Goal: Communication & Community: Ask a question

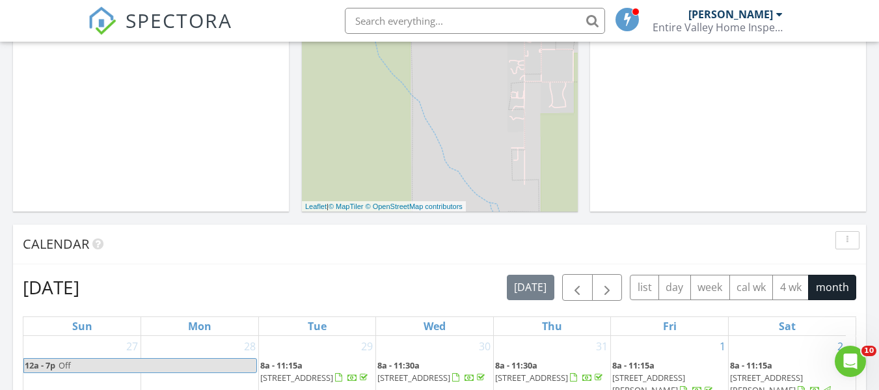
scroll to position [1204, 899]
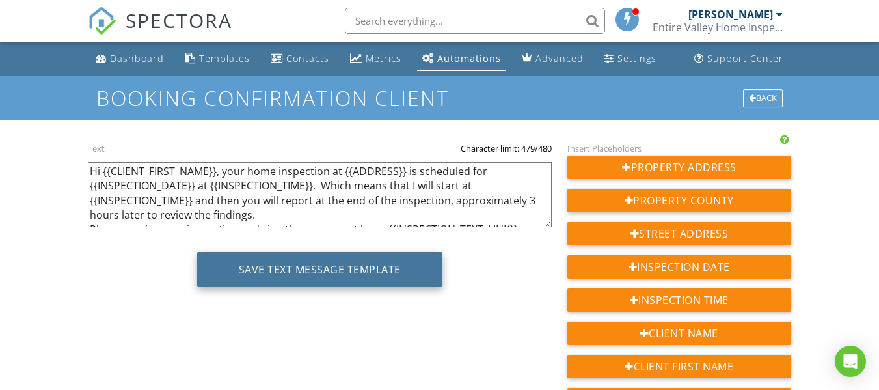
click at [388, 273] on button "Save Text Message Template" at bounding box center [319, 269] width 245 height 35
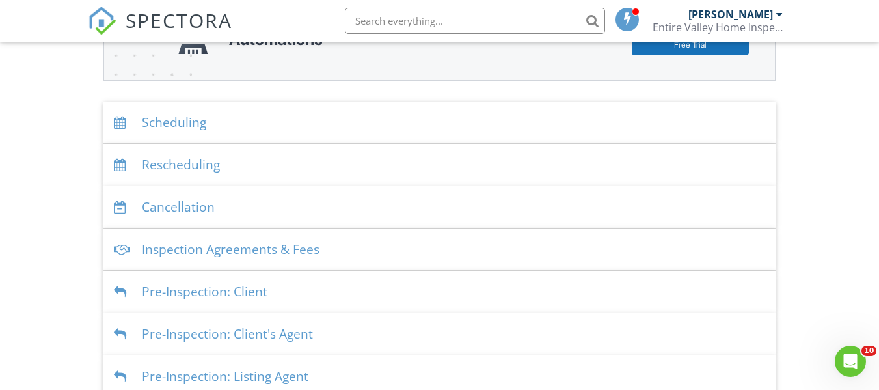
scroll to position [210, 0]
click at [344, 172] on div "Rescheduling" at bounding box center [439, 166] width 672 height 42
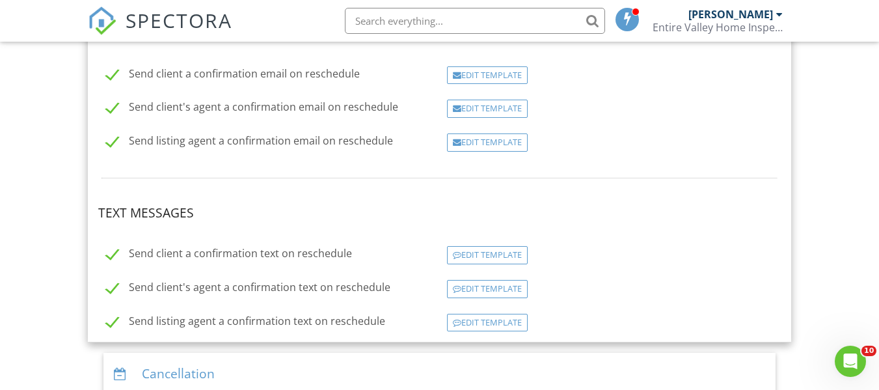
scroll to position [393, 0]
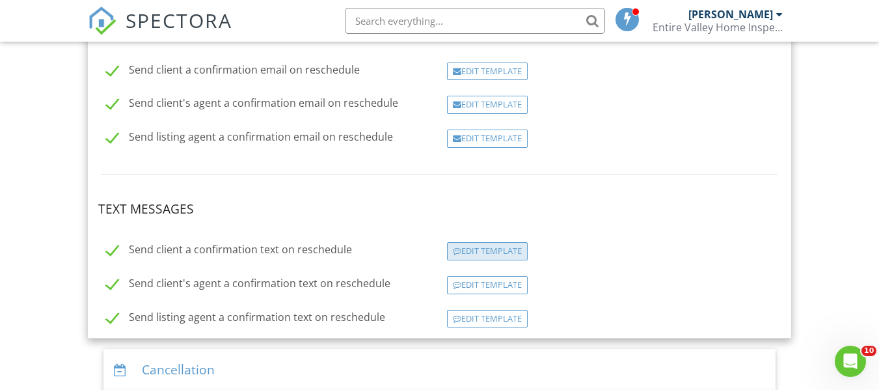
click at [497, 247] on div "Edit Template" at bounding box center [487, 251] width 81 height 18
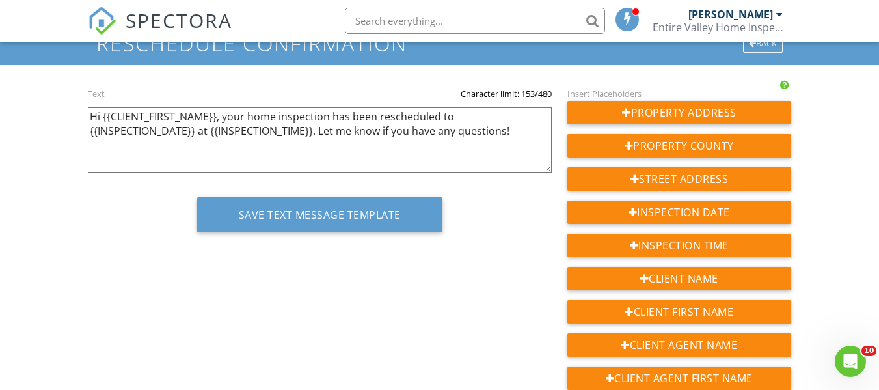
scroll to position [41, 0]
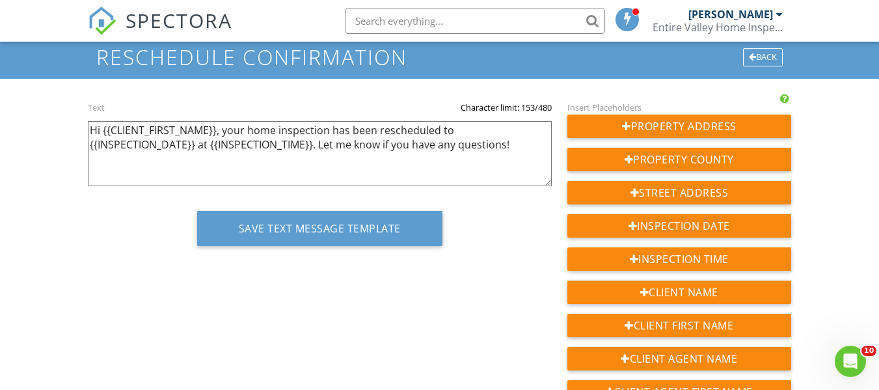
click at [492, 148] on textarea "Hi {{CLIENT_FIRST_NAME}}, your home inspection has been rescheduled to {{INSPEC…" at bounding box center [320, 153] width 464 height 65
click at [521, 159] on textarea "Hi {{CLIENT_FIRST_NAME}}, your home inspection has been rescheduled to {{INSPEC…" at bounding box center [320, 153] width 464 height 65
click at [528, 138] on textarea "Hi {{CLIENT_FIRST_NAME}}, your home inspection has been rescheduled to {{INSPEC…" at bounding box center [320, 153] width 464 height 65
click at [523, 177] on textarea "Hi {{CLIENT_FIRST_NAME}}, your home inspection has been rescheduled to {{INSPEC…" at bounding box center [320, 153] width 464 height 65
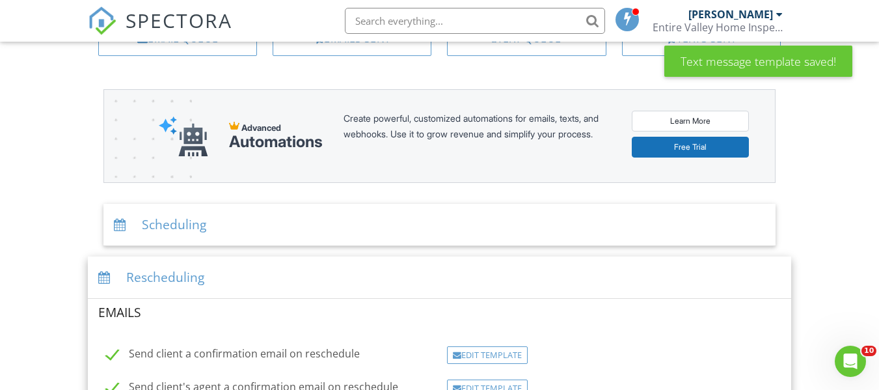
scroll to position [101, 0]
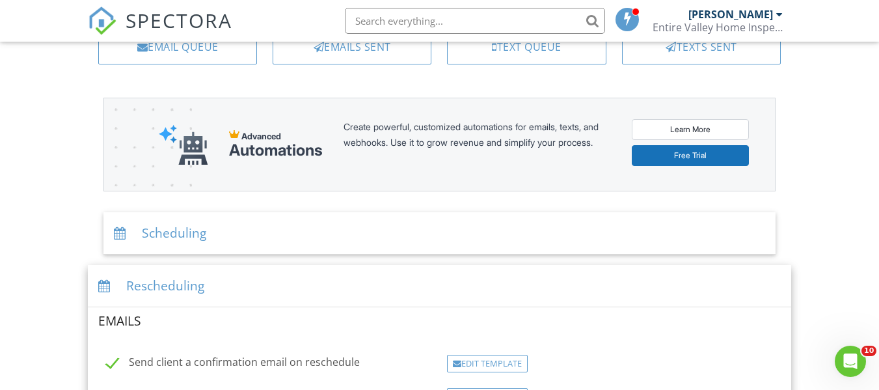
click at [265, 223] on div "Scheduling" at bounding box center [439, 233] width 672 height 42
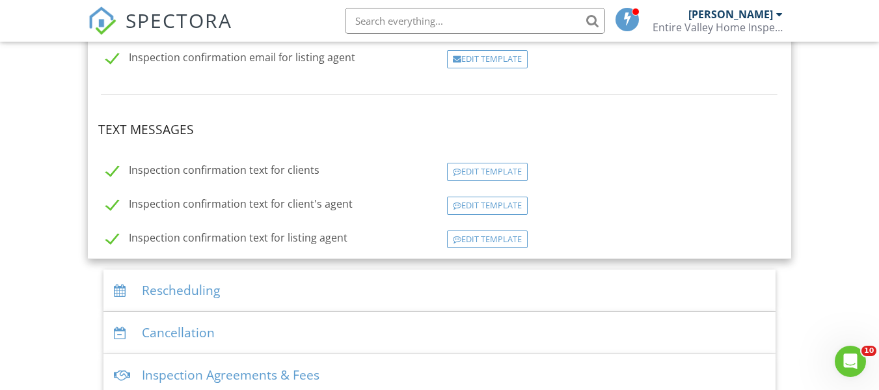
scroll to position [418, 0]
click at [480, 171] on div "Edit Template" at bounding box center [487, 174] width 81 height 18
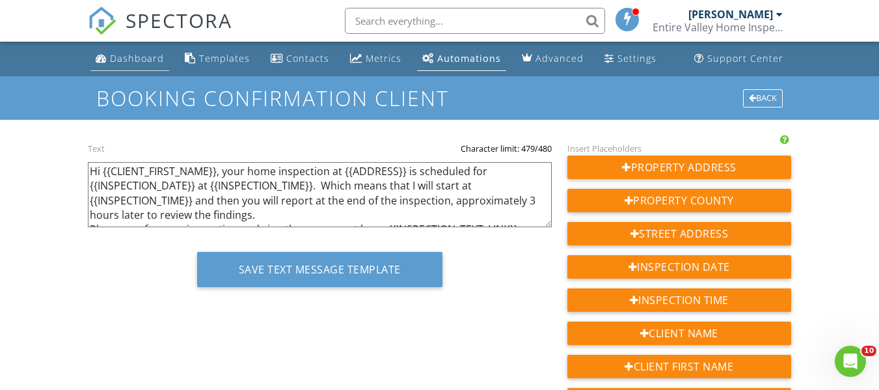
click at [135, 53] on div "Dashboard" at bounding box center [137, 58] width 54 height 12
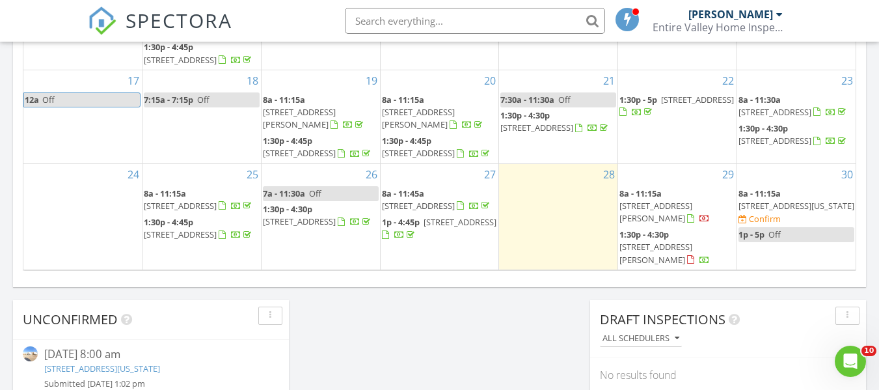
scroll to position [943, 0]
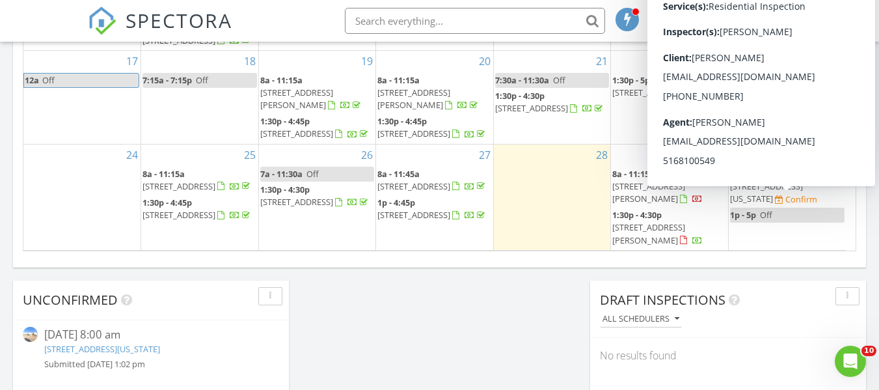
click at [774, 204] on span "8a - 11:15a [STREET_ADDRESS][US_STATE] Confirm" at bounding box center [787, 187] width 115 height 38
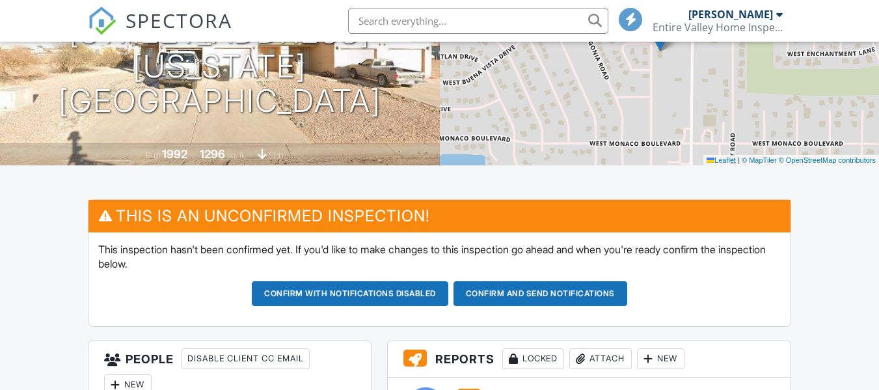
click at [255, 86] on h1 "[STREET_ADDRESS] [US_STATE][GEOGRAPHIC_DATA], [GEOGRAPHIC_DATA] 85123" at bounding box center [220, 66] width 398 height 103
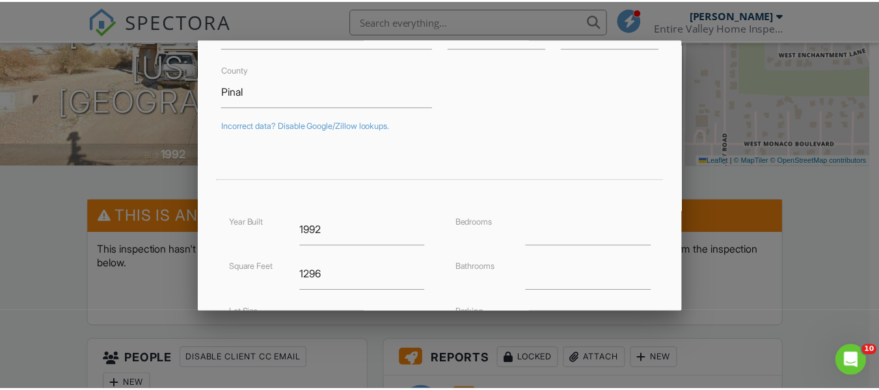
scroll to position [57, 0]
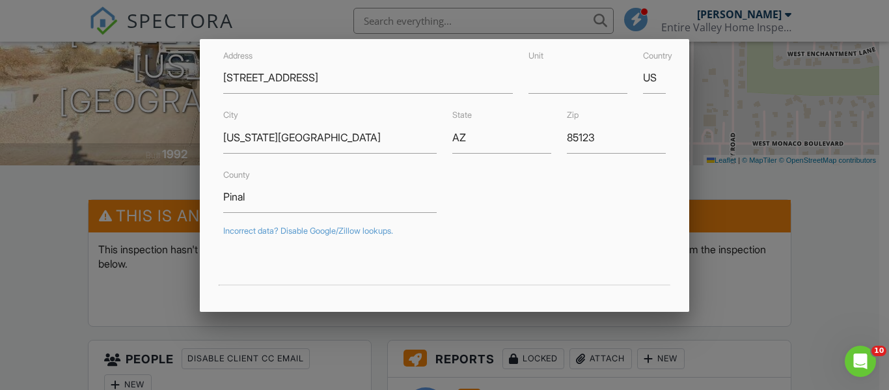
click at [864, 239] on div at bounding box center [444, 178] width 889 height 487
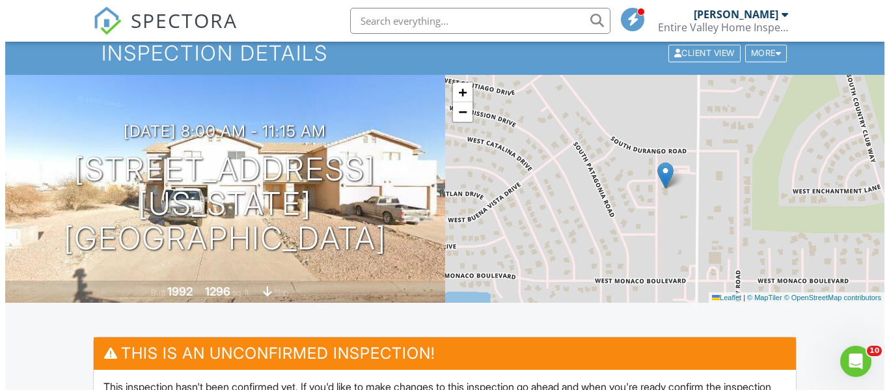
scroll to position [55, 0]
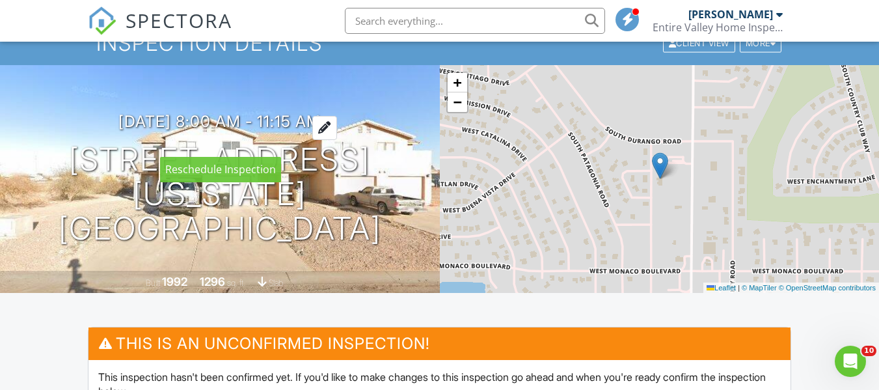
click at [209, 130] on h3 "08/30/2025 8:00 am - 11:15 am" at bounding box center [219, 122] width 202 height 18
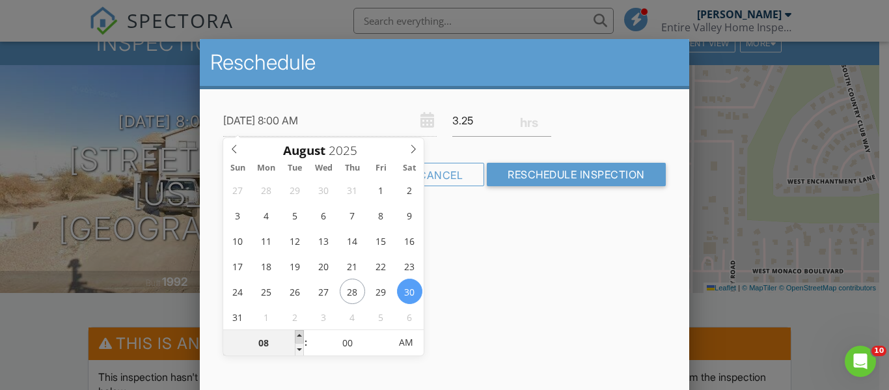
type input "[DATE] 9:00 AM"
type input "09"
click at [297, 335] on span at bounding box center [299, 336] width 9 height 13
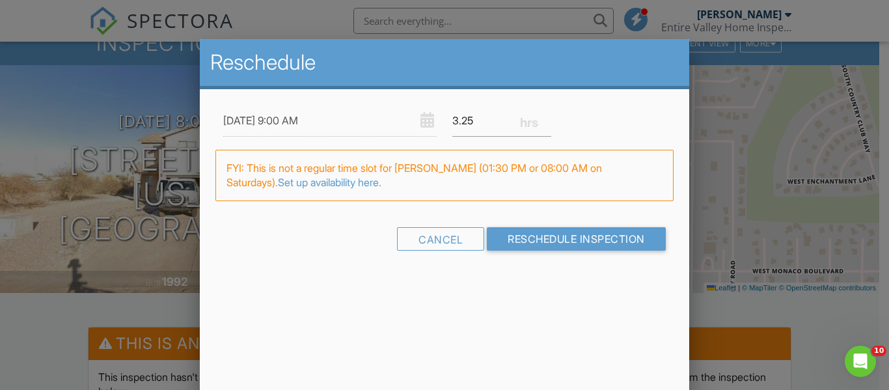
click at [572, 325] on div "Reschedule 08/30/2025 9:00 AM 3.25 Warning: this date/time is in the past. FYI:…" at bounding box center [444, 266] width 489 height 455
click at [73, 142] on div at bounding box center [444, 178] width 889 height 487
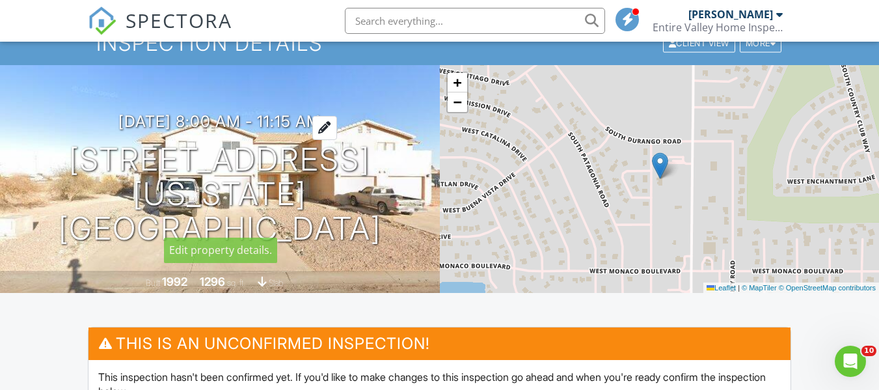
click at [239, 130] on h3 "08/30/2025 8:00 am - 11:15 am" at bounding box center [219, 122] width 202 height 18
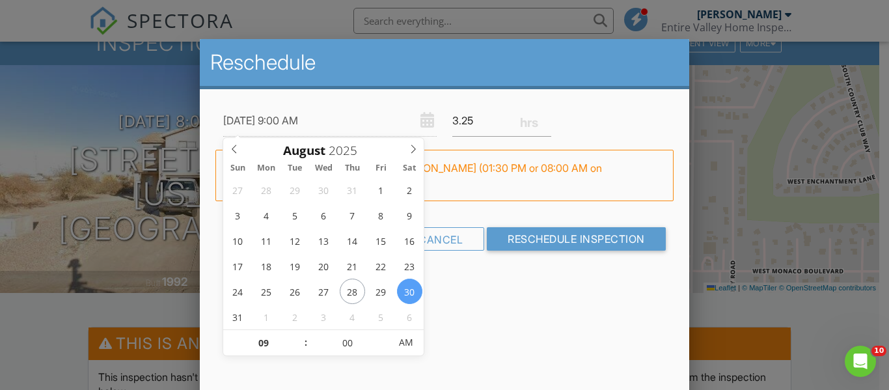
click at [539, 288] on div "Reschedule 08/30/2025 9:00 AM 3.25 Warning: this date/time is in the past. FYI:…" at bounding box center [444, 266] width 489 height 455
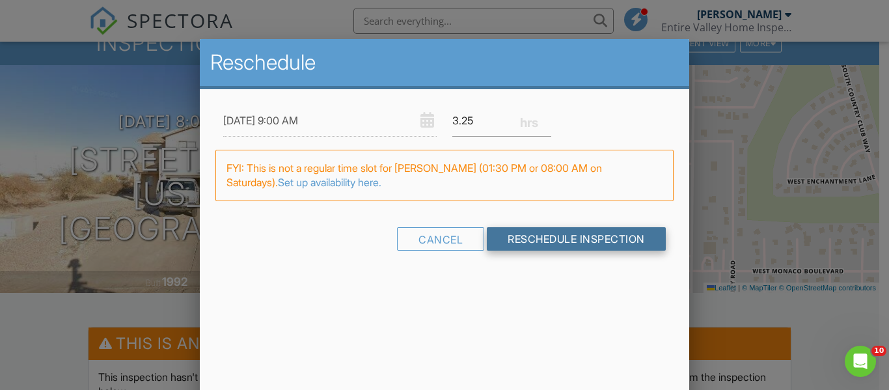
click at [554, 245] on input "Reschedule Inspection" at bounding box center [576, 238] width 179 height 23
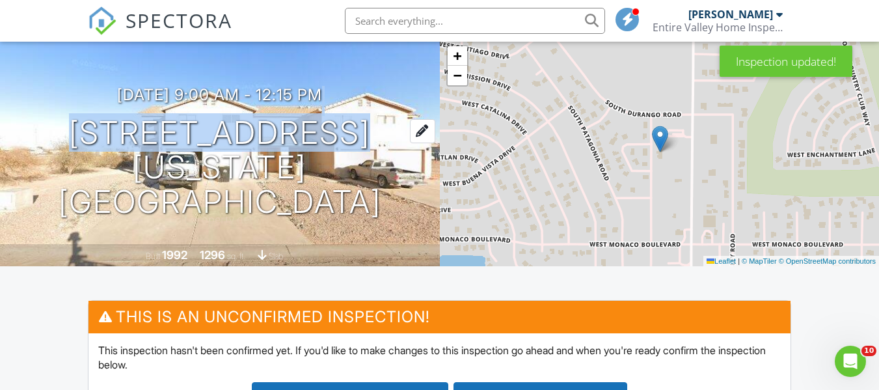
drag, startPoint x: 386, startPoint y: 129, endPoint x: 403, endPoint y: 164, distance: 38.7
click at [403, 164] on div "[DATE] 9:00 am - 12:15 pm [STREET_ADDRESS] [US_STATE][GEOGRAPHIC_DATA], [GEOGRA…" at bounding box center [220, 152] width 440 height 133
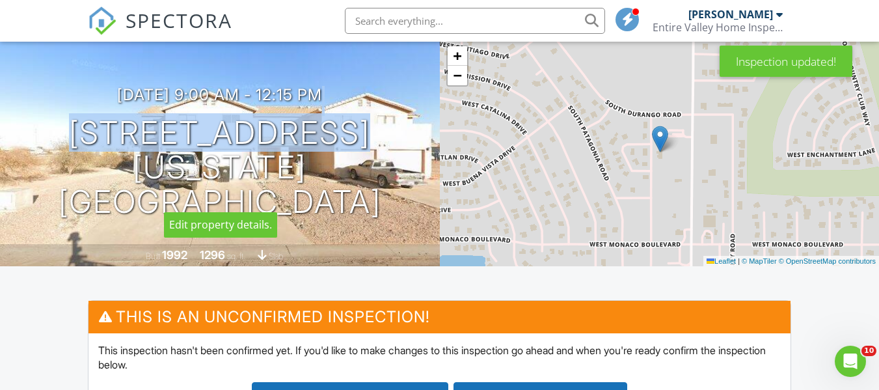
click at [384, 143] on h1 "15143 S Yava Rd Arizona City, AZ 85123" at bounding box center [220, 167] width 398 height 103
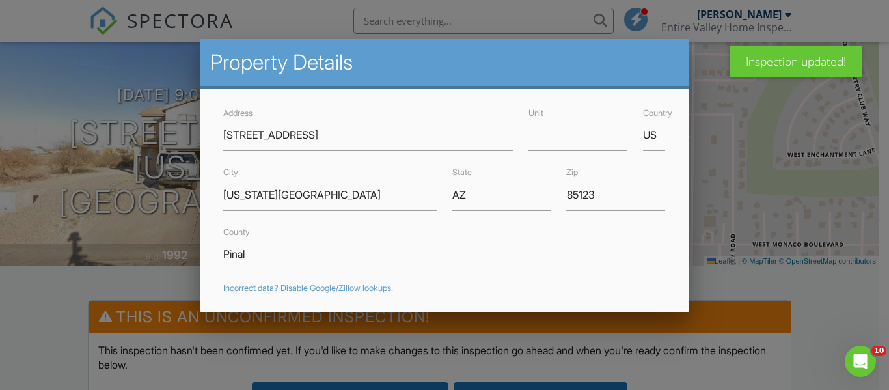
click at [77, 137] on div at bounding box center [444, 178] width 889 height 487
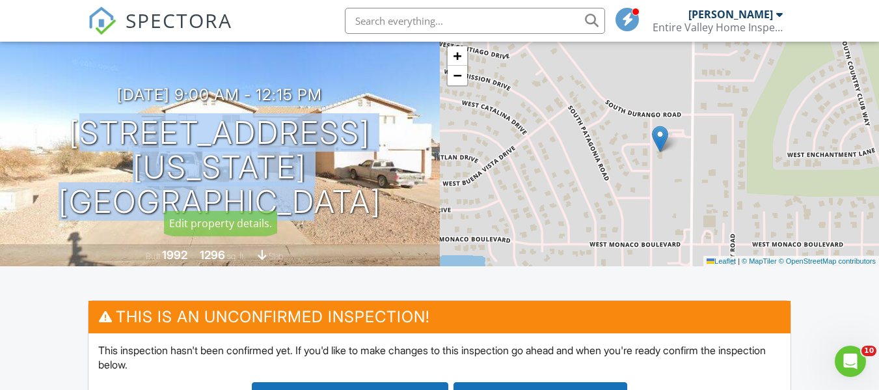
drag, startPoint x: 77, startPoint y: 137, endPoint x: 416, endPoint y: 207, distance: 346.1
click at [416, 207] on div "08/30/2025 9:00 am - 12:15 pm 15143 S Yava Rd Arizona City, AZ 85123 Built 1992…" at bounding box center [220, 152] width 440 height 228
copy h1 "15143 S Yava Rd Arizona City, AZ 85123"
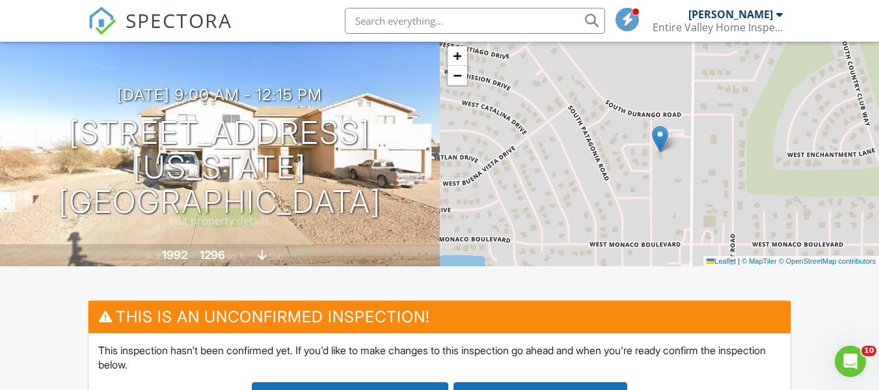
click at [193, 66] on div "08/30/2025 9:00 am - 12:15 pm 15143 S Yava Rd Arizona City, AZ 85123 Built 1992…" at bounding box center [220, 152] width 440 height 228
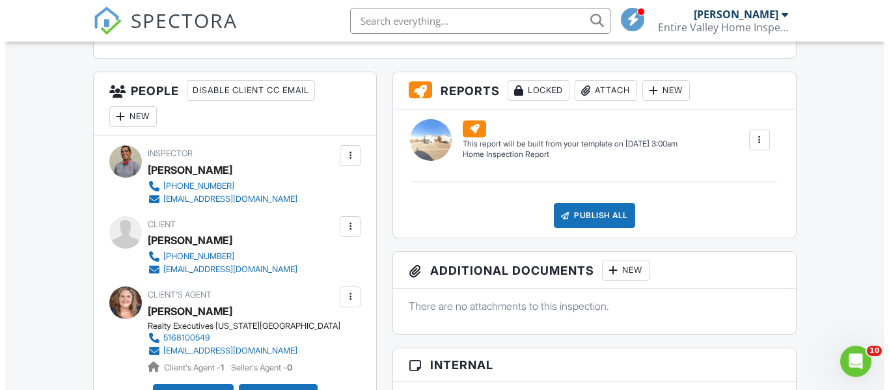
scroll to position [454, 0]
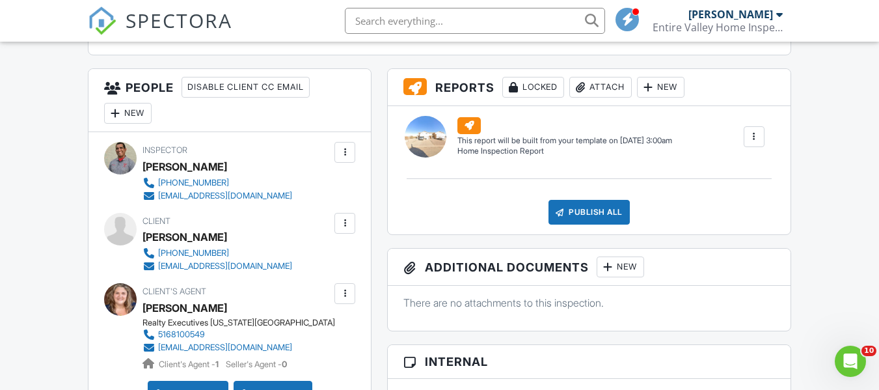
click at [132, 111] on div "New" at bounding box center [128, 113] width 48 height 21
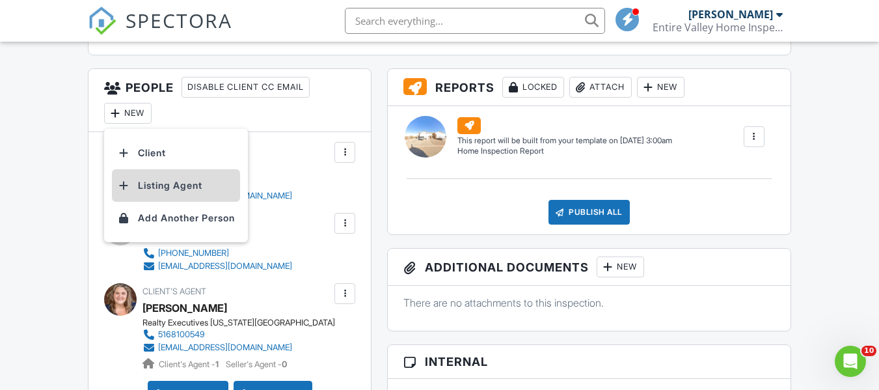
click at [175, 185] on li "Listing Agent" at bounding box center [176, 185] width 128 height 33
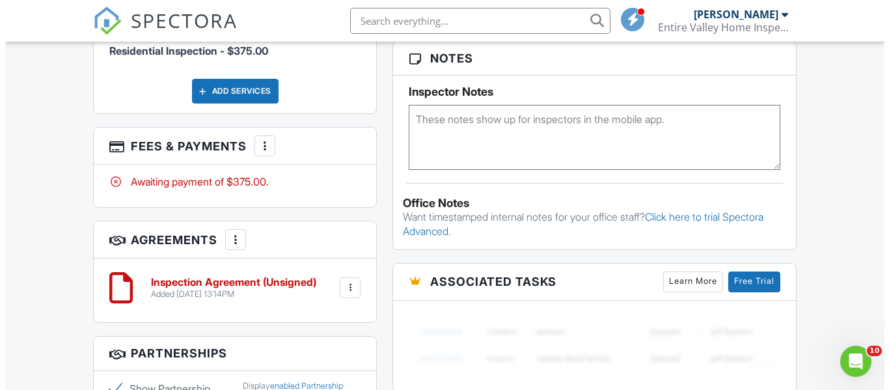
scroll to position [1031, 0]
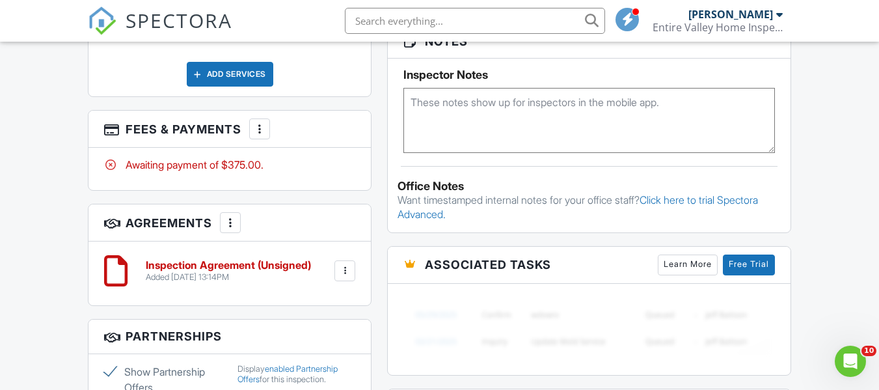
click at [263, 133] on div at bounding box center [259, 128] width 13 height 13
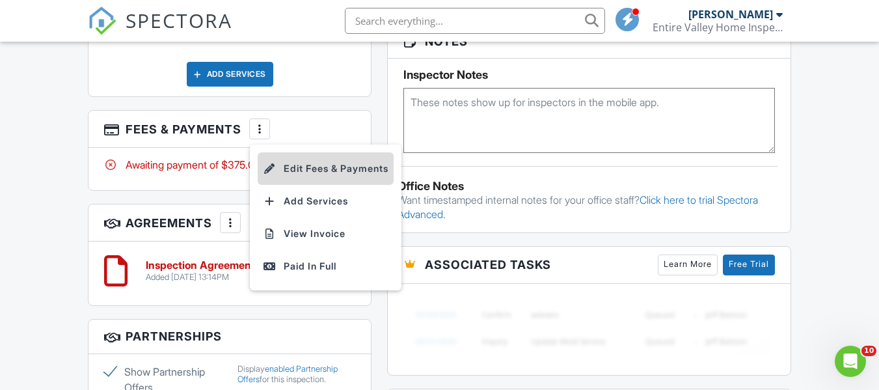
click at [337, 184] on li "Edit Fees & Payments" at bounding box center [326, 168] width 136 height 33
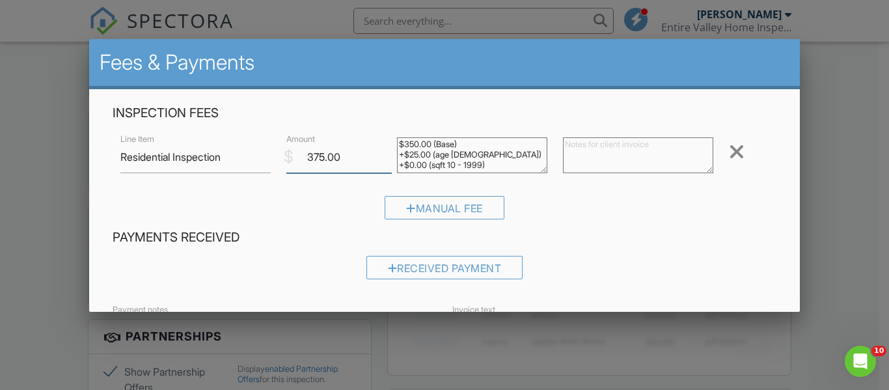
click at [322, 156] on input "375.00" at bounding box center [338, 157] width 105 height 32
type input "350.00"
click at [595, 167] on textarea at bounding box center [638, 155] width 150 height 36
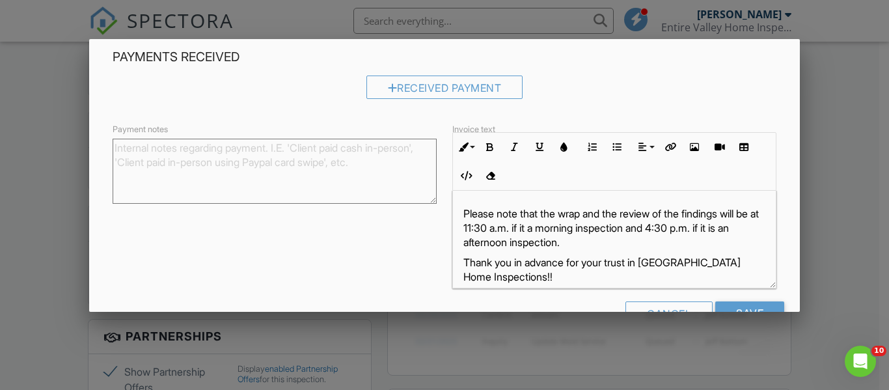
scroll to position [189, 0]
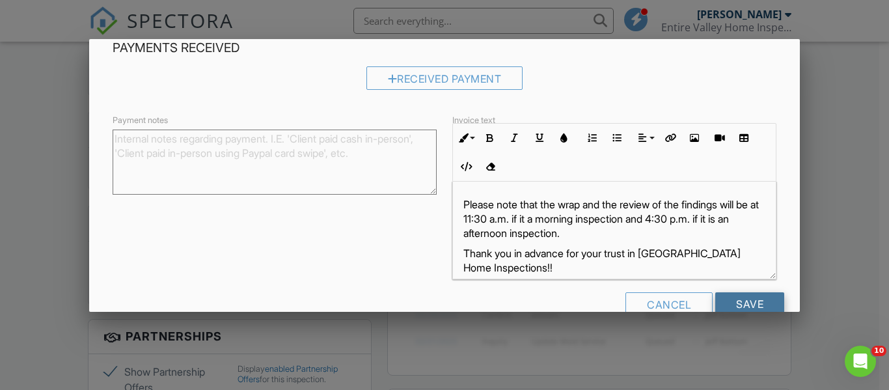
type textarea "$25.00 Dollars Off - [PERSON_NAME] and [PERSON_NAME] Referral"
click at [750, 308] on input "Save" at bounding box center [749, 303] width 69 height 23
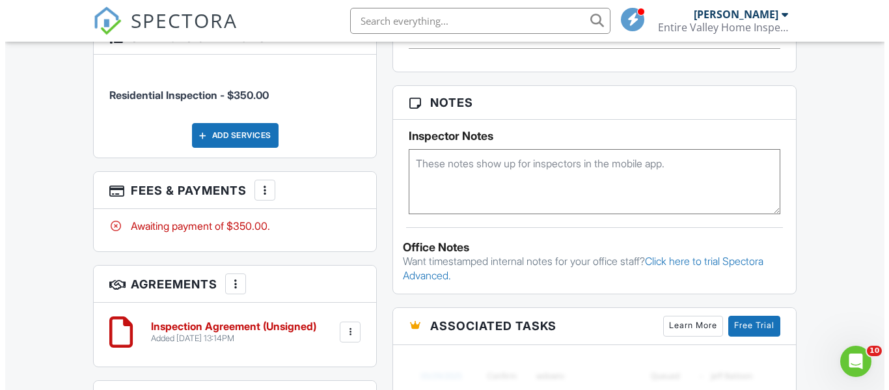
scroll to position [973, 0]
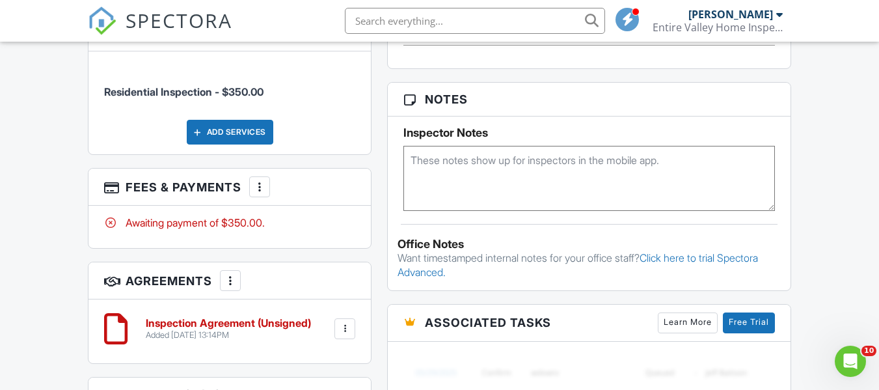
click at [256, 135] on div "Add Services" at bounding box center [230, 132] width 87 height 25
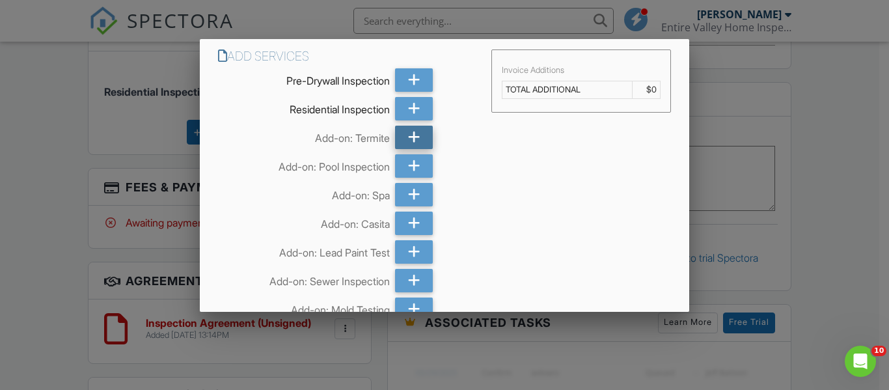
click at [408, 139] on icon at bounding box center [414, 137] width 12 height 23
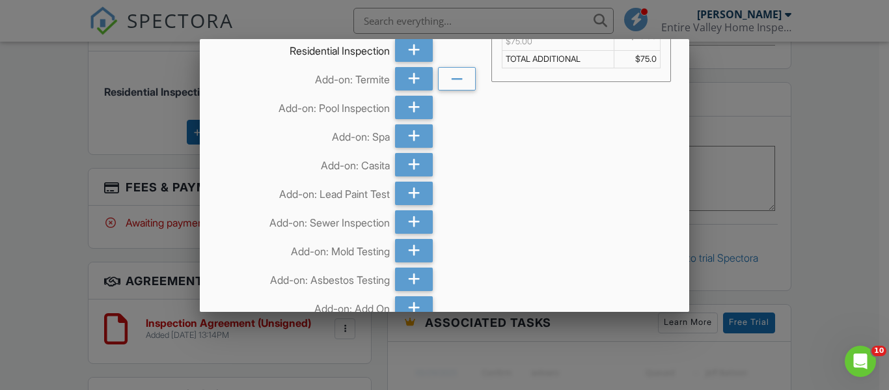
scroll to position [152, 0]
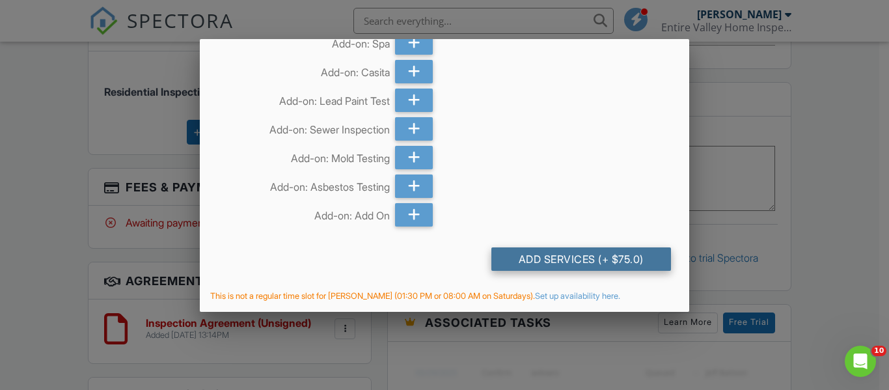
click at [594, 257] on div "Add Services (+ $75.0)" at bounding box center [581, 258] width 180 height 23
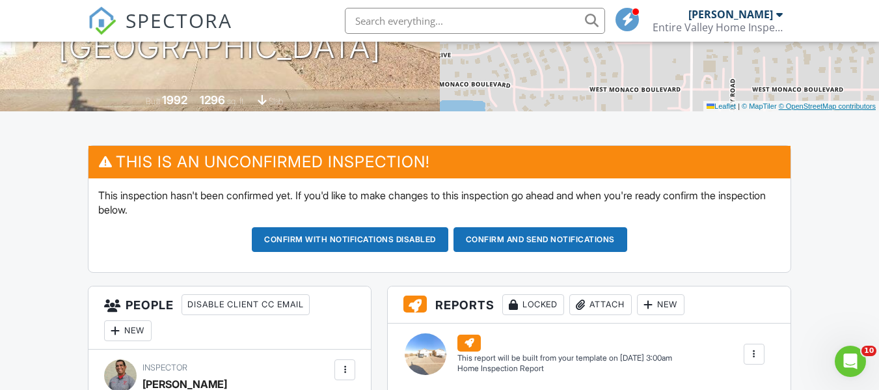
scroll to position [247, 0]
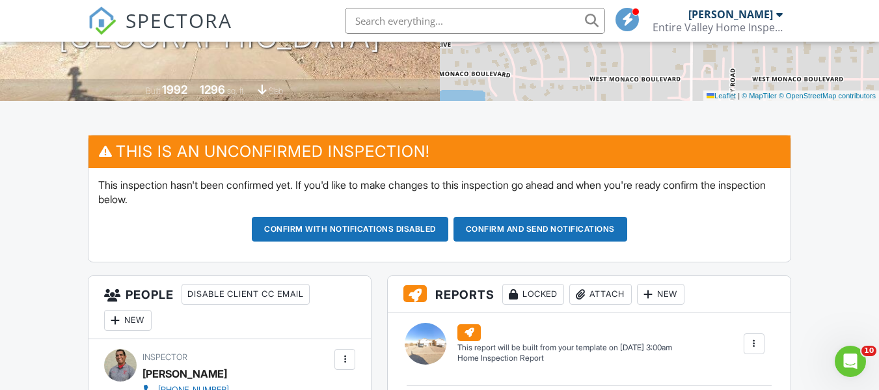
click at [448, 231] on button "Confirm and send notifications" at bounding box center [350, 229] width 197 height 25
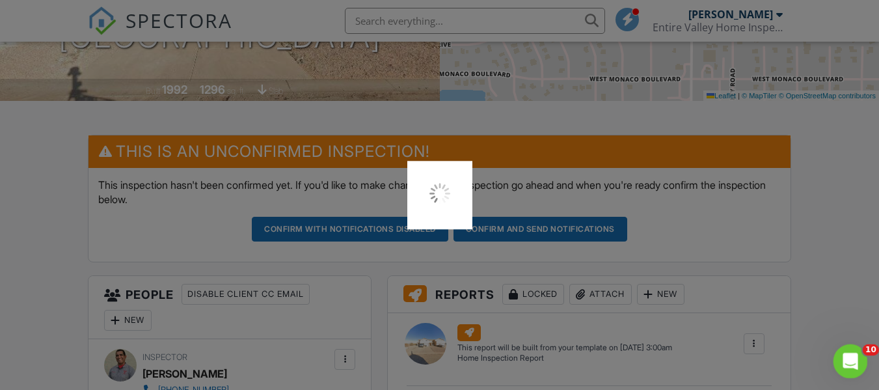
click at [841, 359] on icon "Open Intercom Messenger" at bounding box center [848, 359] width 21 height 21
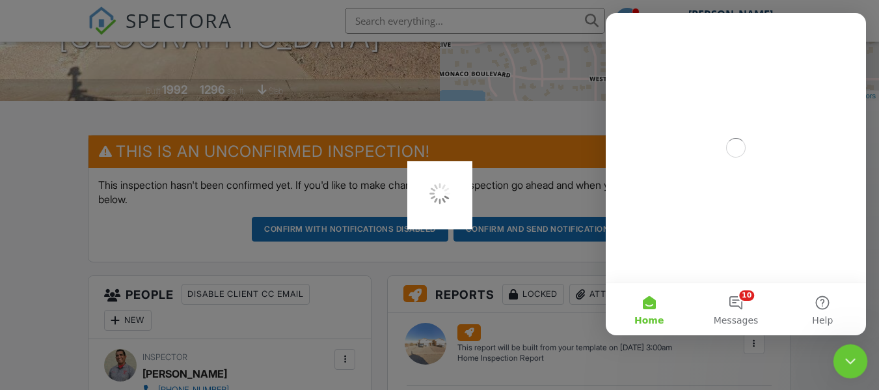
scroll to position [0, 0]
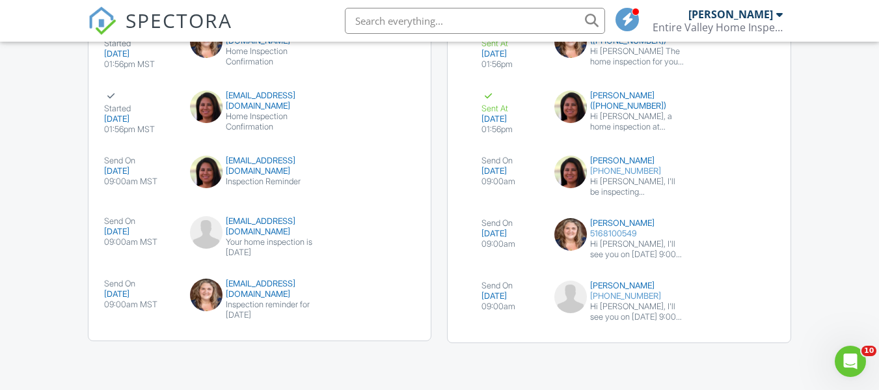
scroll to position [1853, 0]
click at [850, 364] on icon "Open Intercom Messenger" at bounding box center [848, 359] width 21 height 21
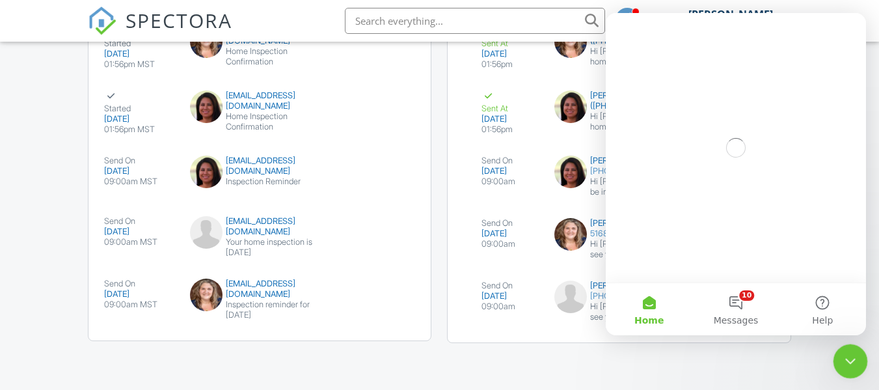
scroll to position [0, 0]
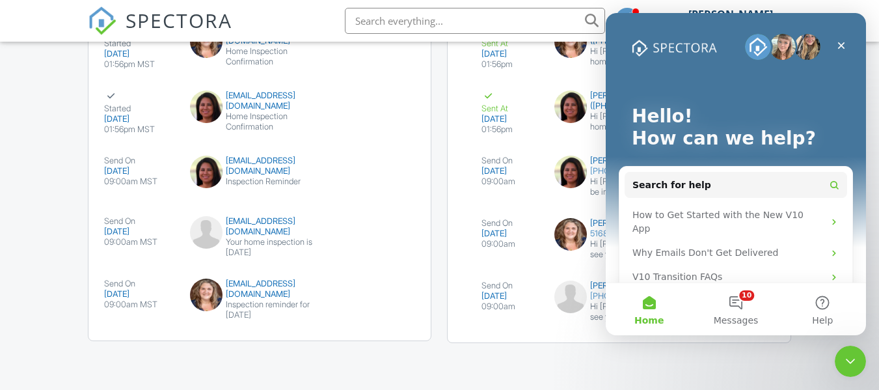
click at [752, 50] on img "Intercom messenger" at bounding box center [758, 47] width 26 height 26
click at [737, 313] on button "10 Messages" at bounding box center [735, 309] width 87 height 52
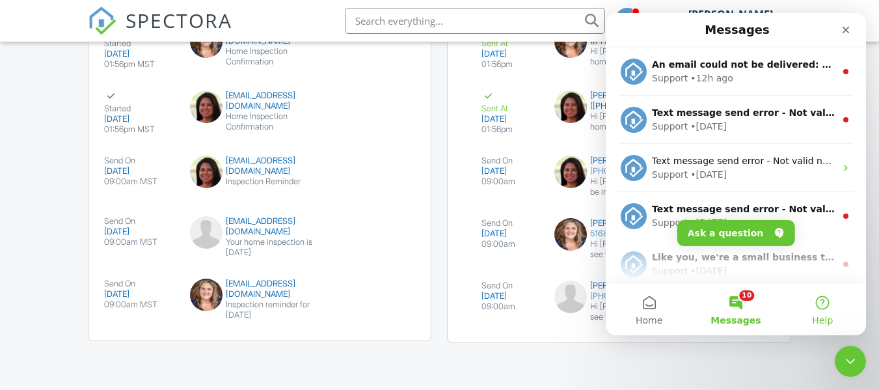
click at [806, 308] on button "Help" at bounding box center [823, 309] width 87 height 52
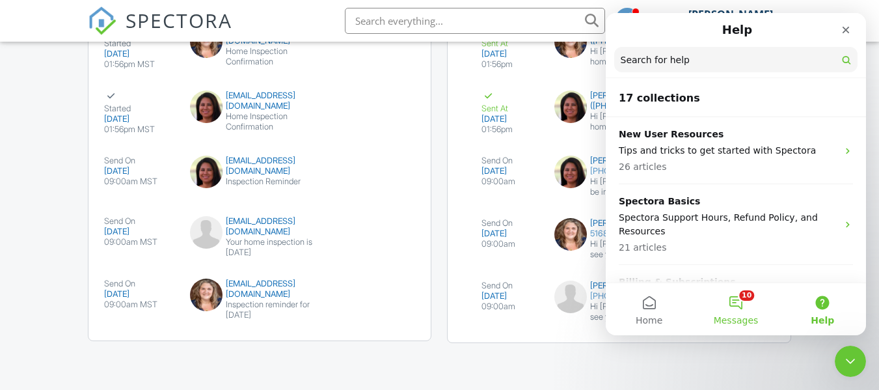
click at [727, 300] on button "10 Messages" at bounding box center [735, 309] width 87 height 52
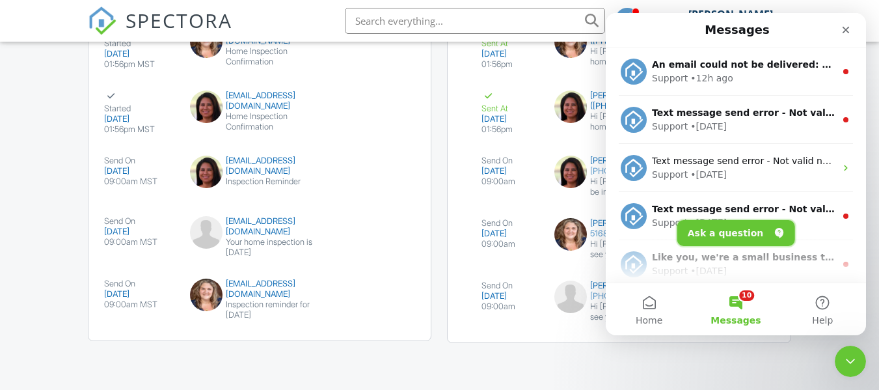
click at [706, 234] on button "Ask a question" at bounding box center [736, 233] width 118 height 26
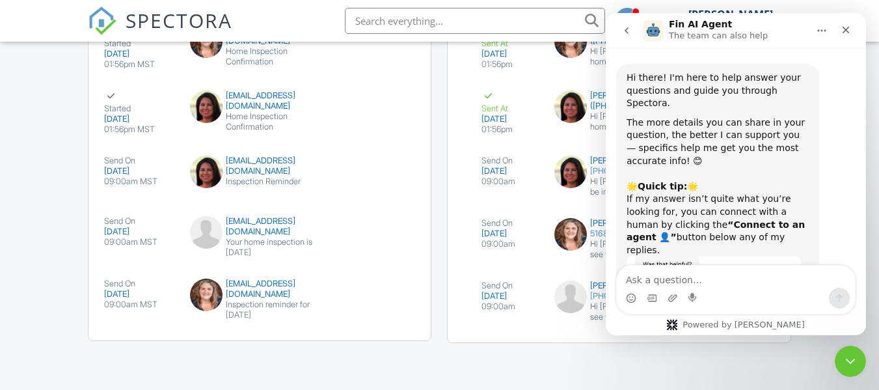
click at [643, 279] on textarea "Ask a question…" at bounding box center [736, 276] width 238 height 22
type textarea "disabling e-mail failure notice"
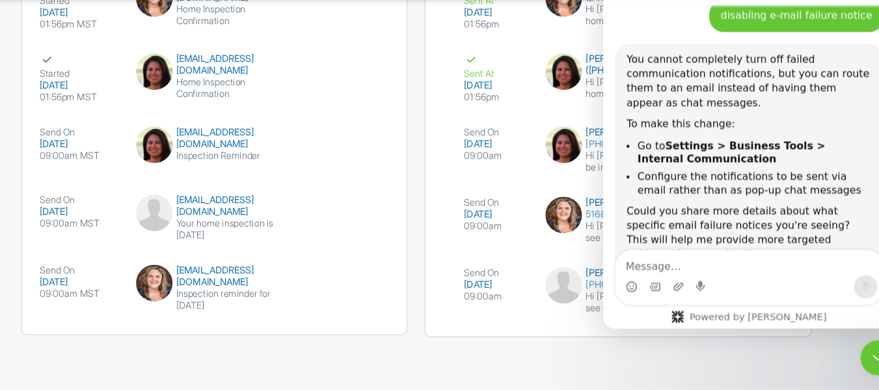
scroll to position [333, 0]
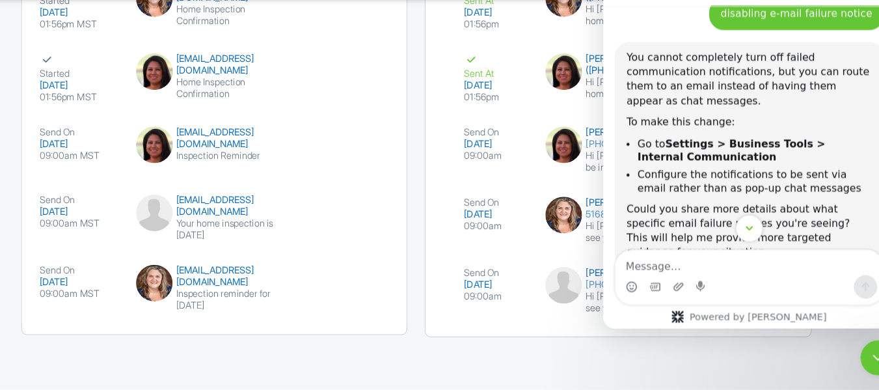
click at [737, 200] on icon "Scroll to bottom" at bounding box center [733, 200] width 12 height 12
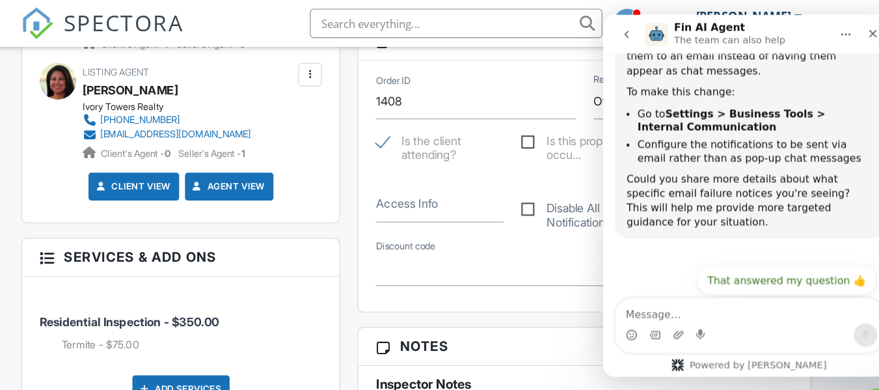
scroll to position [0, 0]
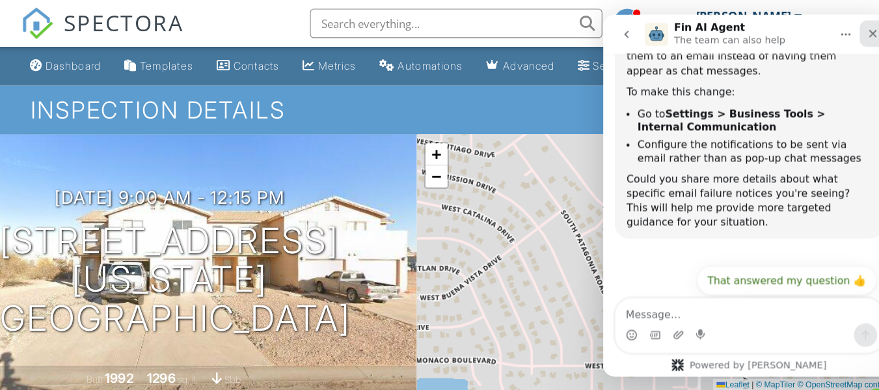
click at [841, 31] on icon "Close" at bounding box center [842, 31] width 7 height 7
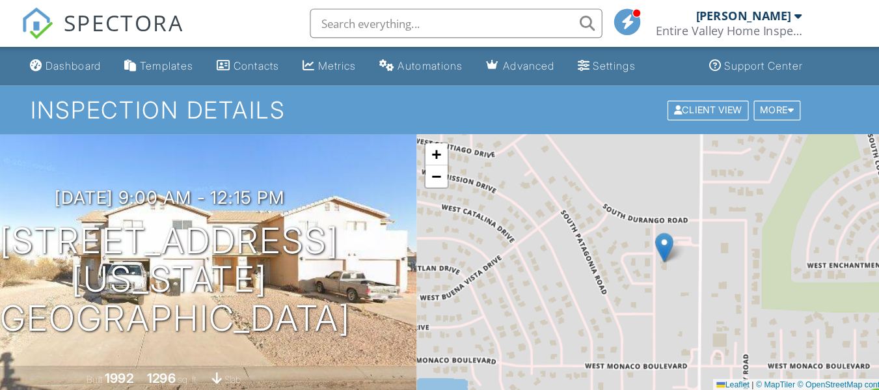
scroll to position [403, 0]
click at [634, 57] on div "Settings" at bounding box center [616, 58] width 38 height 11
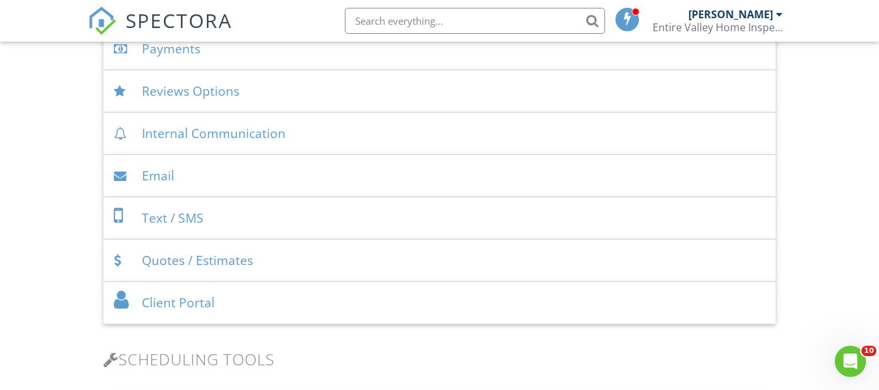
scroll to position [541, 0]
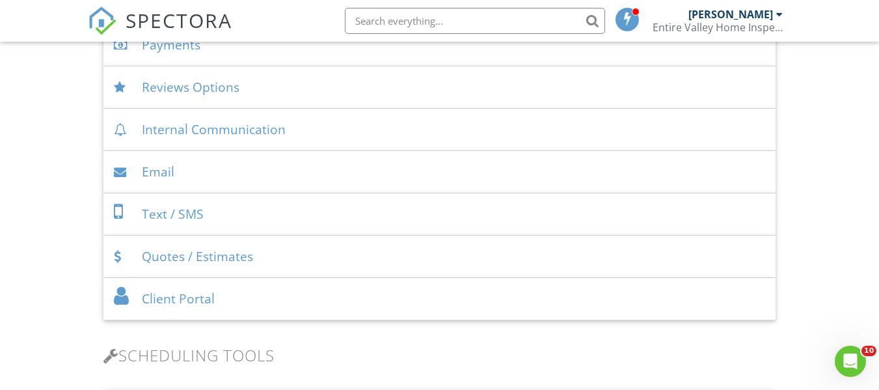
click at [584, 175] on div "Email" at bounding box center [439, 172] width 672 height 42
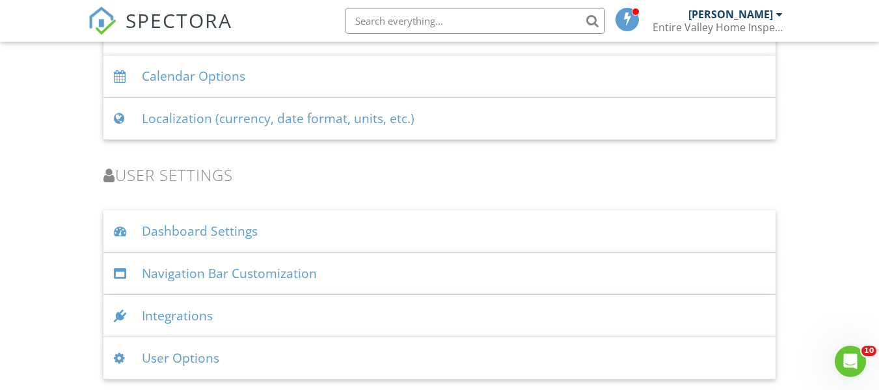
scroll to position [2853, 0]
click html
click at [849, 360] on icon "Open Intercom Messenger" at bounding box center [848, 359] width 9 height 10
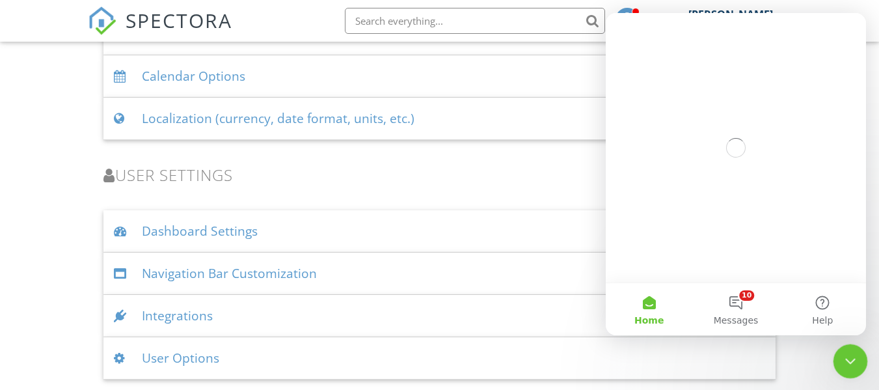
scroll to position [0, 0]
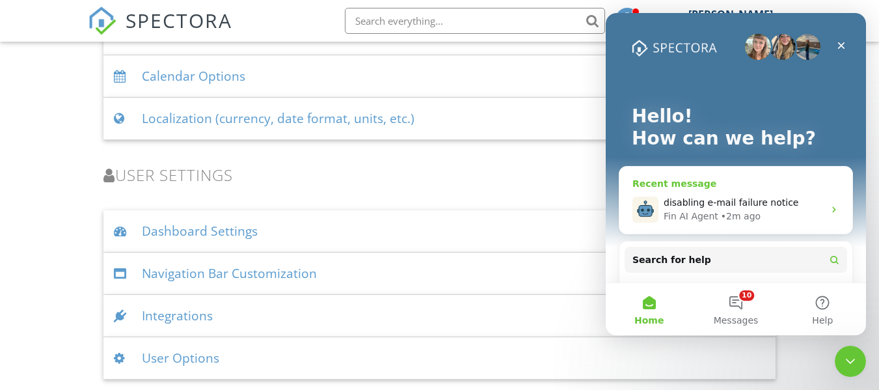
click at [829, 209] on icon "Intercom messenger" at bounding box center [834, 209] width 10 height 10
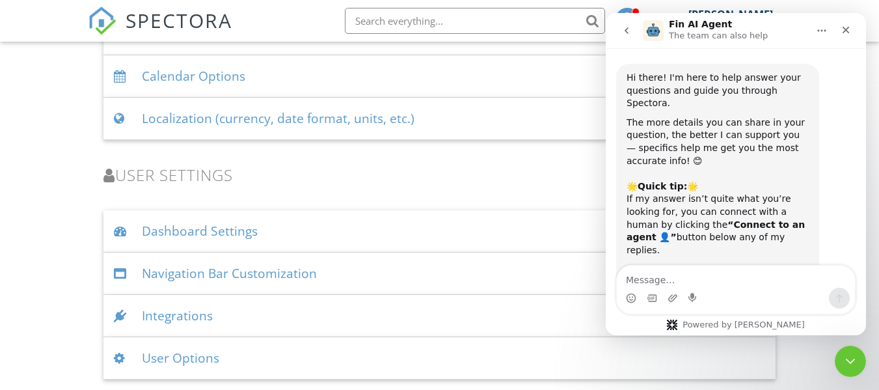
scroll to position [403, 0]
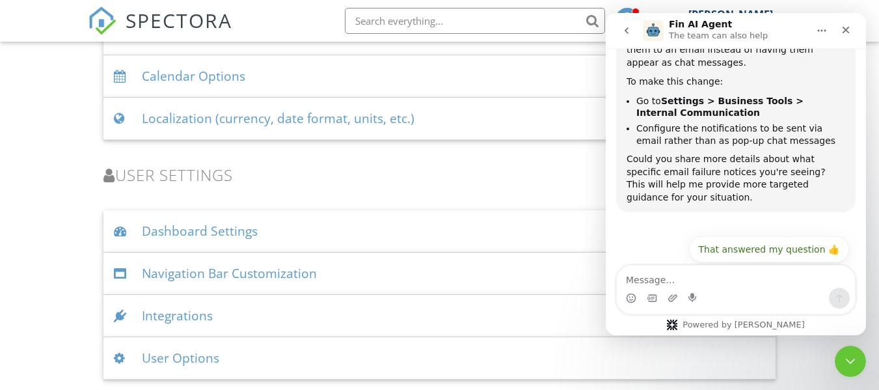
click at [847, 24] on div "Close" at bounding box center [845, 29] width 23 height 23
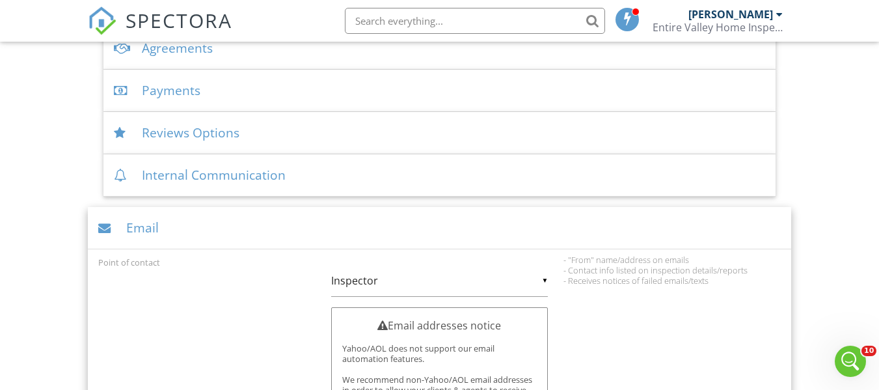
scroll to position [484, 0]
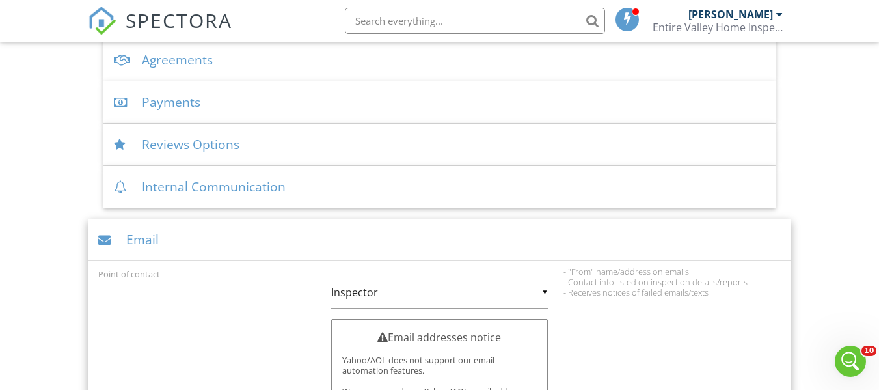
click at [261, 178] on div "Internal Communication" at bounding box center [439, 187] width 672 height 42
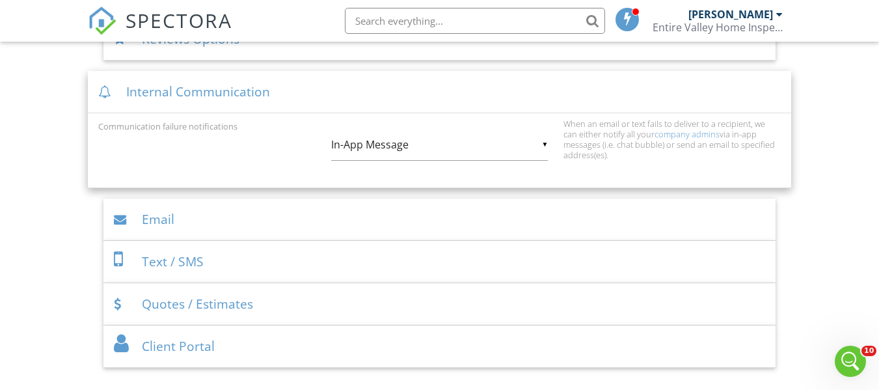
scroll to position [598, 0]
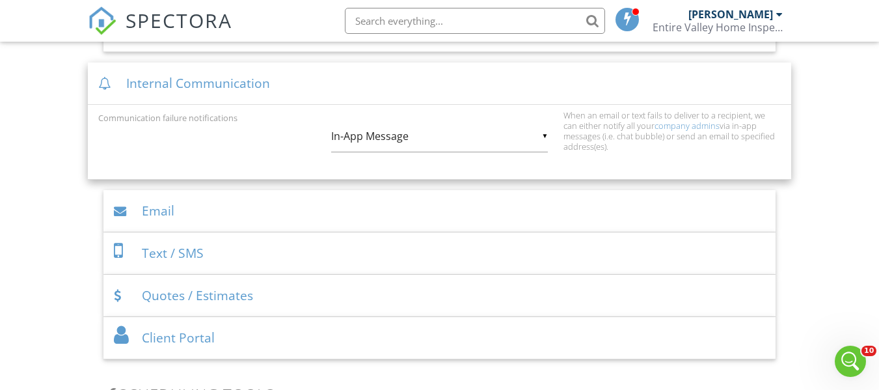
click at [545, 138] on div "▼ In-App Message In-App Message Email In-App Message Email" at bounding box center [439, 136] width 217 height 32
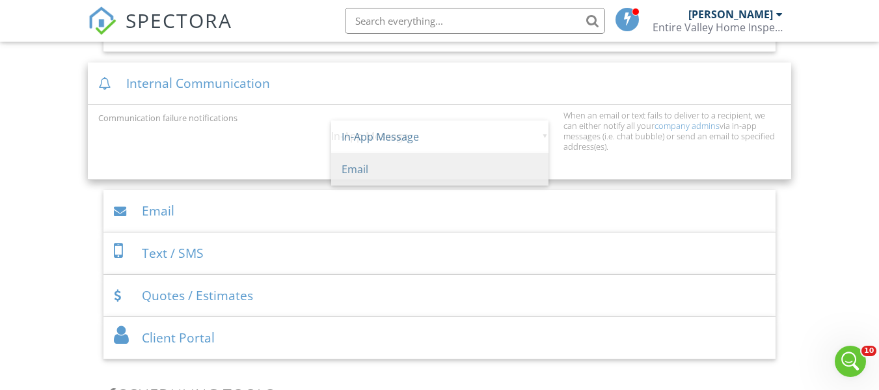
click at [463, 168] on span "Email" at bounding box center [439, 169] width 217 height 33
type input "Email"
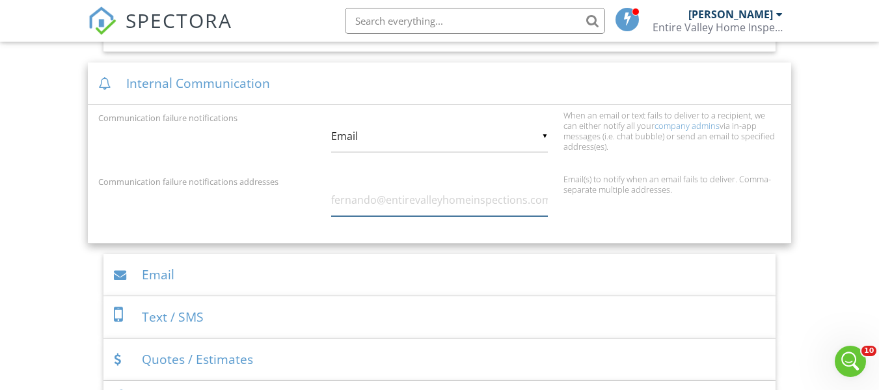
click at [434, 201] on input "text" at bounding box center [439, 200] width 217 height 32
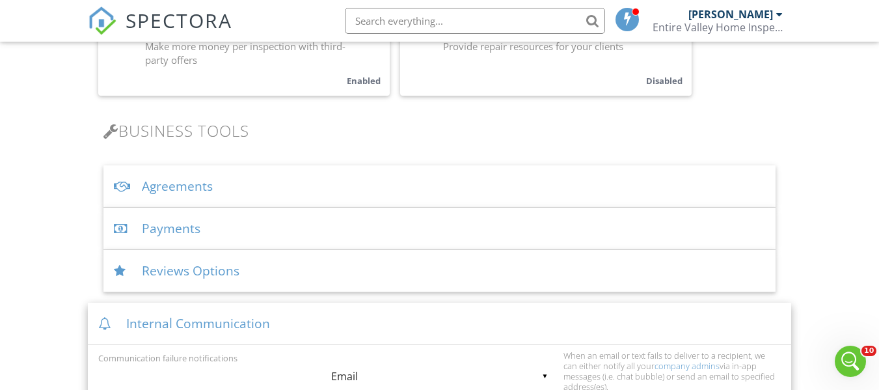
scroll to position [370, 0]
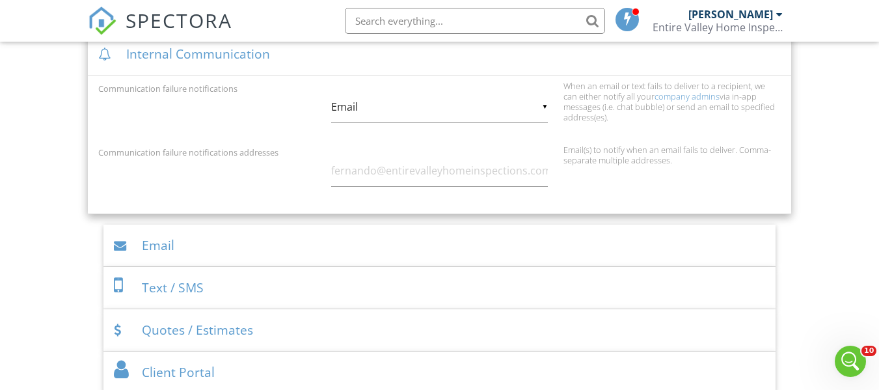
scroll to position [636, 0]
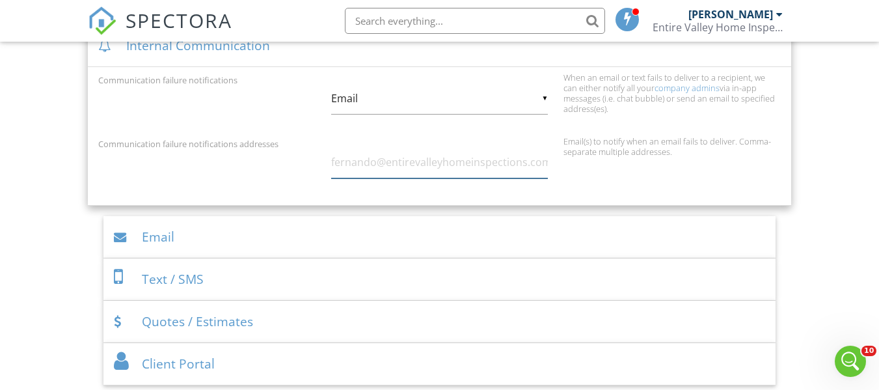
click at [333, 153] on input "text" at bounding box center [439, 162] width 217 height 32
click at [495, 165] on input "text" at bounding box center [439, 162] width 217 height 32
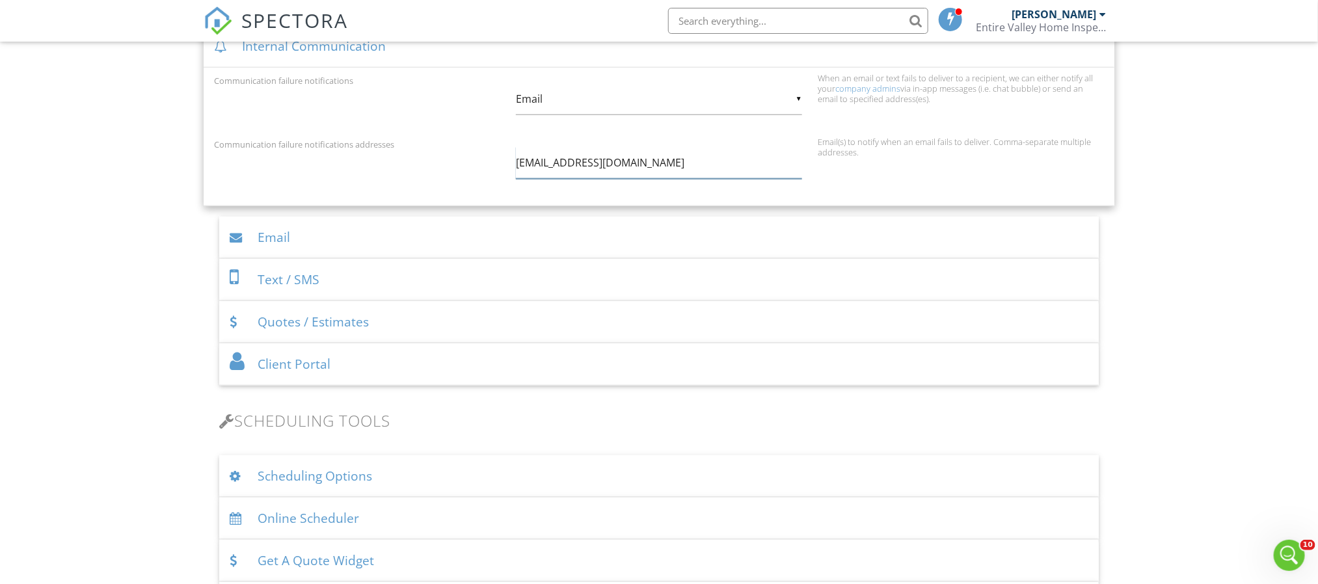
scroll to position [281, 0]
type input "[EMAIL_ADDRESS][DOMAIN_NAME]"
drag, startPoint x: 856, startPoint y: 1, endPoint x: 959, endPoint y: 245, distance: 264.8
click at [888, 245] on div "Email" at bounding box center [659, 238] width 880 height 42
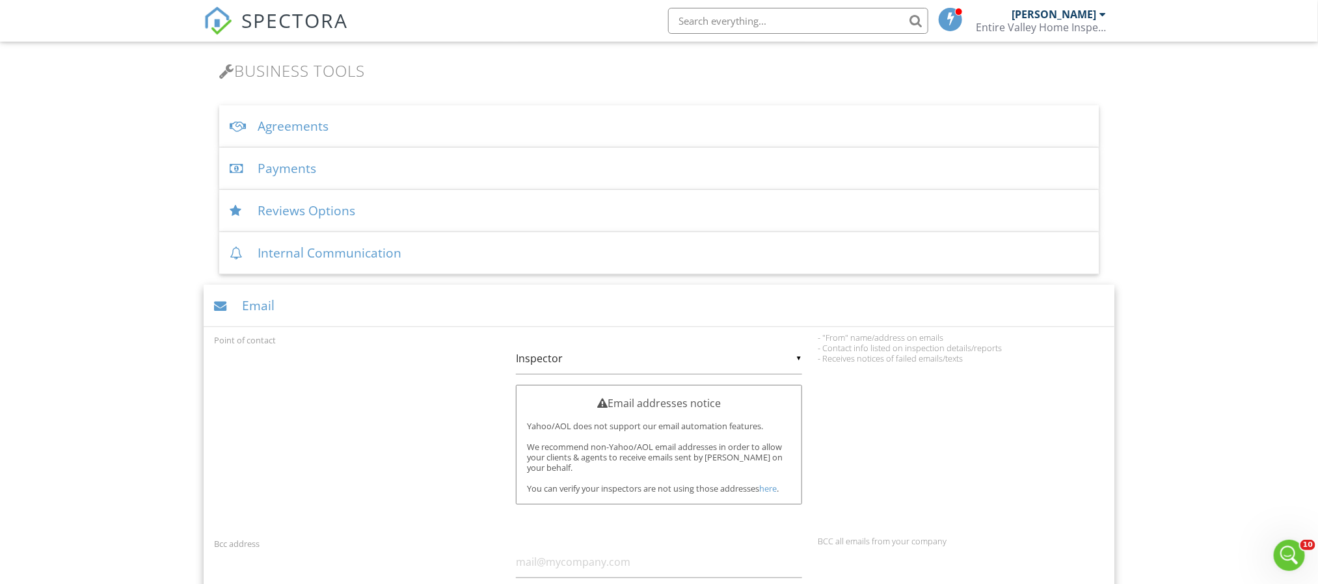
scroll to position [446, 0]
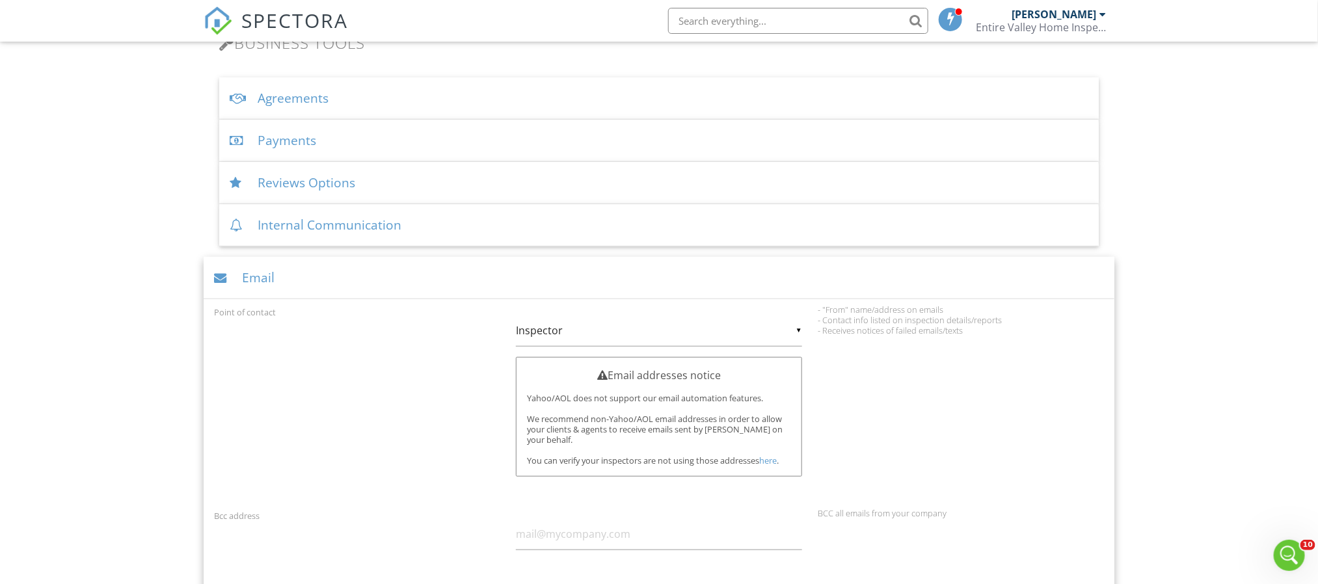
click at [377, 217] on div "Internal Communication" at bounding box center [659, 225] width 880 height 42
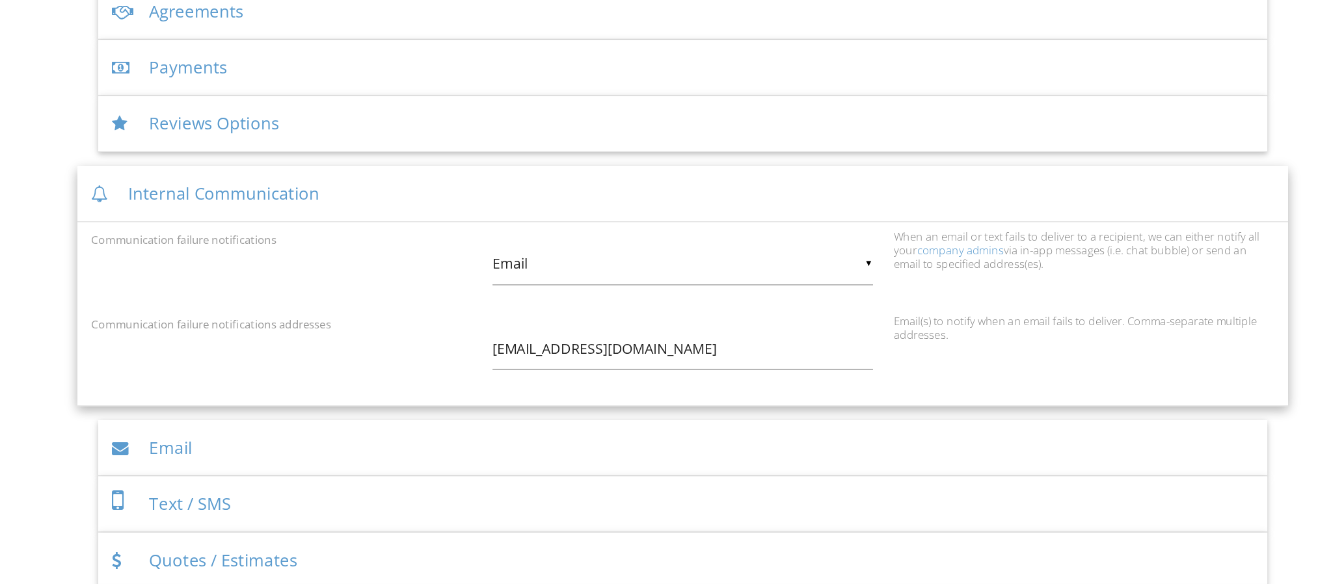
click at [888, 389] on div "Email" at bounding box center [659, 427] width 880 height 42
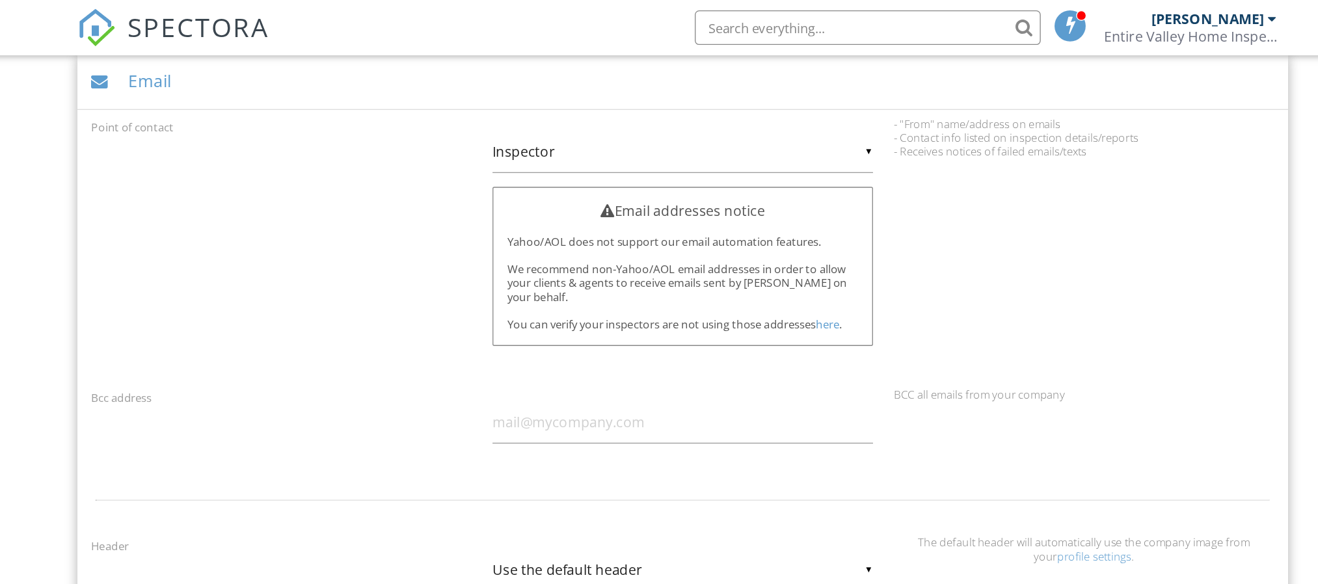
scroll to position [651, 0]
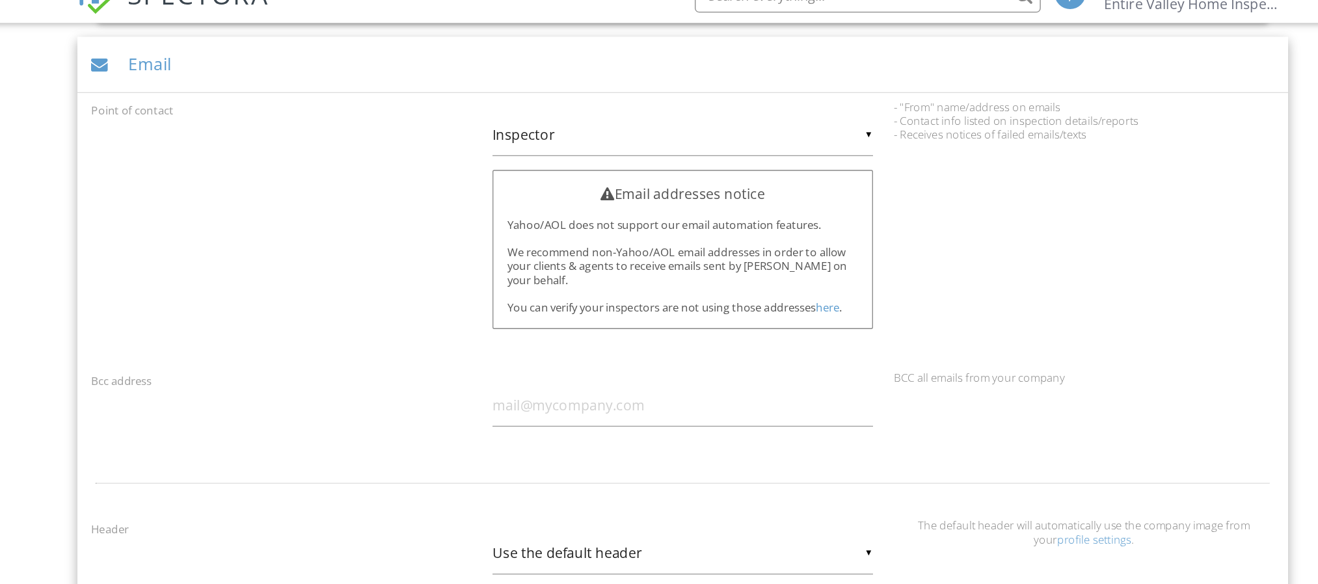
click at [773, 258] on link "here" at bounding box center [768, 256] width 18 height 12
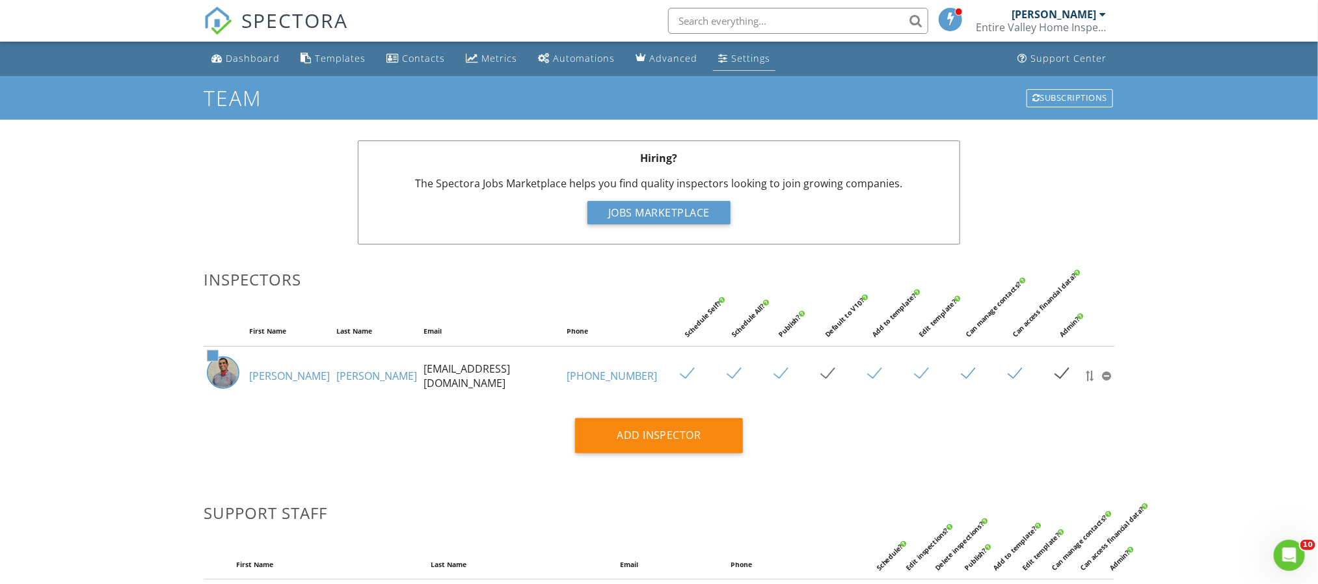
click at [750, 59] on div "Settings" at bounding box center [750, 58] width 39 height 12
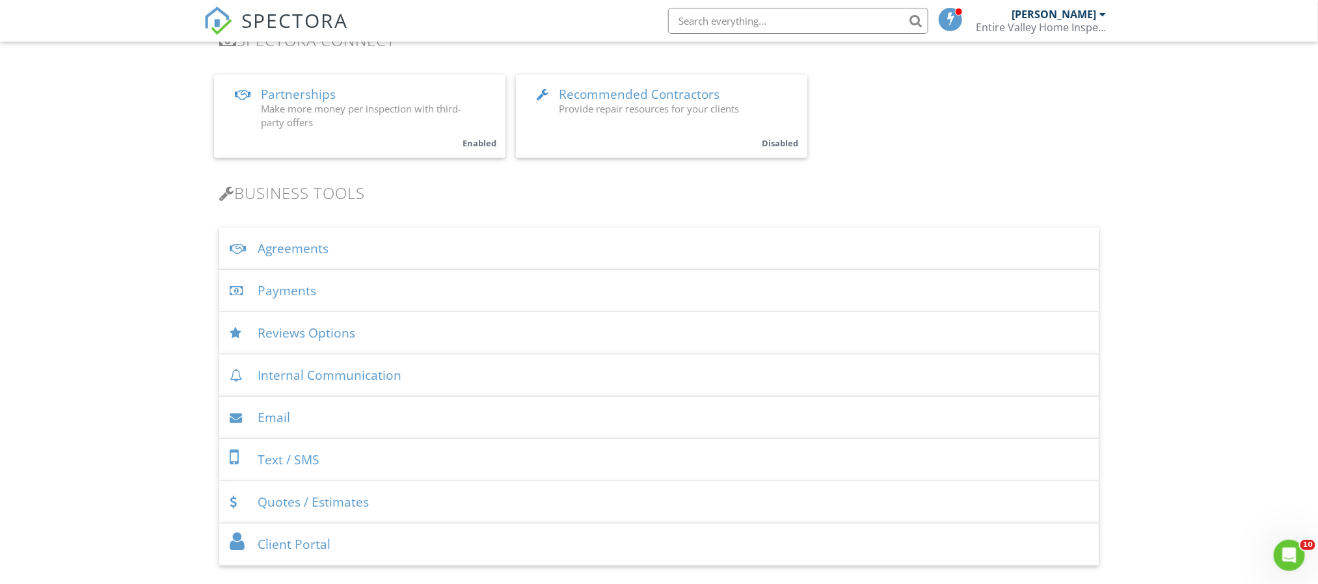
scroll to position [334, 0]
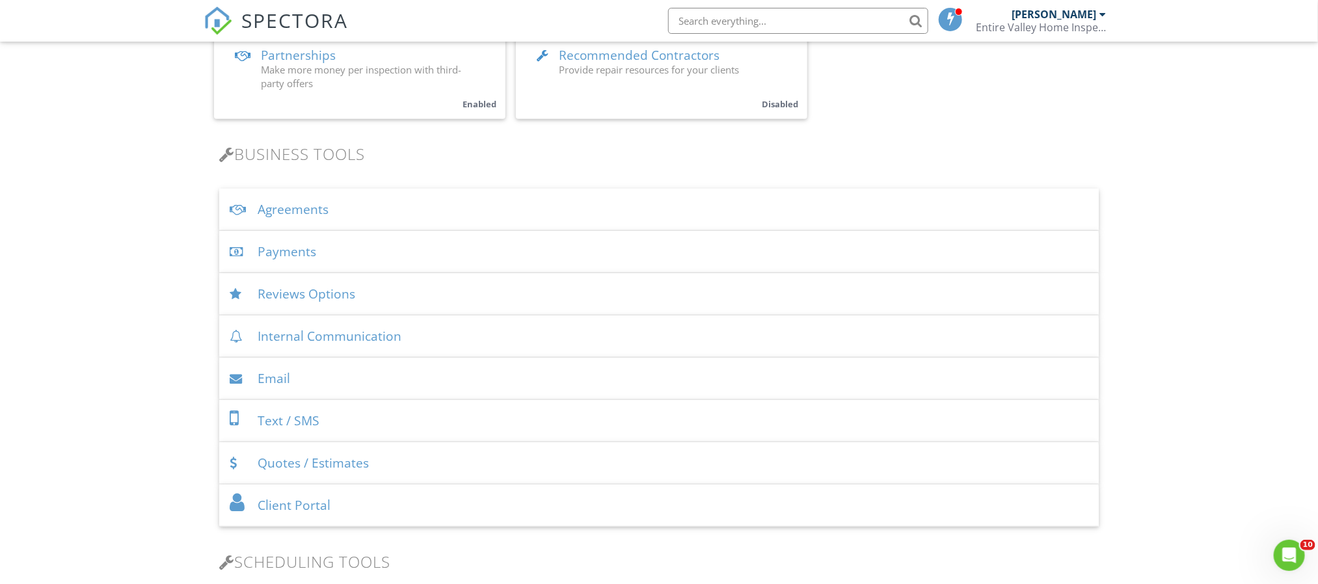
click at [461, 342] on div "Internal Communication" at bounding box center [659, 337] width 880 height 42
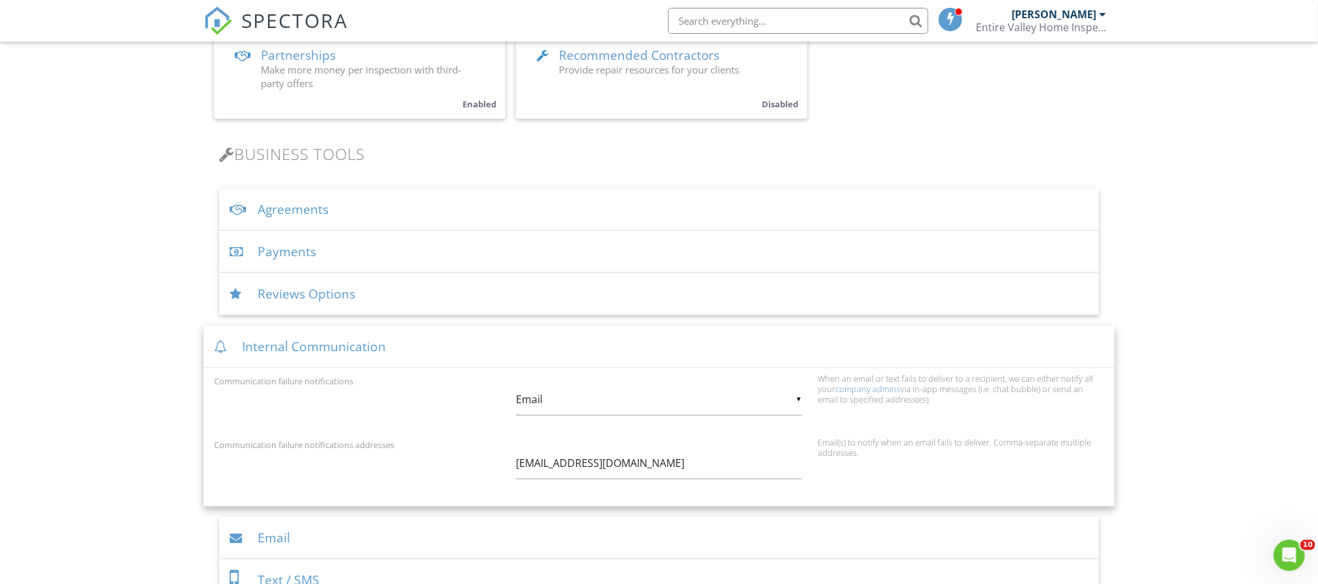
click at [1273, 562] on div "Open Intercom Messenger" at bounding box center [1287, 553] width 43 height 43
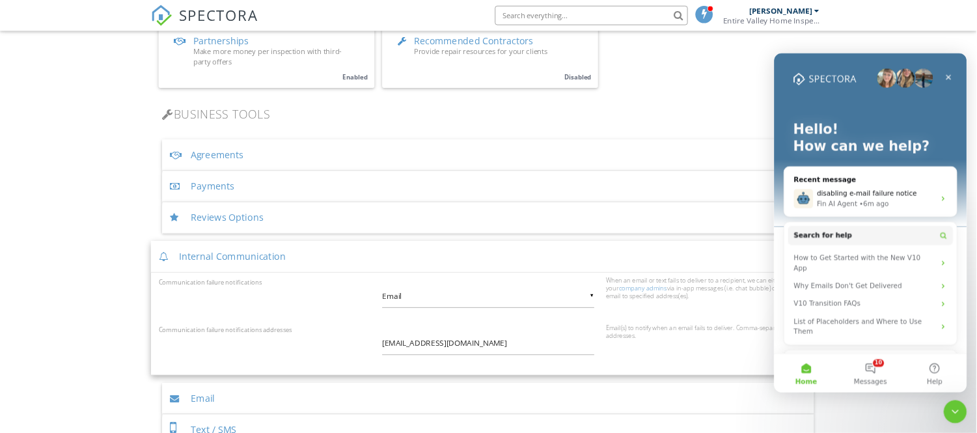
scroll to position [335, 0]
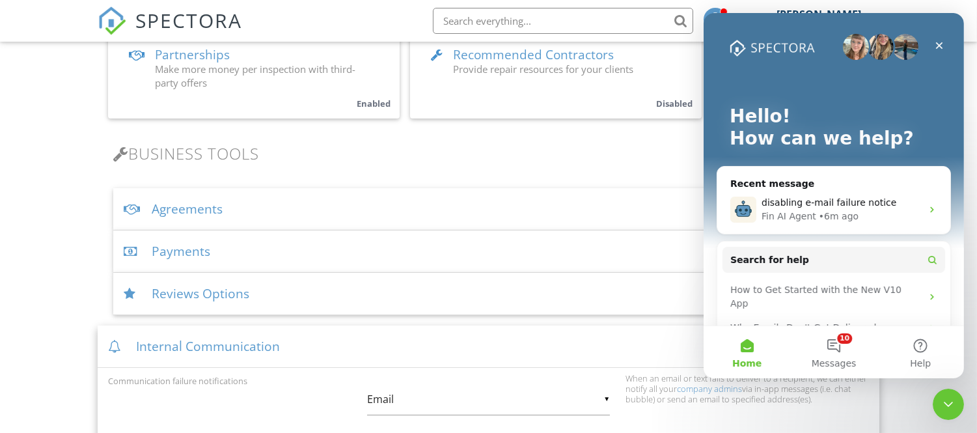
drag, startPoint x: 1248, startPoint y: 5, endPoint x: 630, endPoint y: 208, distance: 650.9
click at [630, 208] on div "Agreements" at bounding box center [488, 209] width 750 height 42
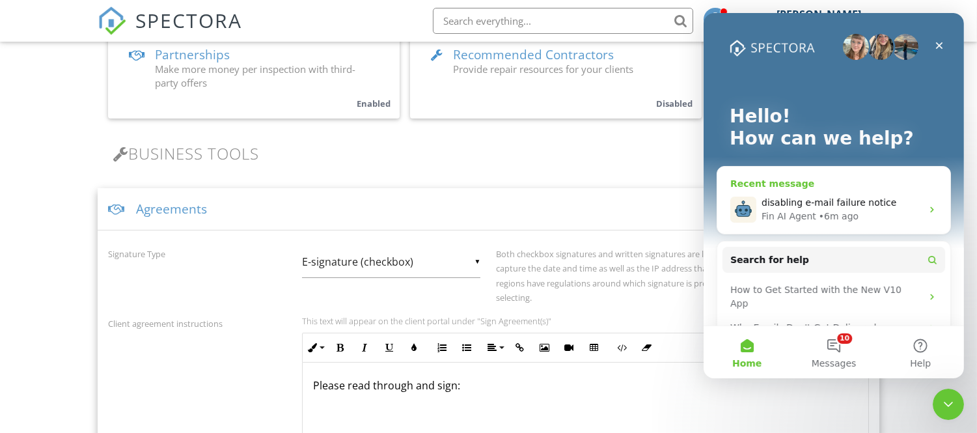
click at [795, 217] on div "Fin AI Agent" at bounding box center [788, 217] width 55 height 14
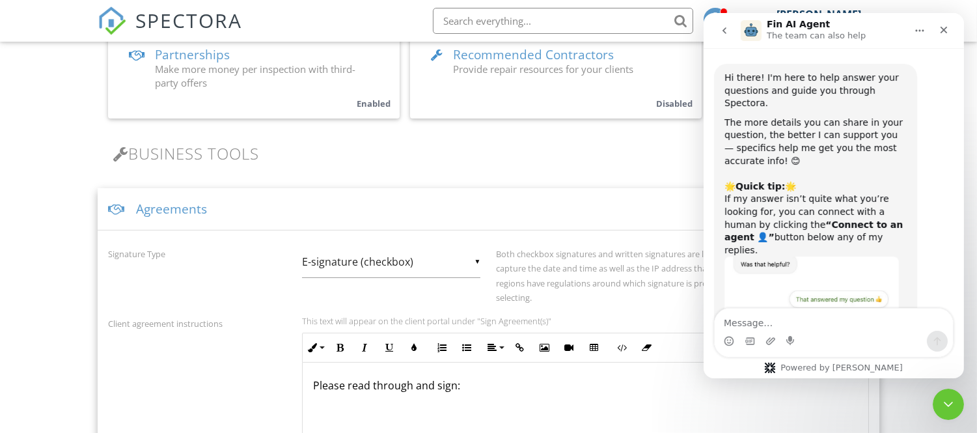
scroll to position [359, 0]
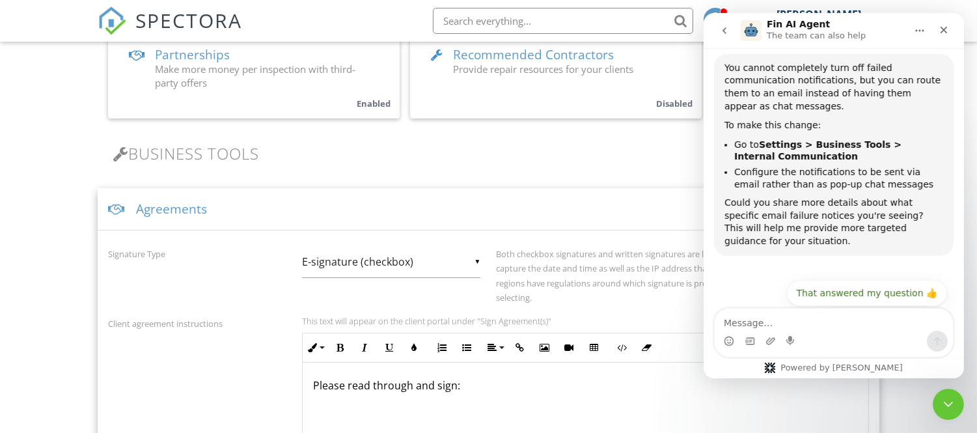
click at [879, 312] on button "Connect to an agent 👤" at bounding box center [882, 325] width 127 height 26
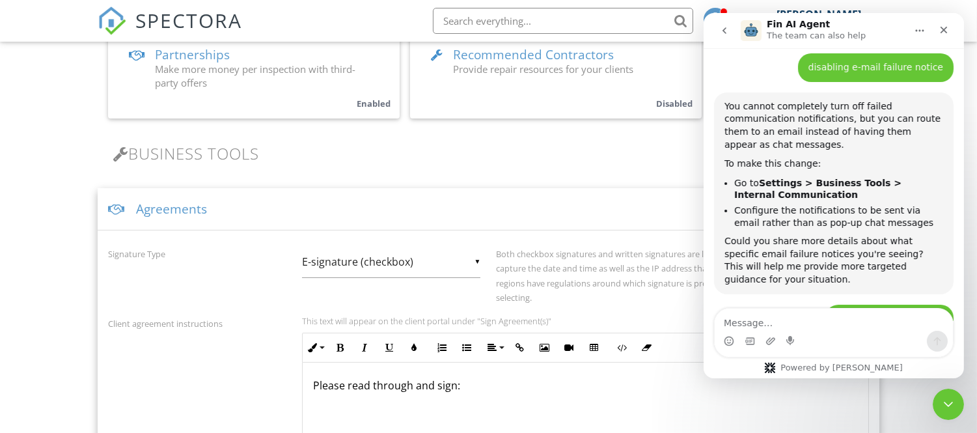
scroll to position [321, 0]
click at [886, 340] on div "Typing" at bounding box center [832, 365] width 239 height 50
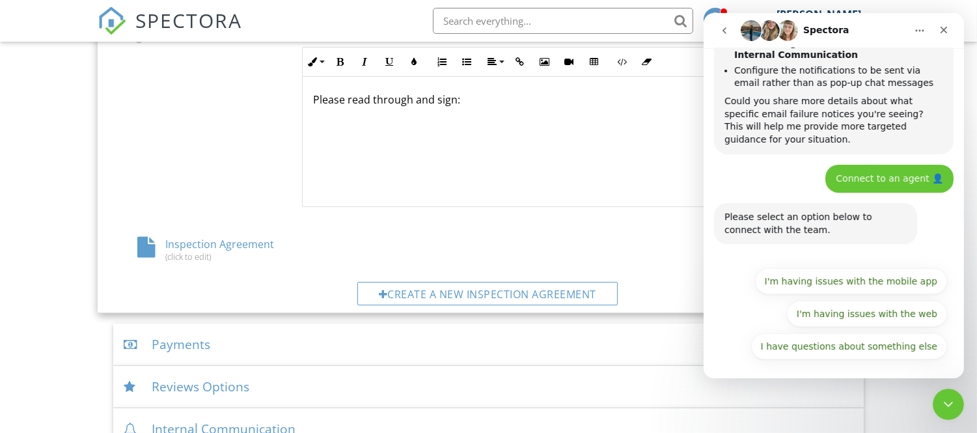
scroll to position [625, 0]
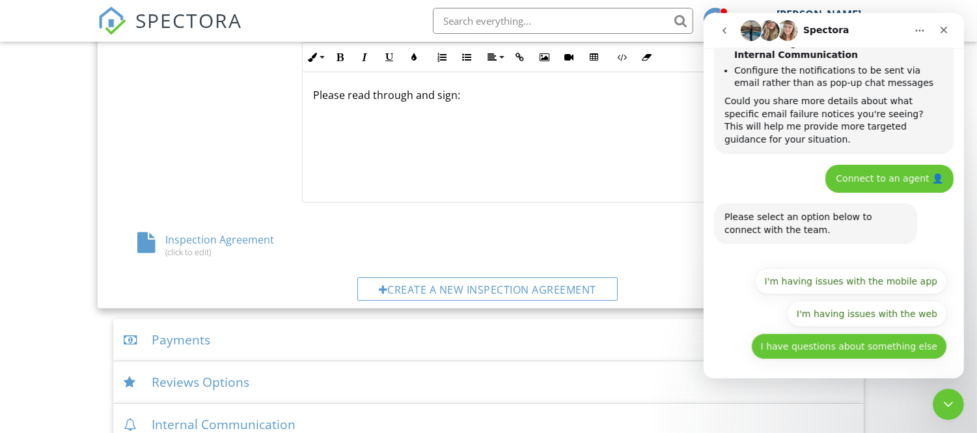
click at [848, 333] on button "I have questions about something else" at bounding box center [848, 346] width 196 height 26
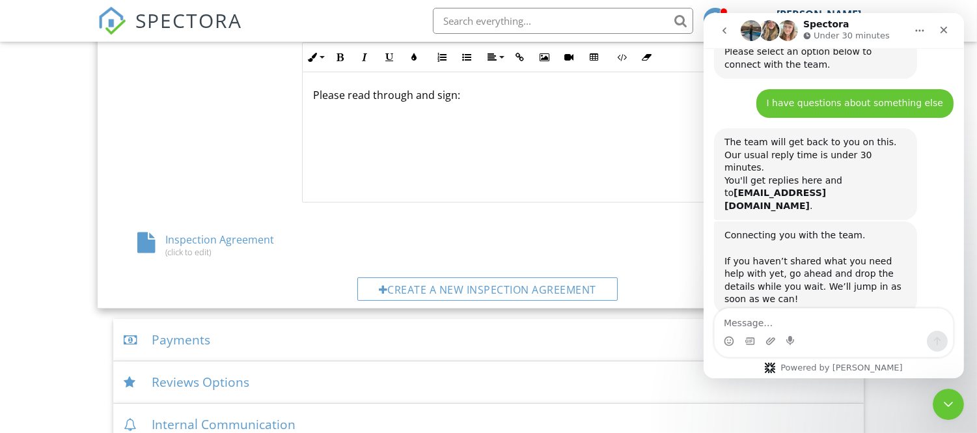
scroll to position [631, 0]
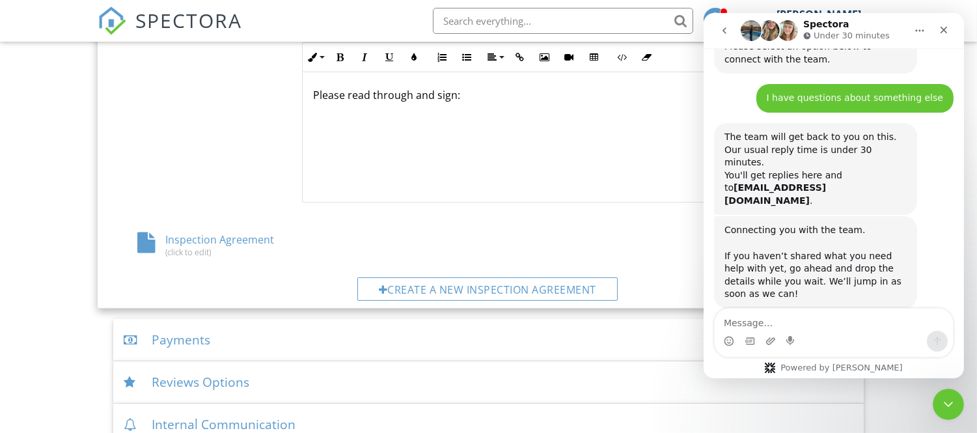
click at [834, 330] on textarea "Message…" at bounding box center [833, 319] width 238 height 22
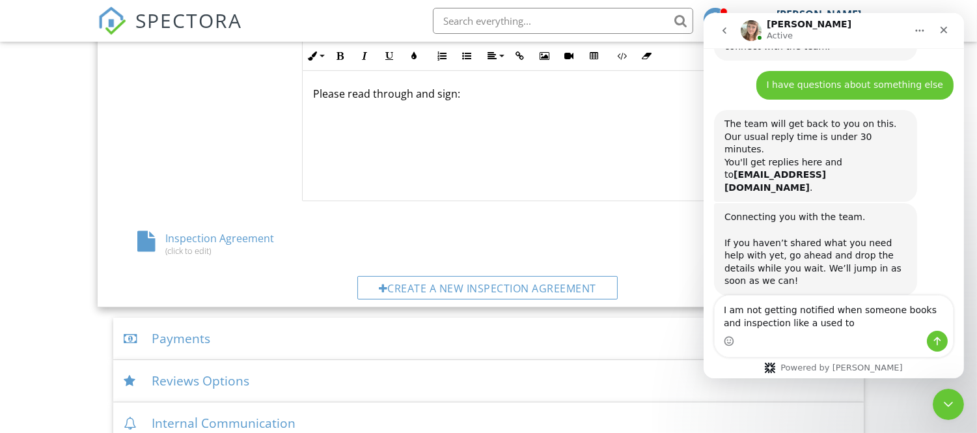
scroll to position [720, 0]
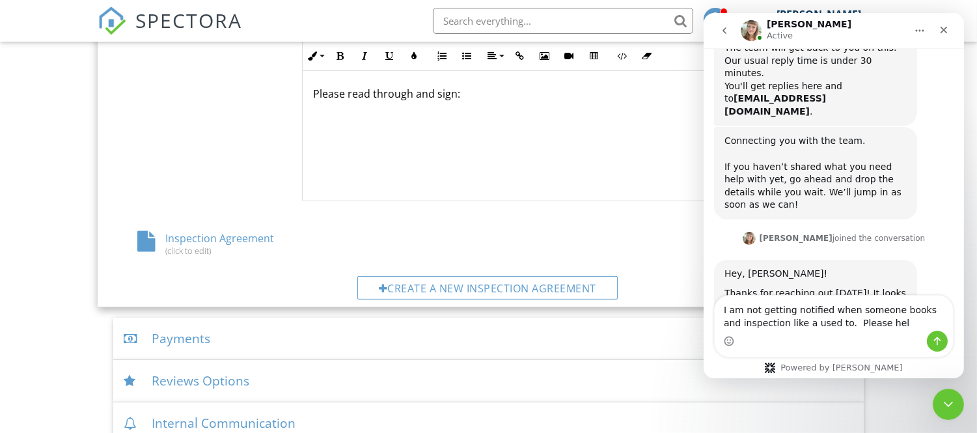
type textarea "I am not getting notified when someone books and inspection like a used to. Ple…"
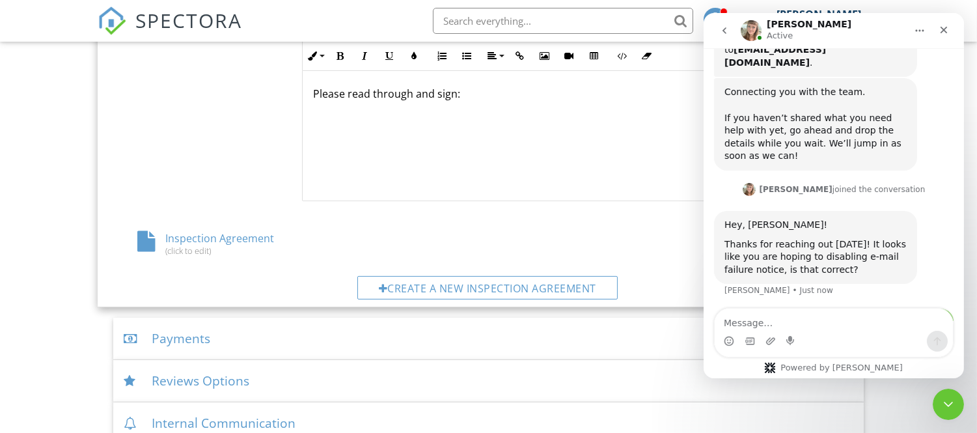
scroll to position [772, 0]
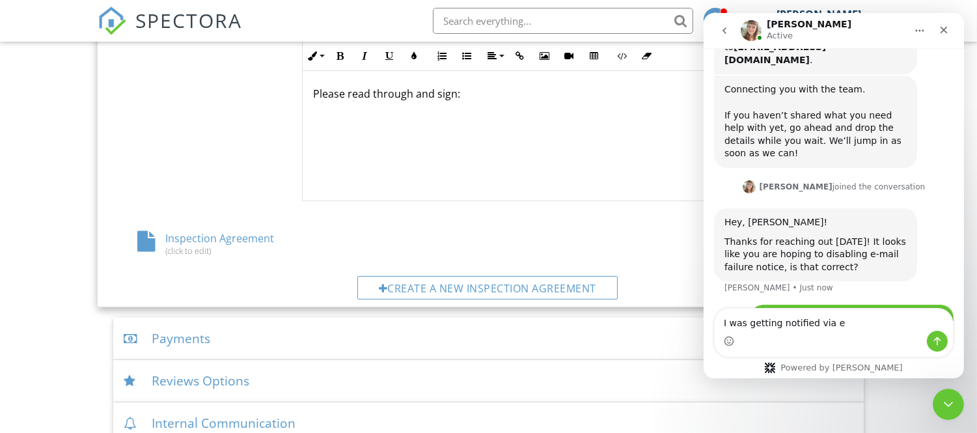
type textarea "I was getting notified via e"
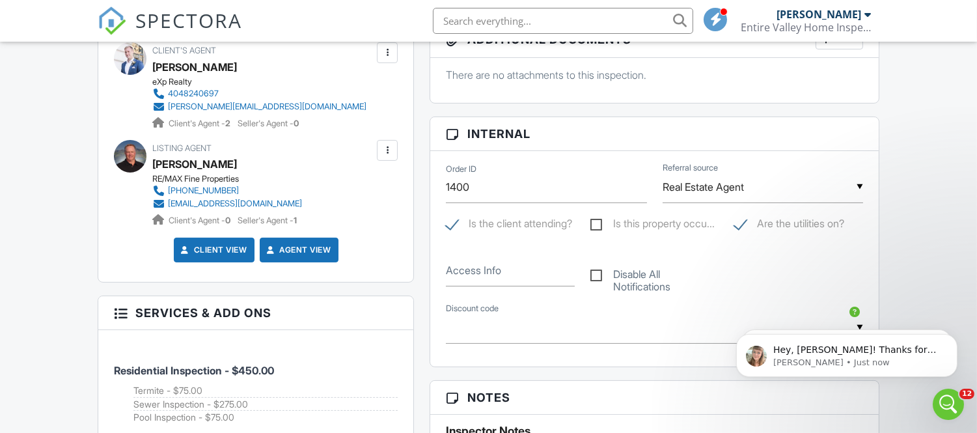
scroll to position [541, 0]
click at [844, 355] on p "Hey, [PERSON_NAME]! Thanks for reaching out [DATE]! It looks like you are hopin…" at bounding box center [856, 349] width 168 height 13
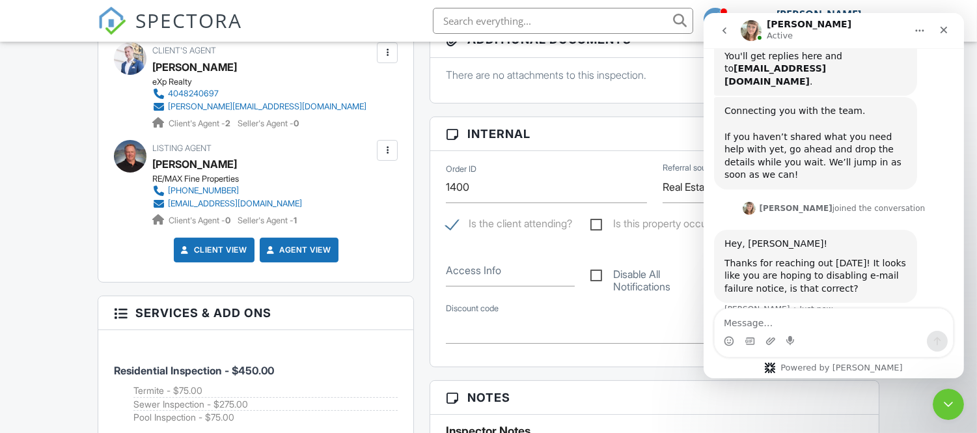
scroll to position [772, 0]
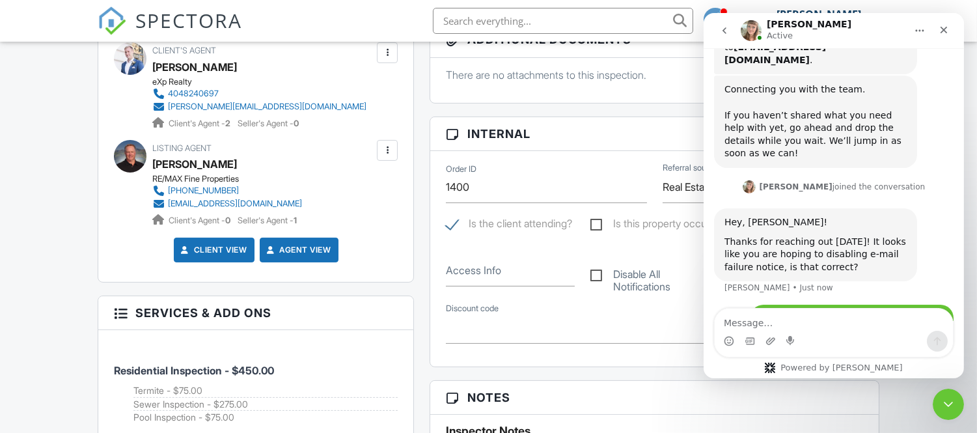
click at [751, 318] on textarea "Message…" at bounding box center [833, 319] width 238 height 22
type textarea "I"
click at [778, 239] on div "Hey, [PERSON_NAME]! Thanks for reaching out [DATE]! It looks like you are hopin…" at bounding box center [832, 256] width 239 height 96
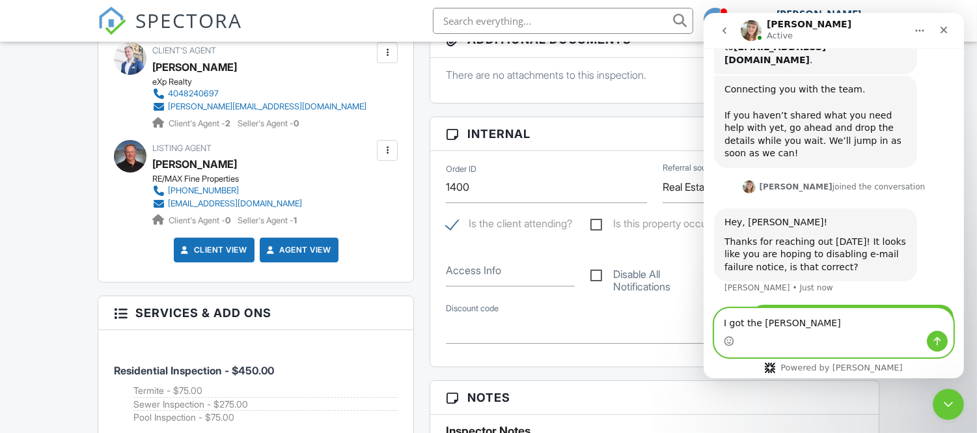
click at [776, 324] on textarea "I got the nofi" at bounding box center [833, 319] width 238 height 22
type textarea "I got the notification thing done"
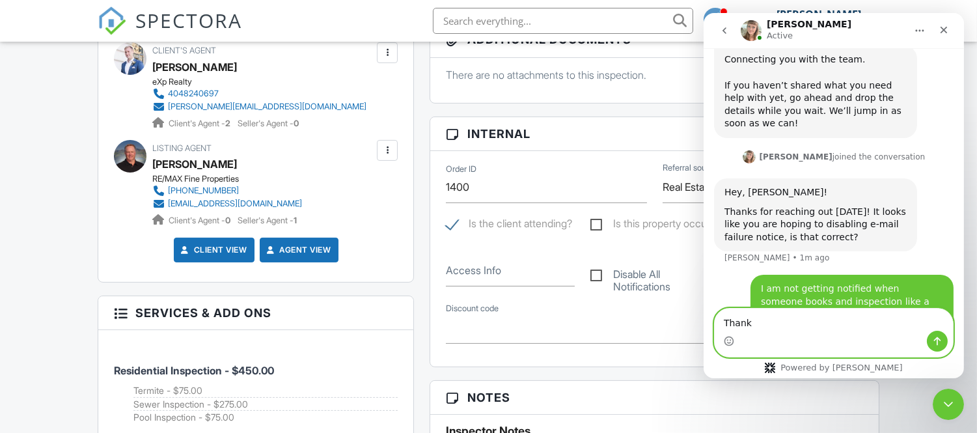
type textarea "Thanks"
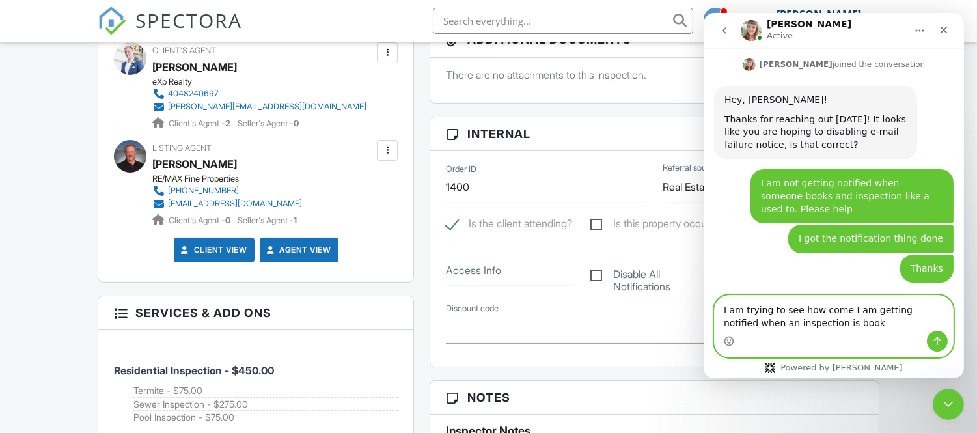
scroll to position [908, 0]
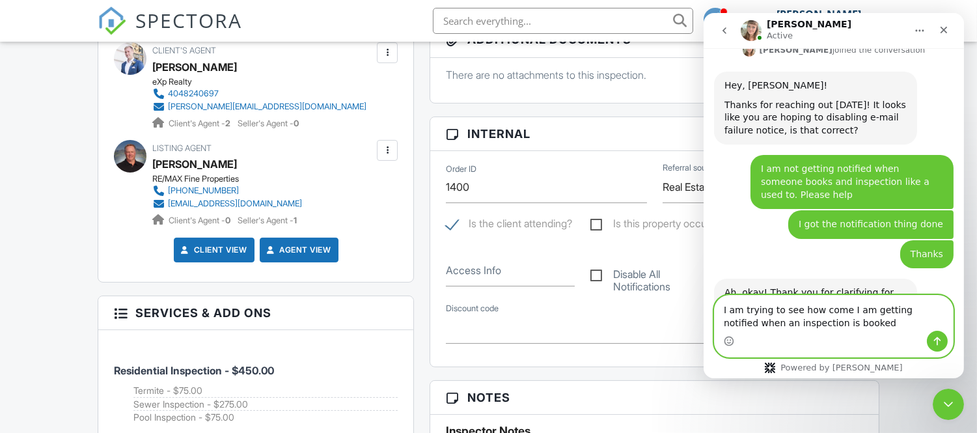
type textarea "I am trying to see how come I am getting notified when an inspection is booked"
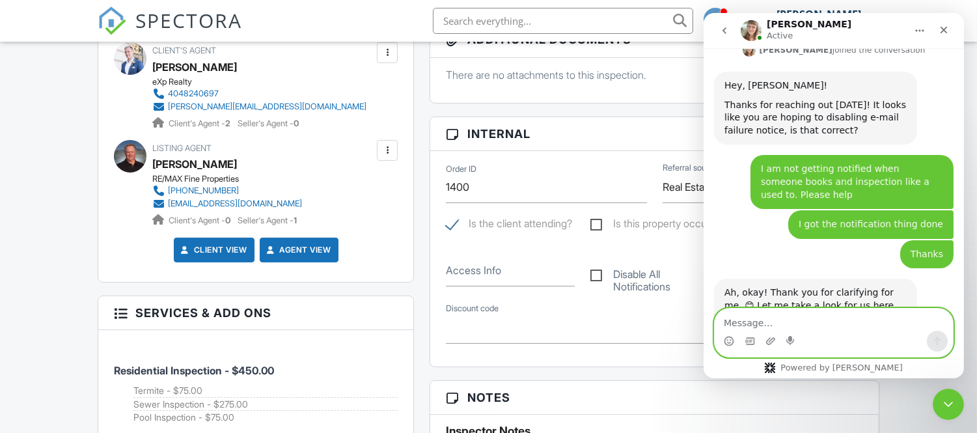
scroll to position [947, 0]
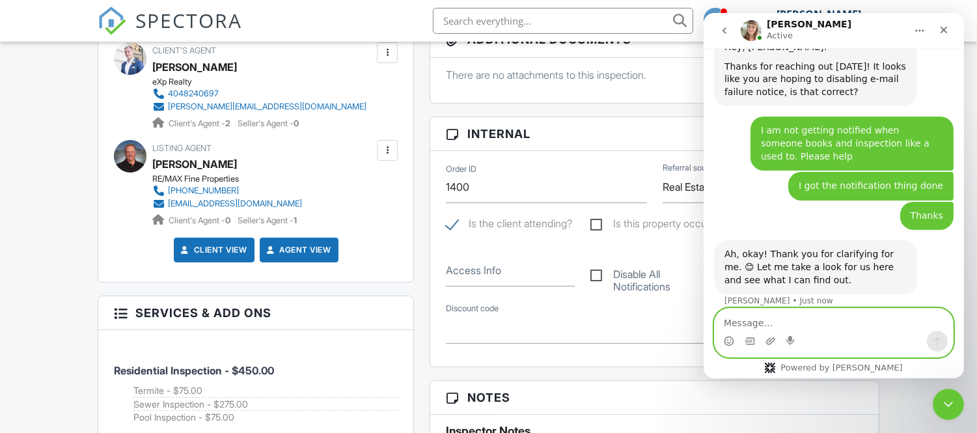
type textarea "N"
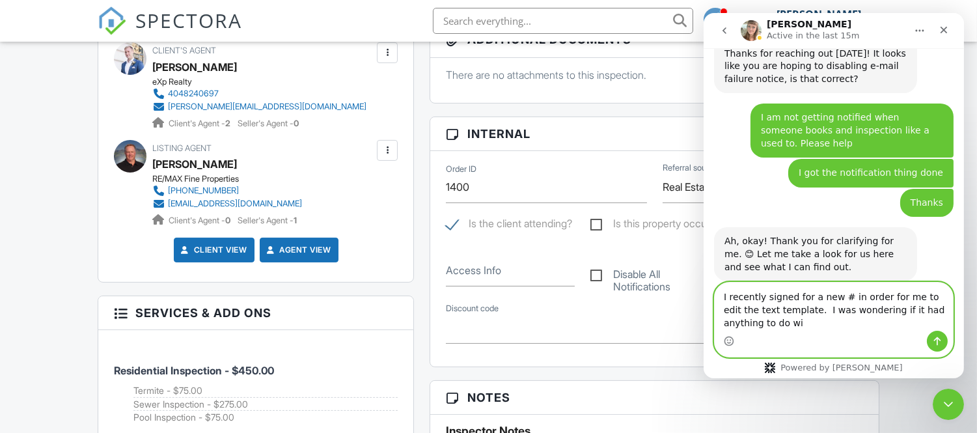
scroll to position [973, 0]
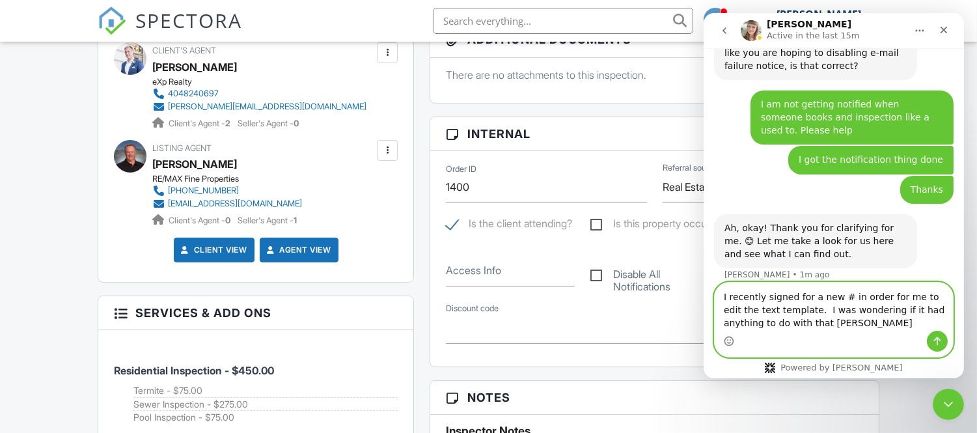
type textarea "I recently signed for a new # in order for me to edit the text template. I was …"
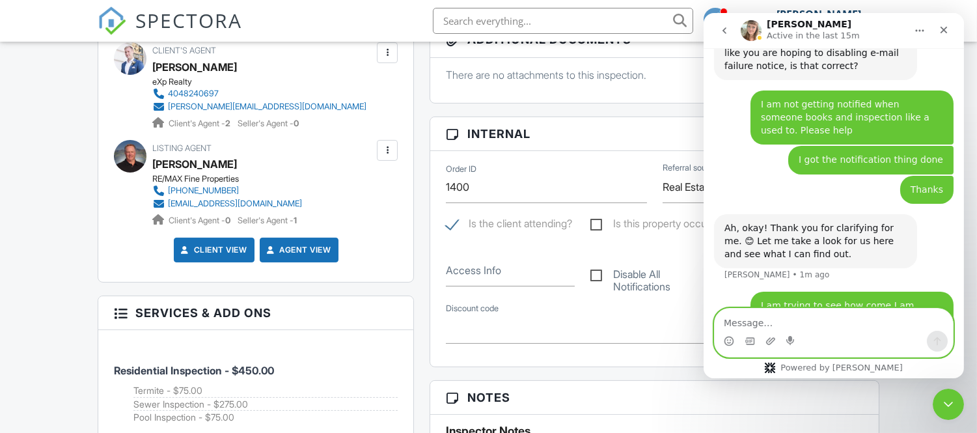
scroll to position [1002, 0]
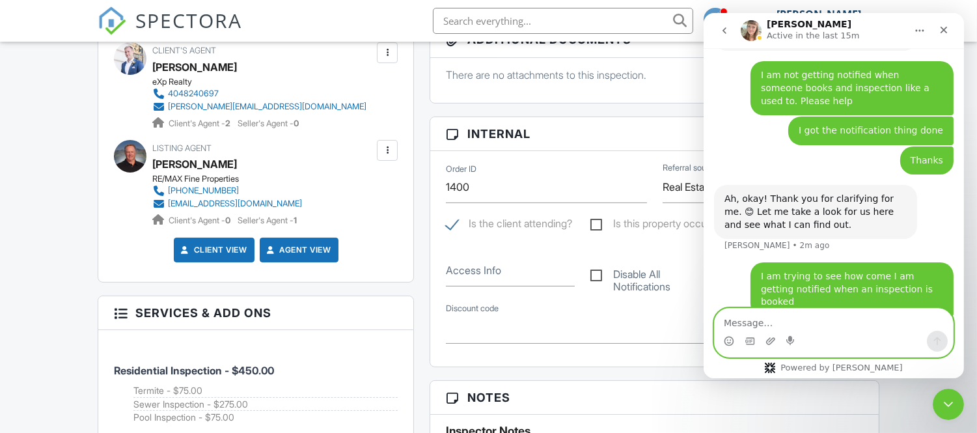
click at [770, 317] on textarea "Message…" at bounding box center [833, 319] width 238 height 22
click at [770, 316] on textarea "Message…" at bounding box center [833, 319] width 238 height 22
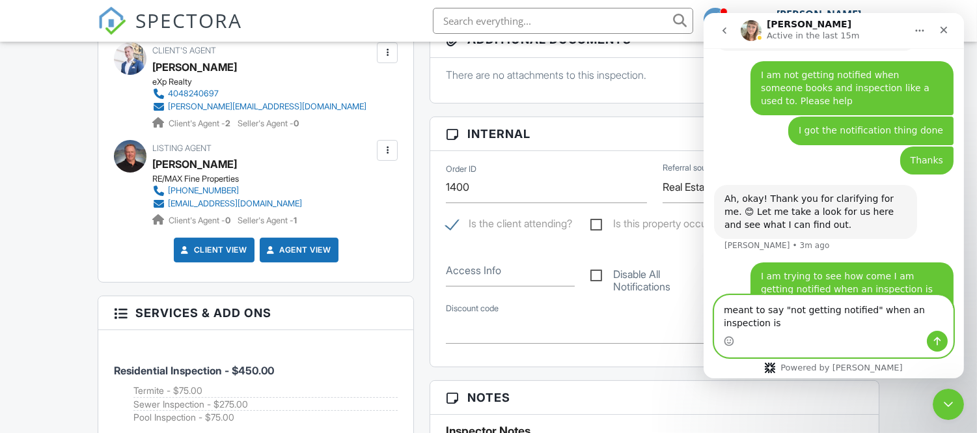
scroll to position [1015, 0]
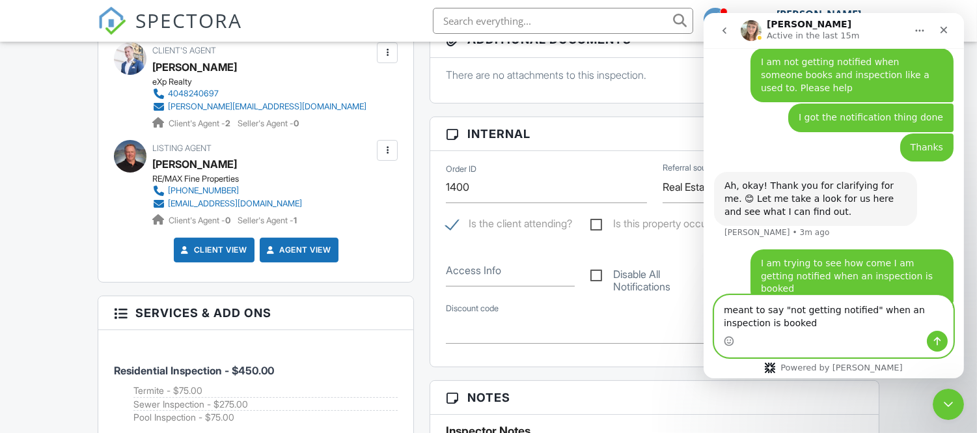
type textarea "meant to say "not getting notified" when an inspection is booked."
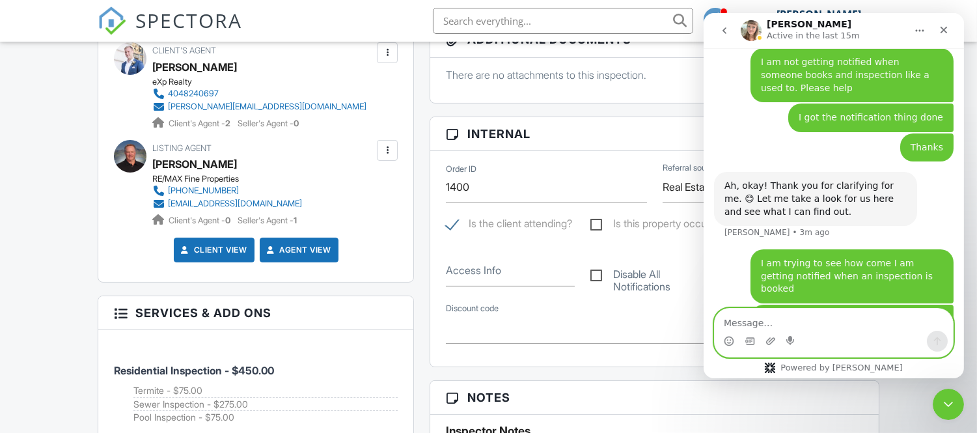
scroll to position [1044, 0]
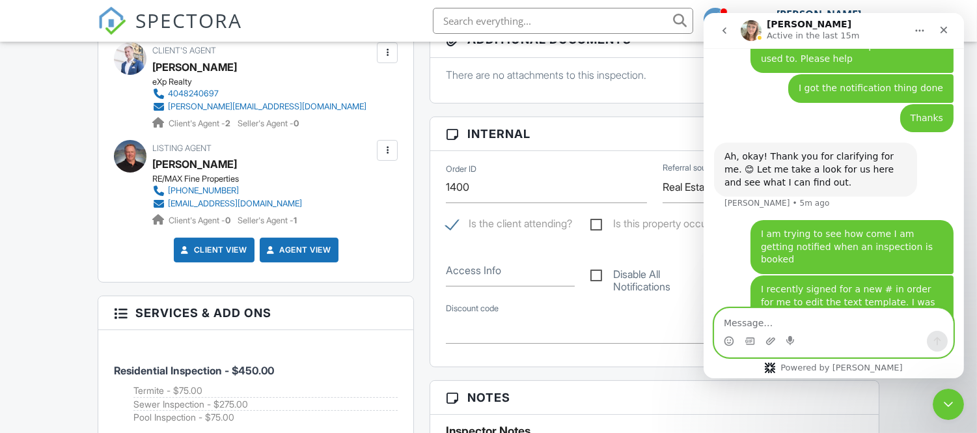
click at [763, 316] on textarea "Message…" at bounding box center [833, 319] width 238 height 22
type textarea "/"
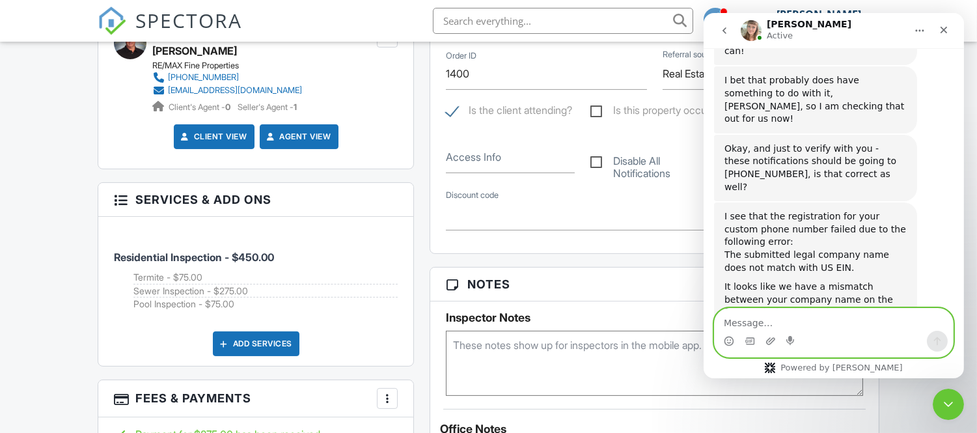
scroll to position [914, 0]
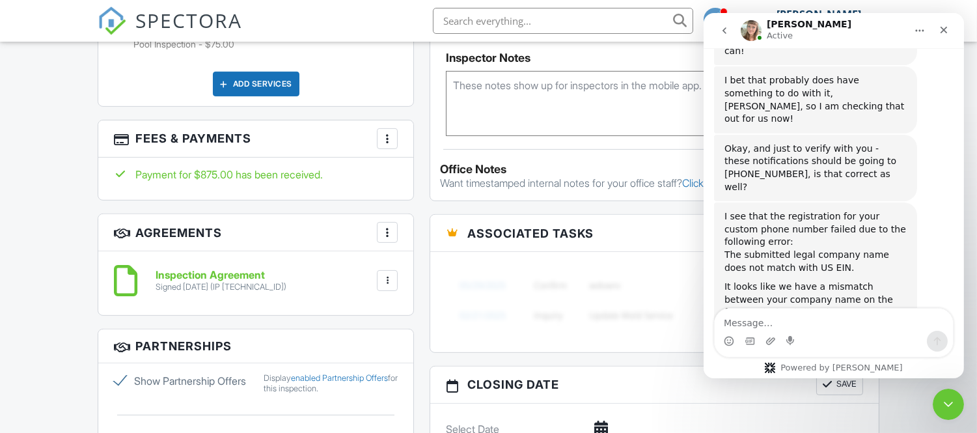
click at [882, 325] on div "Can I have you view your phone registration form by clicking on that hyperlink …" at bounding box center [815, 369] width 182 height 89
click at [867, 326] on link "phone registration form" at bounding box center [796, 337] width 144 height 23
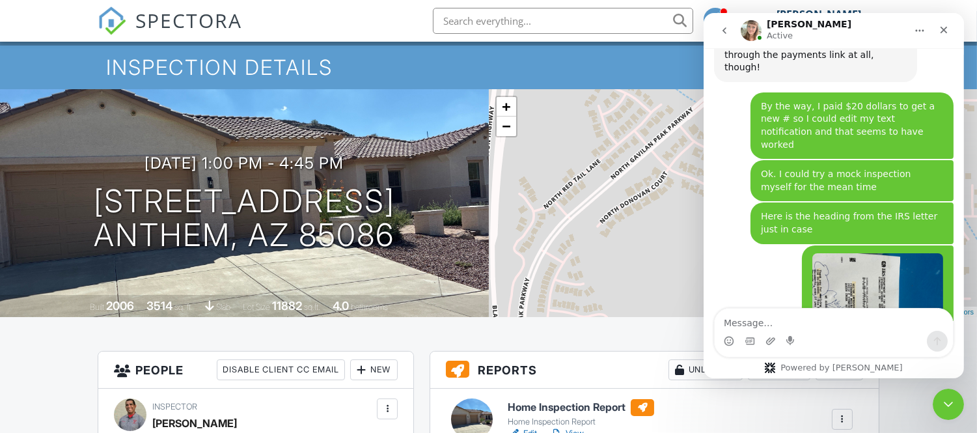
scroll to position [0, 0]
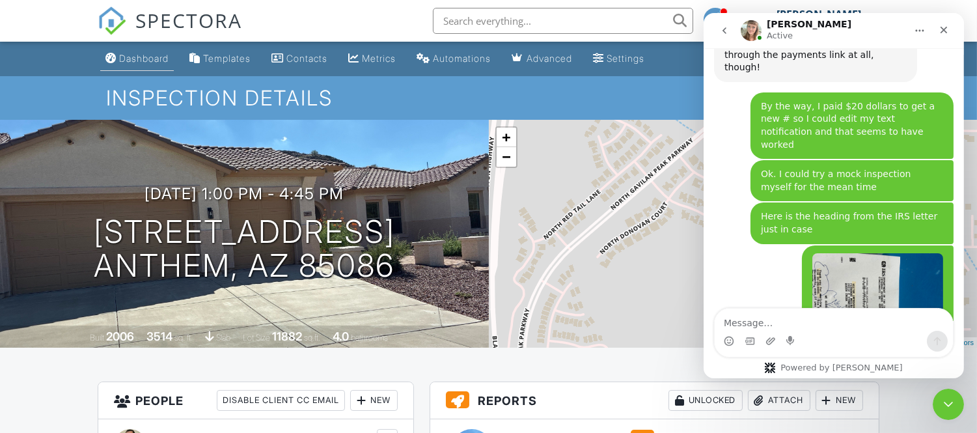
click at [150, 54] on div "Dashboard" at bounding box center [143, 58] width 49 height 11
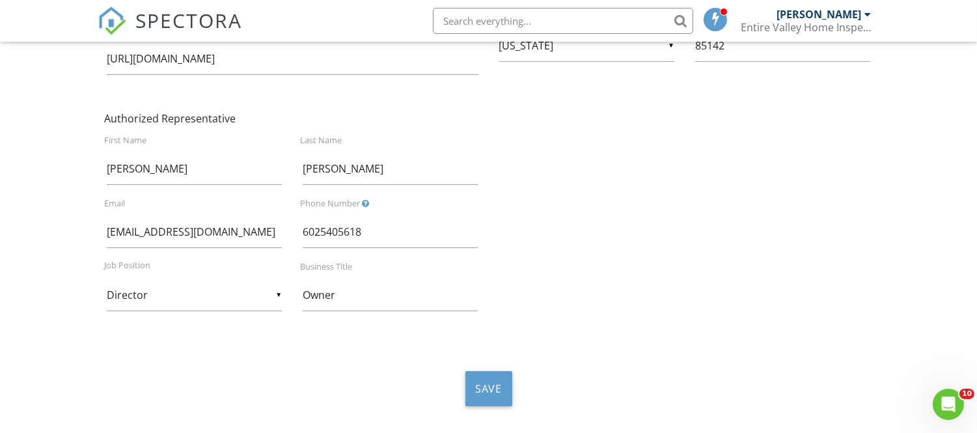
scroll to position [419, 0]
click at [506, 375] on button "Save" at bounding box center [488, 387] width 47 height 35
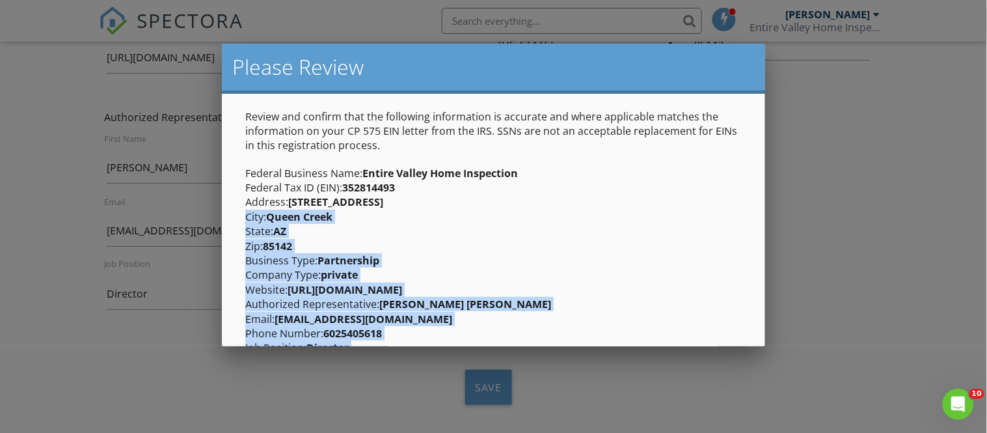
drag, startPoint x: 768, startPoint y: 156, endPoint x: 752, endPoint y: 204, distance: 50.6
click at [752, 204] on body "SPECTORA [PERSON_NAME] Entire Valley Home Inspection Role: Inspector Change Rol…" at bounding box center [488, 20] width 977 height 878
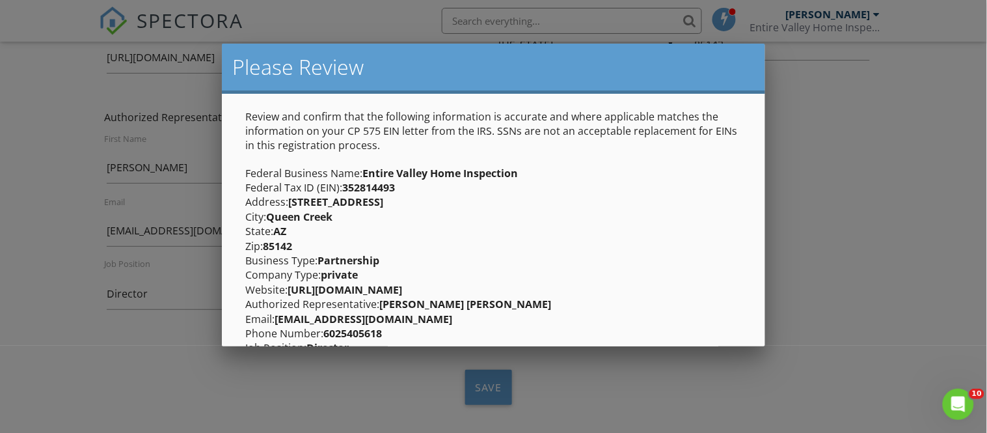
click at [685, 191] on div "Federal Business Name: Entire Valley Home Inspection Federal Tax ID (EIN): [US_…" at bounding box center [493, 268] width 511 height 204
click at [821, 87] on div at bounding box center [493, 205] width 987 height 541
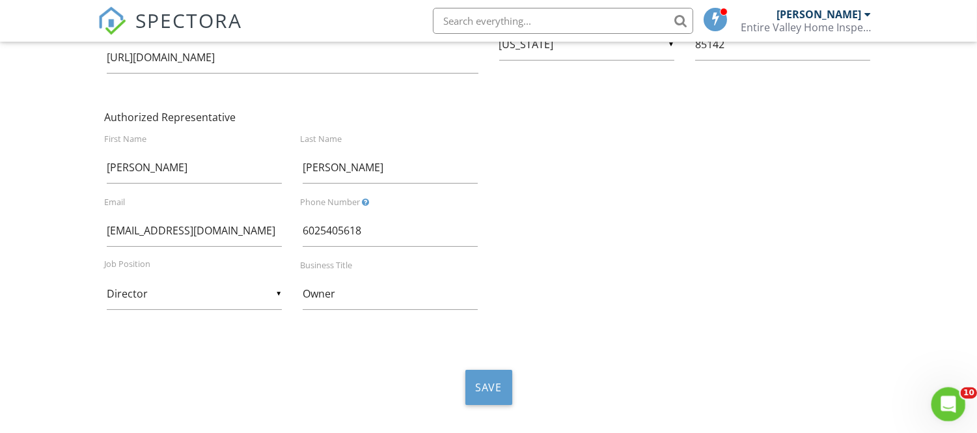
click at [957, 403] on div "Open Intercom Messenger" at bounding box center [946, 402] width 43 height 43
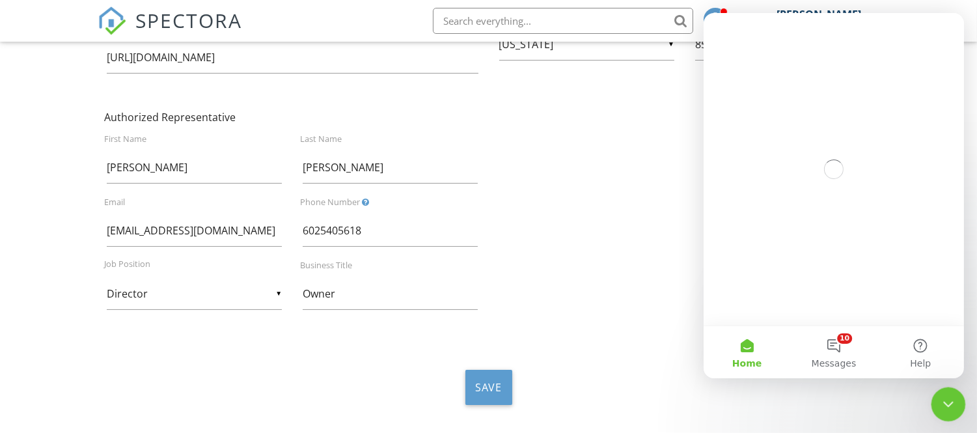
scroll to position [0, 0]
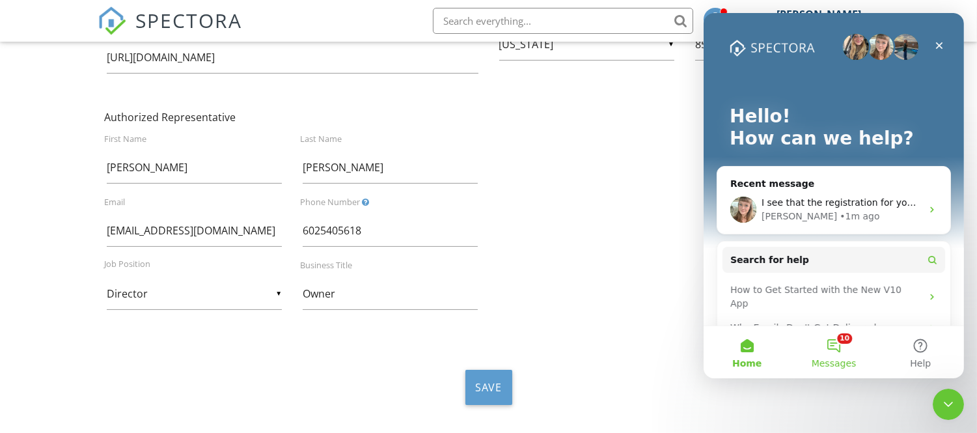
click at [830, 370] on button "10 Messages" at bounding box center [832, 352] width 87 height 52
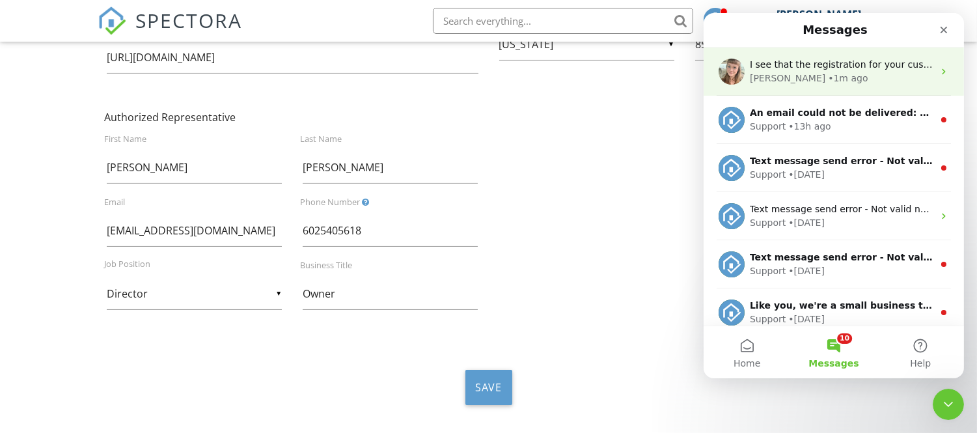
click at [827, 77] on div "• 1m ago" at bounding box center [847, 79] width 40 height 14
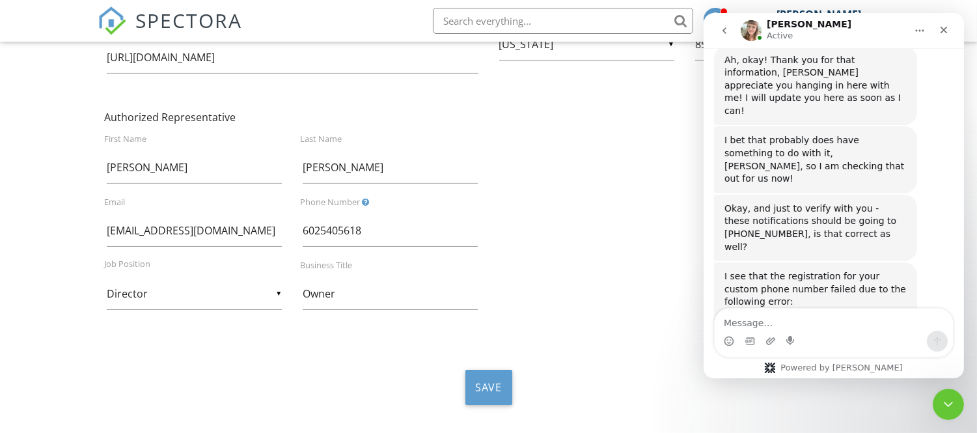
scroll to position [1440, 0]
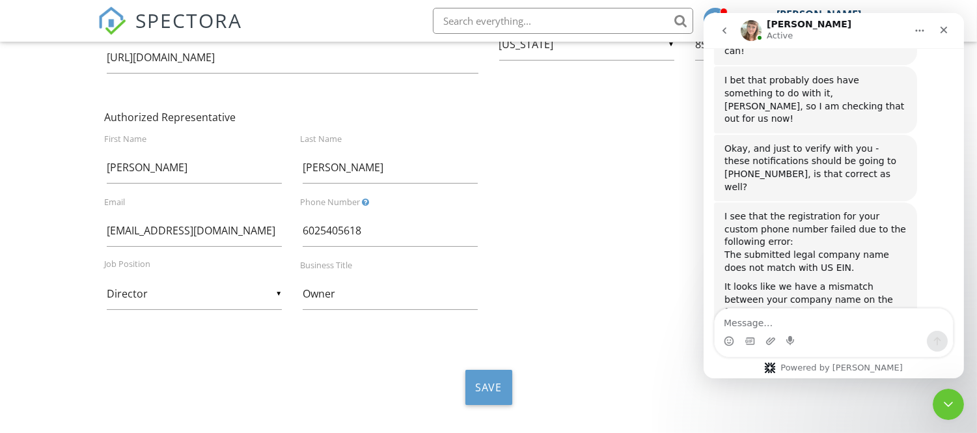
click at [763, 319] on textarea "Message…" at bounding box center [833, 319] width 238 height 22
type textarea "it is there"
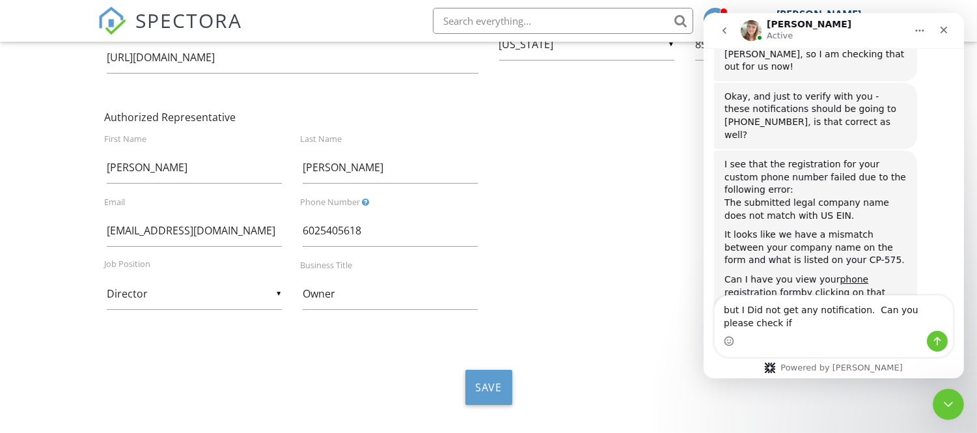
scroll to position [1542, 0]
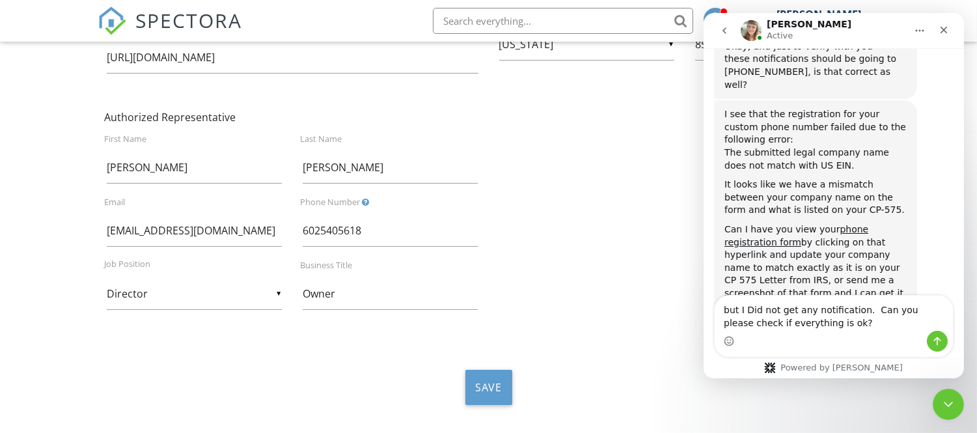
type textarea "but I Did not get any notification. Can you please check if everything is ok?"
click at [945, 346] on div "Intercom messenger" at bounding box center [936, 341] width 21 height 21
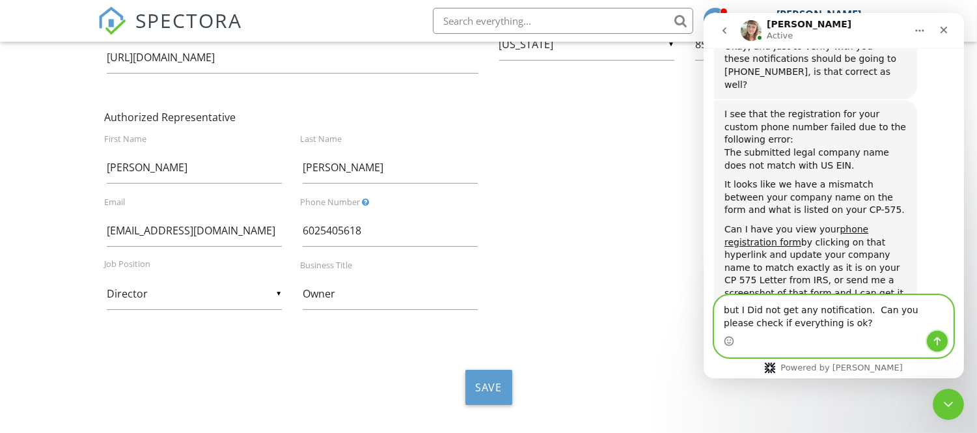
click at [933, 342] on icon "Send a message…" at bounding box center [936, 341] width 10 height 10
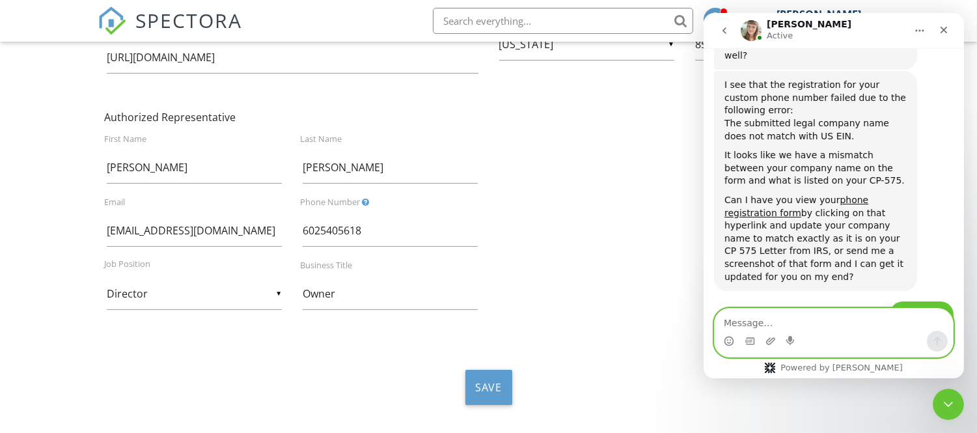
scroll to position [1573, 0]
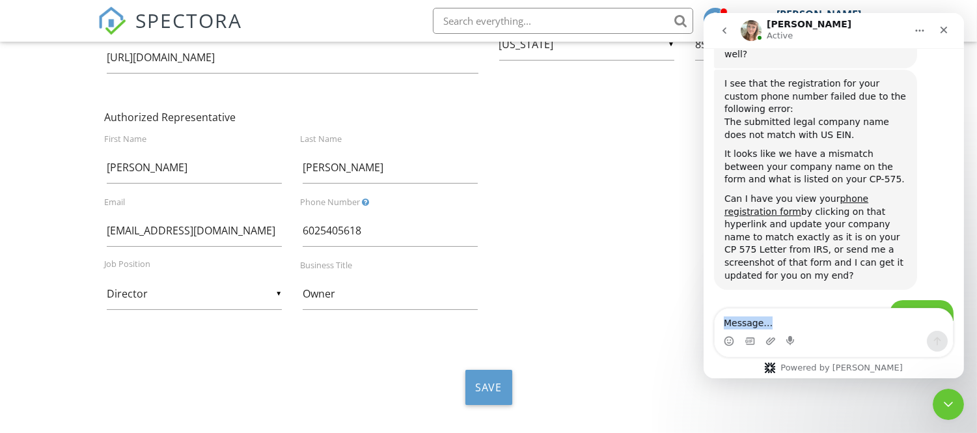
click at [822, 329] on div "Intercom messenger" at bounding box center [833, 332] width 238 height 48
click at [822, 329] on textarea "Message…" at bounding box center [833, 319] width 238 height 22
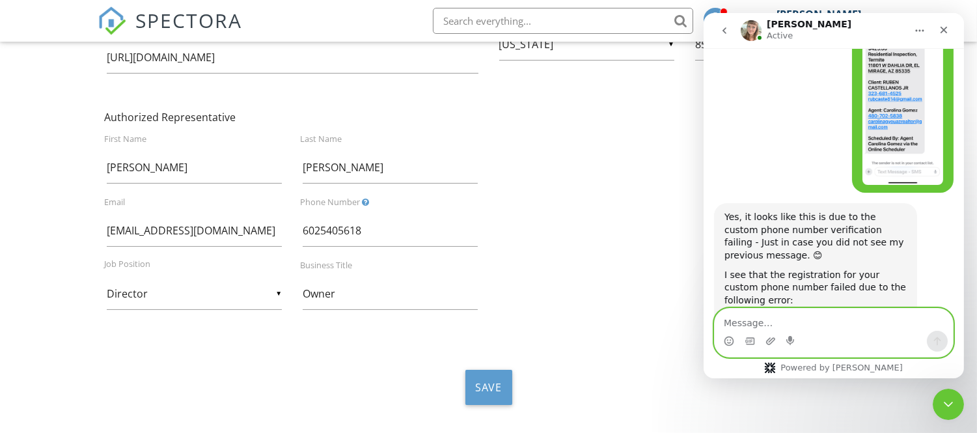
scroll to position [2078, 0]
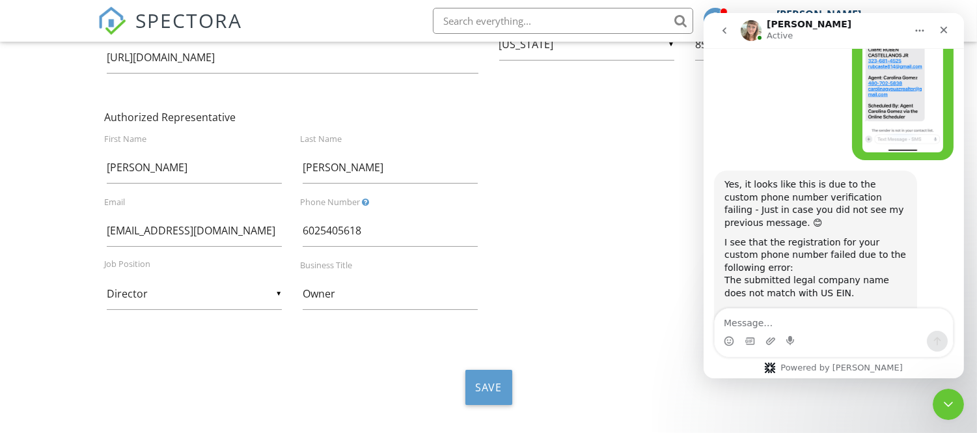
click at [867, 351] on link "phone registration form" at bounding box center [796, 362] width 144 height 23
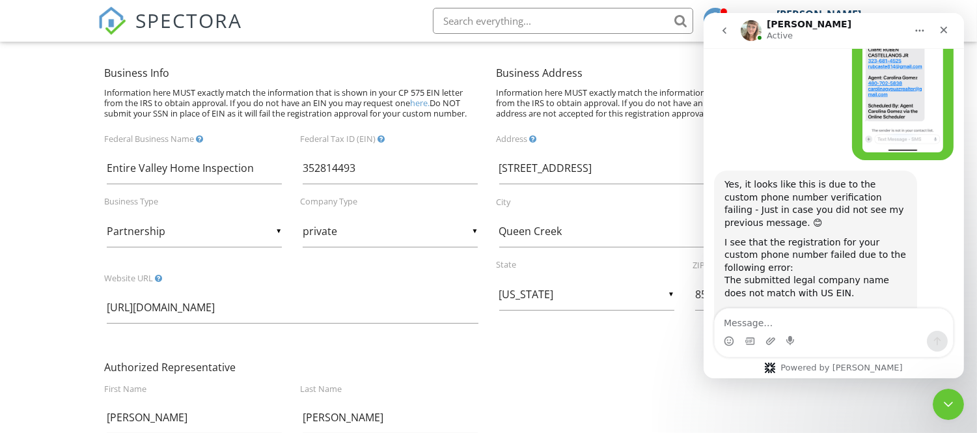
scroll to position [167, 0]
click at [262, 166] on input "Entire Valley Home Inspection" at bounding box center [194, 170] width 175 height 32
type input "E"
type input "F"
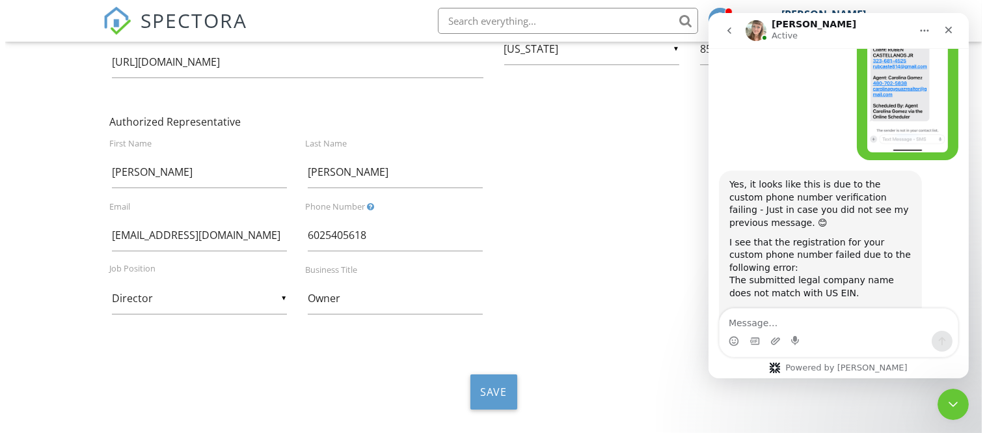
scroll to position [457, 0]
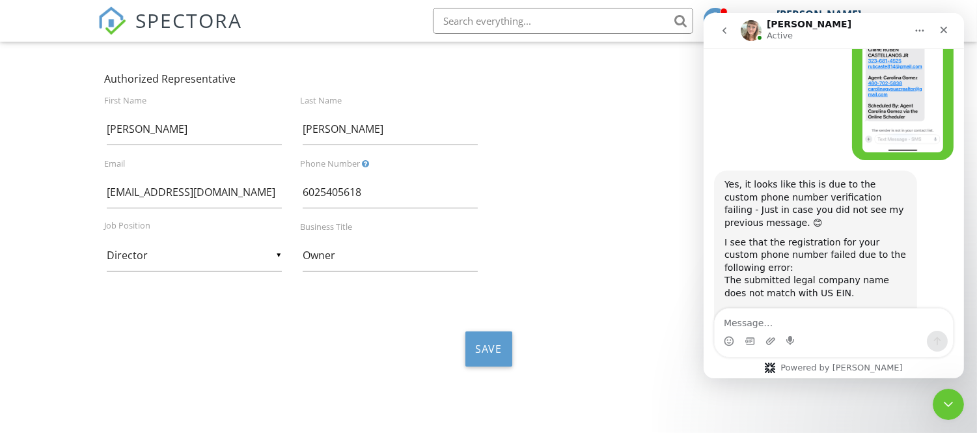
drag, startPoint x: 978, startPoint y: 170, endPoint x: 259, endPoint y: 327, distance: 735.8
type input "Vector Improvement Professionals"
click at [504, 353] on button "Save" at bounding box center [488, 348] width 47 height 35
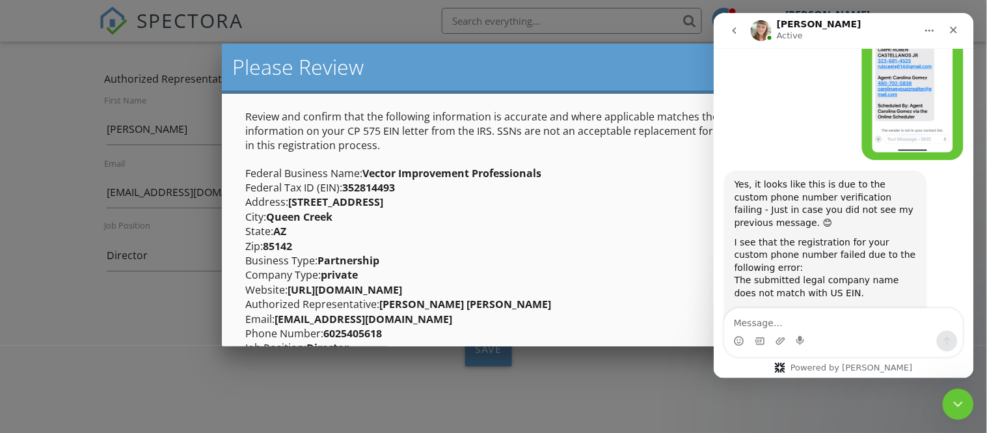
click at [491, 353] on div at bounding box center [493, 205] width 987 height 541
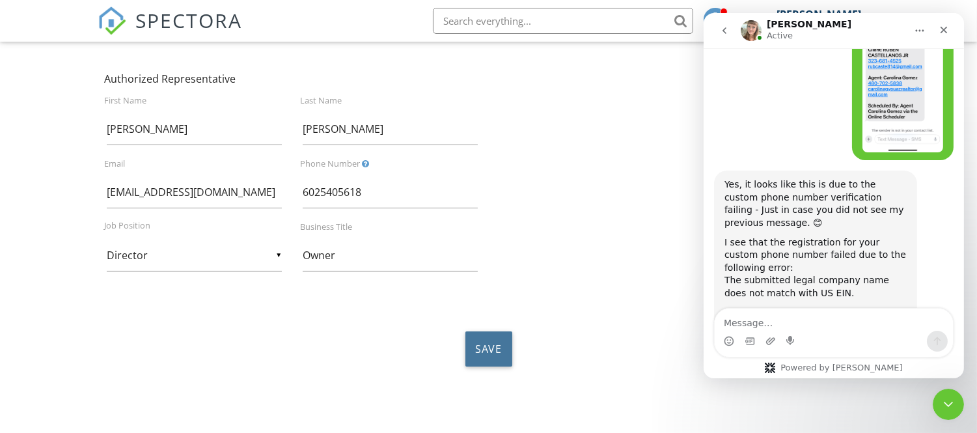
click at [484, 347] on button "Save" at bounding box center [488, 348] width 47 height 35
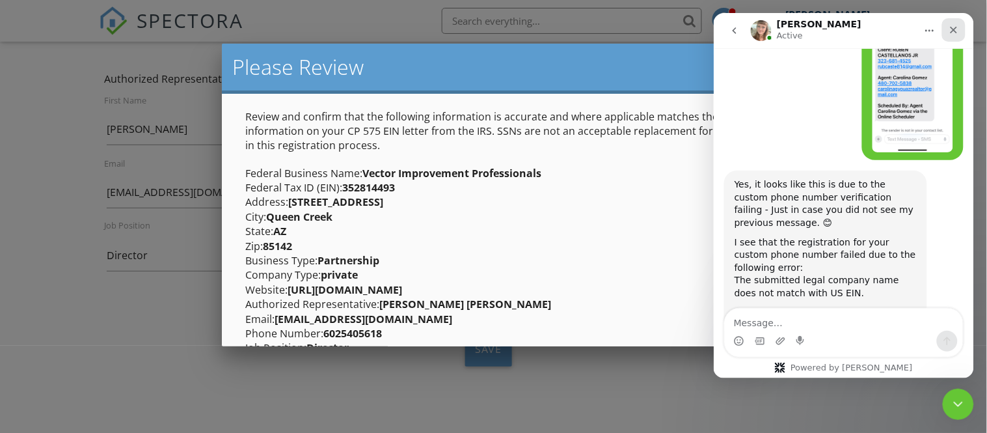
click at [957, 27] on icon "Close" at bounding box center [953, 29] width 10 height 10
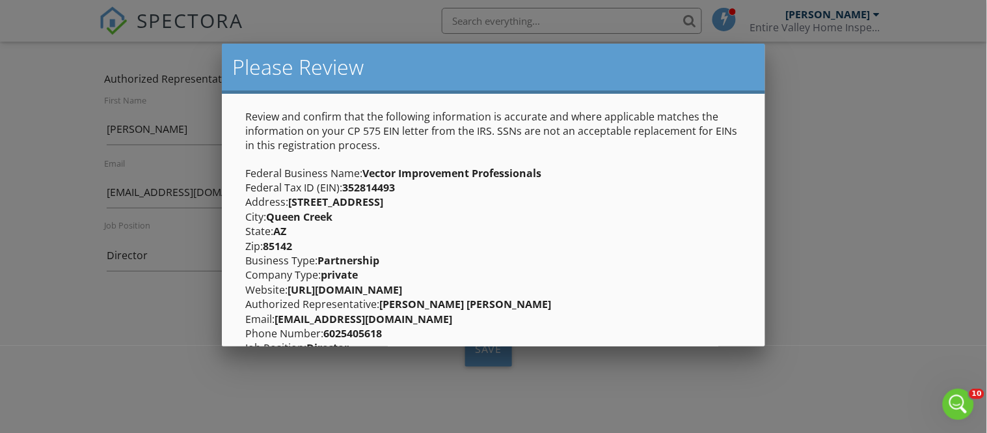
scroll to position [85, 0]
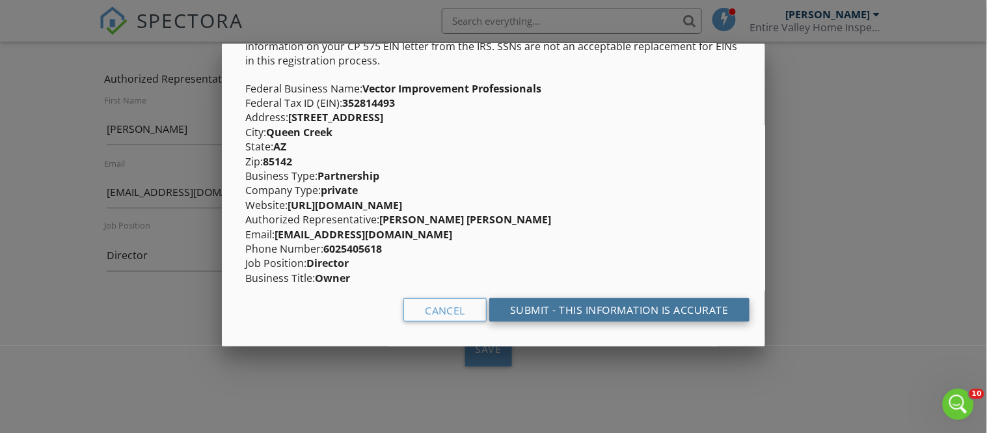
click at [649, 301] on div "submit - this information is accurate" at bounding box center [619, 309] width 260 height 23
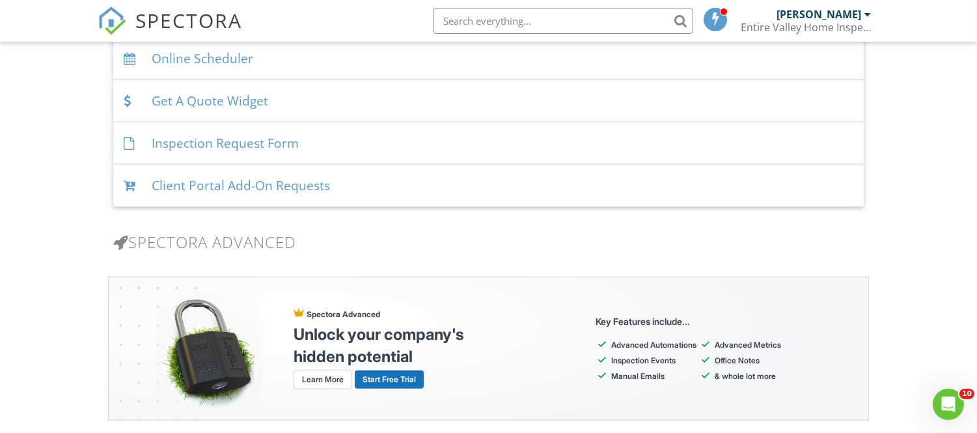
scroll to position [1350, 0]
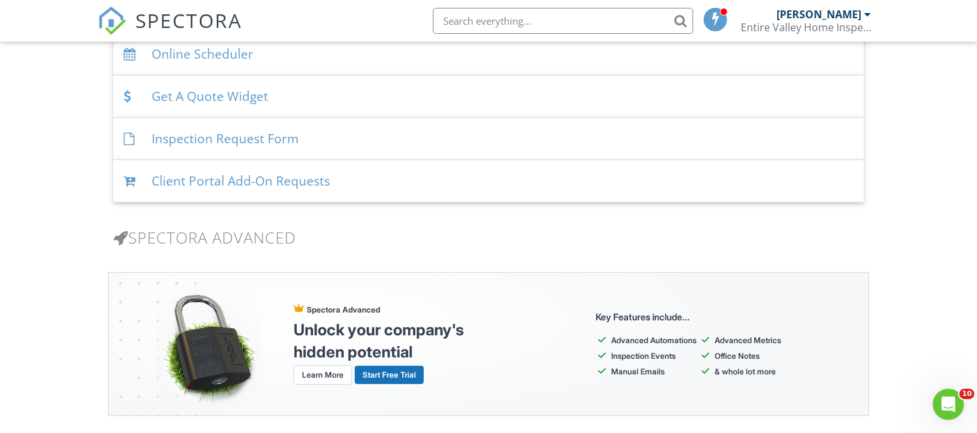
drag, startPoint x: 975, startPoint y: 271, endPoint x: 960, endPoint y: 348, distance: 78.7
click at [947, 396] on icon "Open Intercom Messenger" at bounding box center [946, 402] width 21 height 21
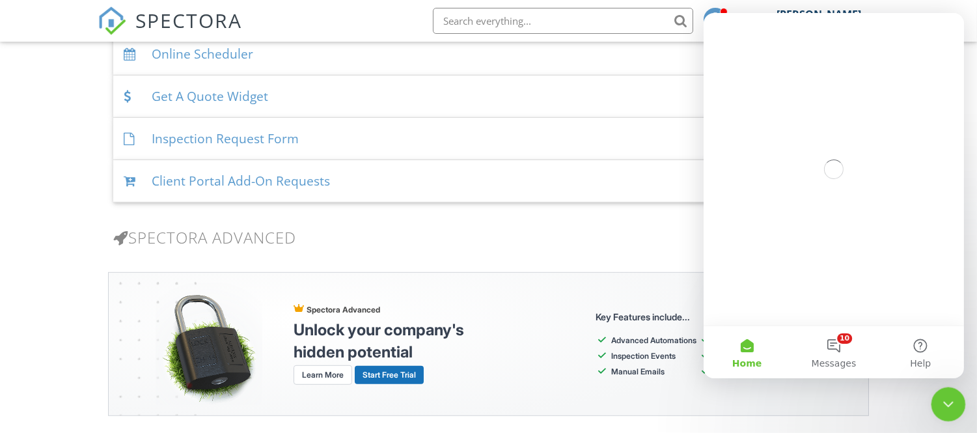
scroll to position [0, 0]
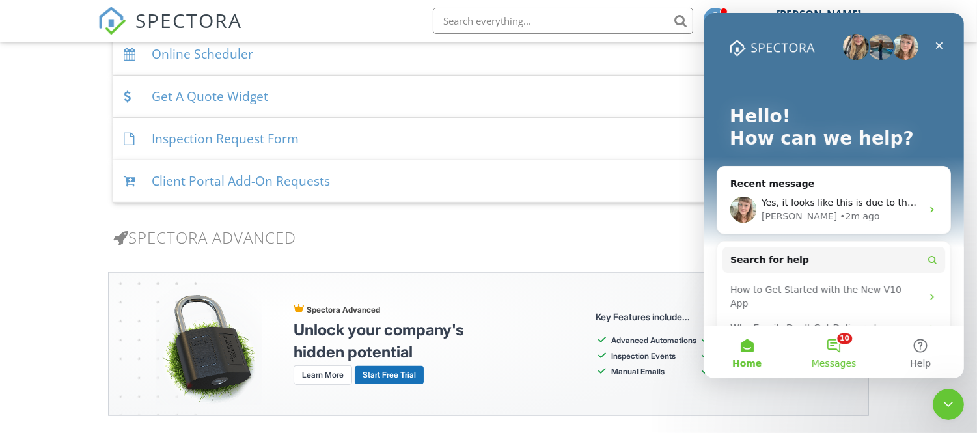
click at [840, 355] on button "10 Messages" at bounding box center [832, 352] width 87 height 52
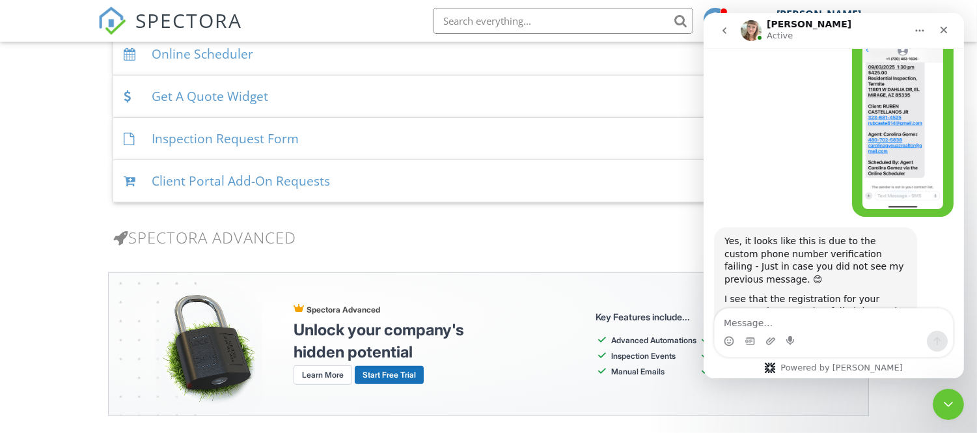
scroll to position [2078, 0]
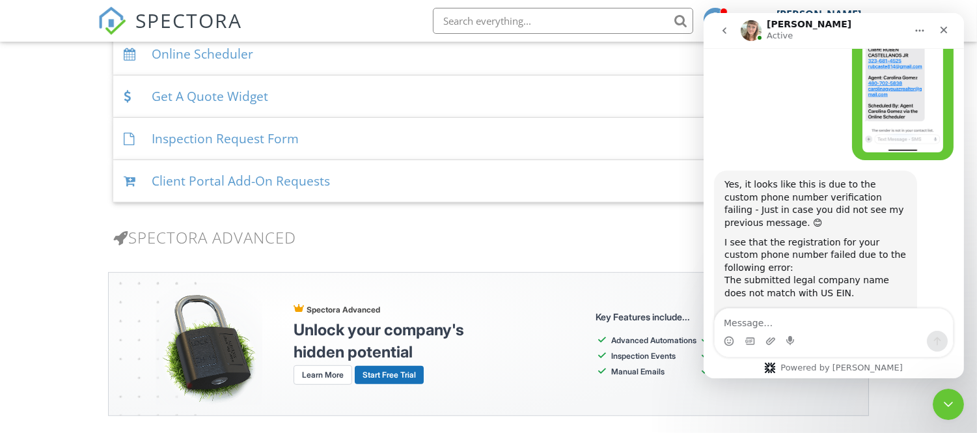
click at [788, 324] on textarea "Message…" at bounding box center [833, 319] width 238 height 22
type textarea "Ok I updated it."
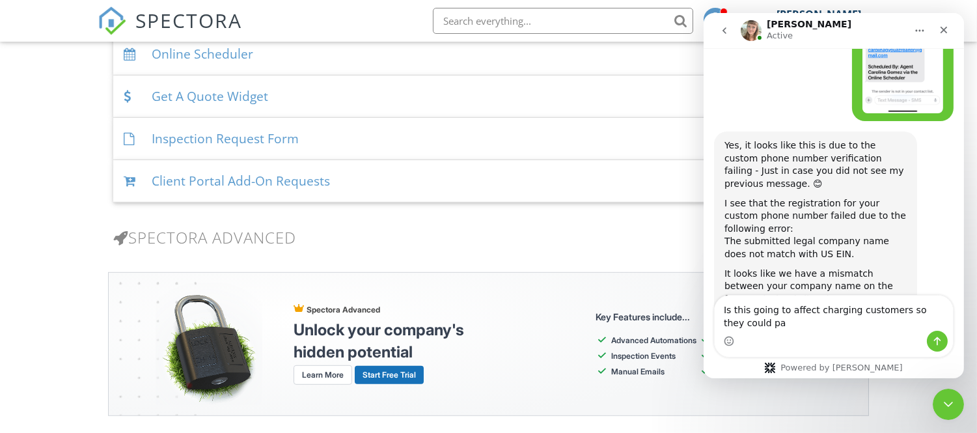
scroll to position [2130, 0]
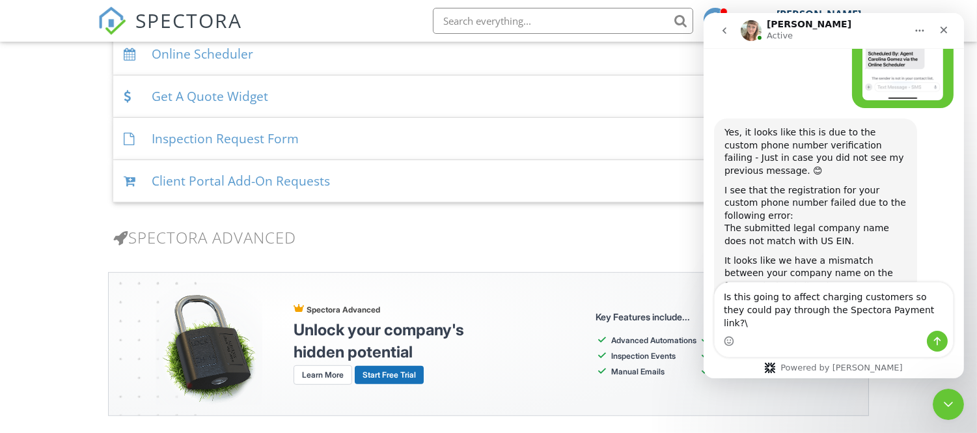
type textarea "Is this going to affect charging customers so they could pay through the Specto…"
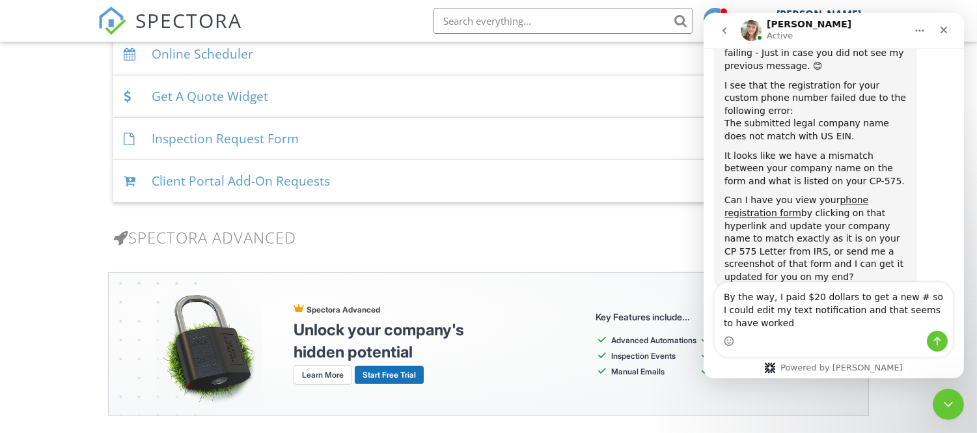
scroll to position [2248, 0]
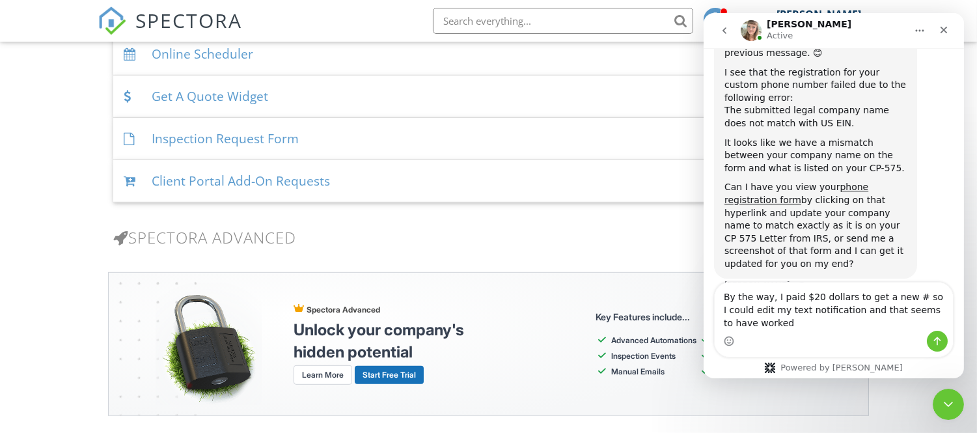
type textarea "By the way, I paid $20 dollars to get a new # so I could edit my text notificat…"
click at [536, 387] on div "Spectora Advanced Unlock your company's hidden potential Learn More Start Free …" at bounding box center [488, 344] width 761 height 144
click at [944, 347] on div "Intercom messenger" at bounding box center [936, 341] width 21 height 21
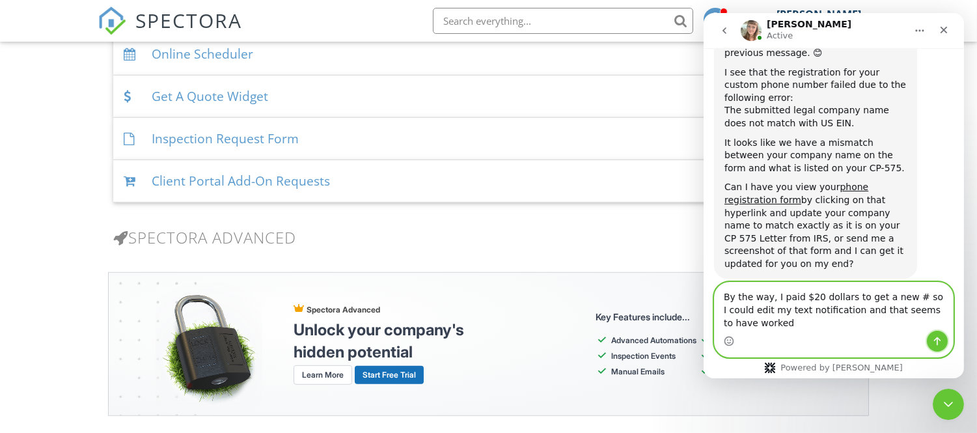
click at [934, 343] on icon "Send a message…" at bounding box center [936, 341] width 10 height 10
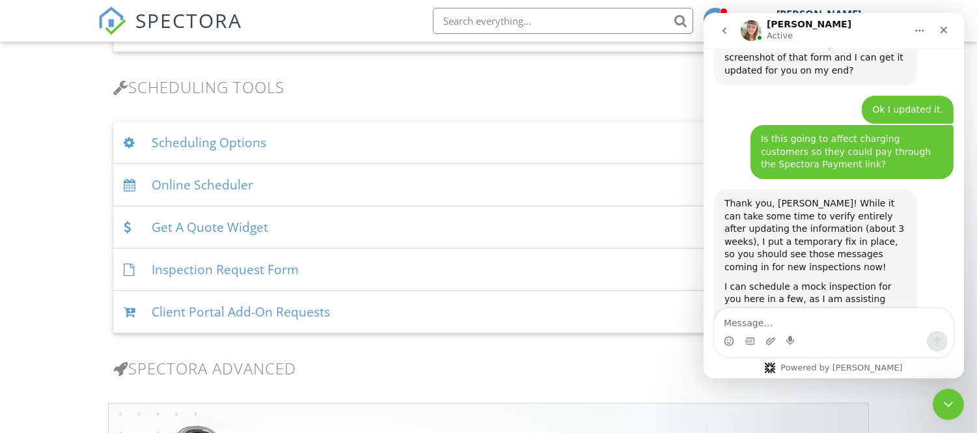
scroll to position [2440, 0]
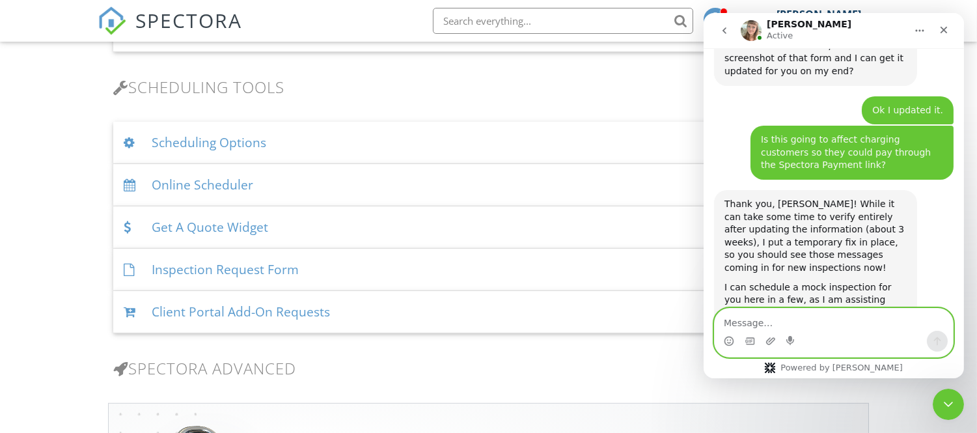
click at [750, 321] on textarea "Message…" at bounding box center [833, 319] width 238 height 22
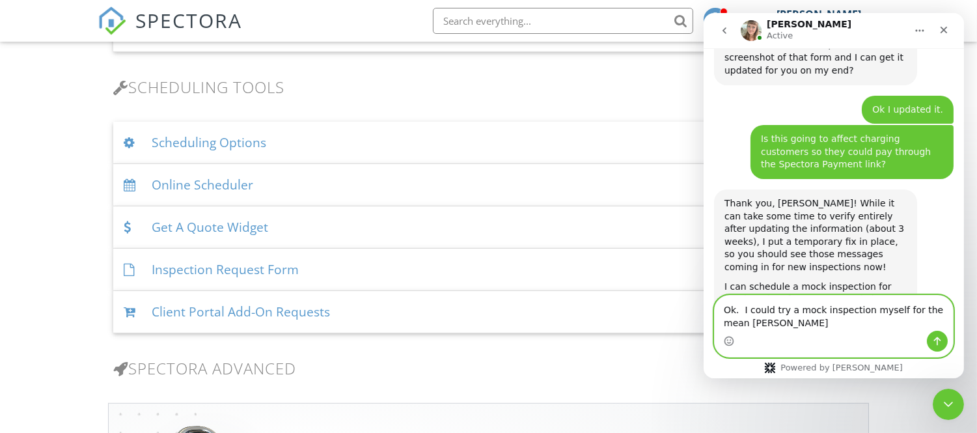
scroll to position [2454, 0]
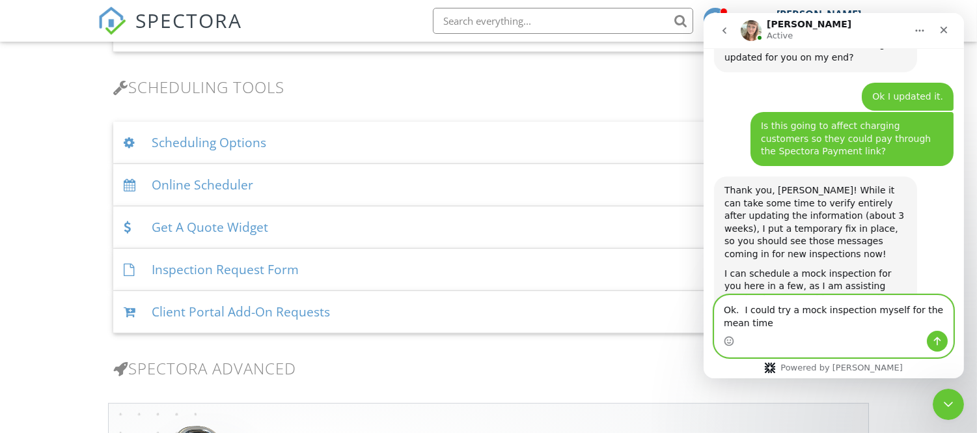
type textarea "Ok. I could try a mock inspection myself for the mean time"
click at [936, 344] on icon "Send a message…" at bounding box center [936, 341] width 7 height 8
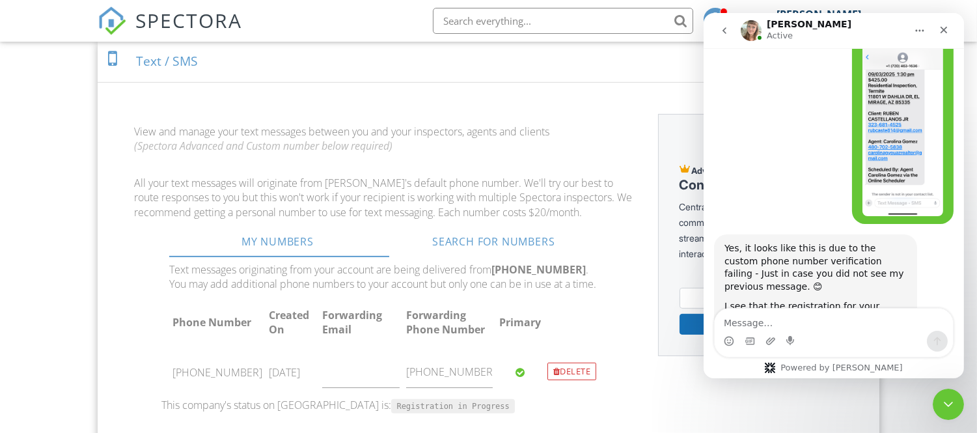
scroll to position [2022, 0]
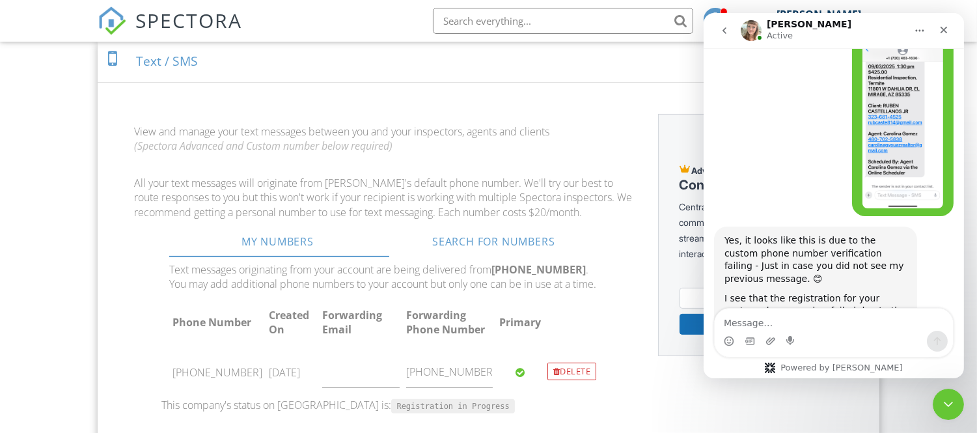
click at [867, 407] on link "phone registration form" at bounding box center [796, 418] width 144 height 23
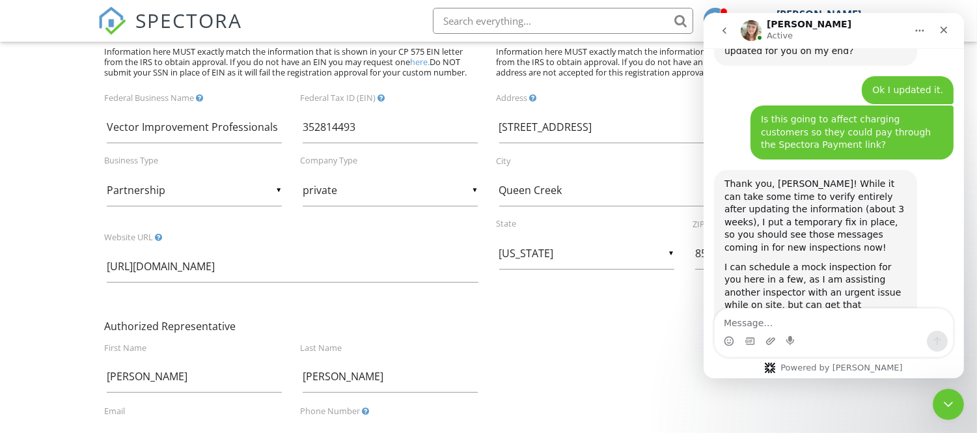
scroll to position [2483, 0]
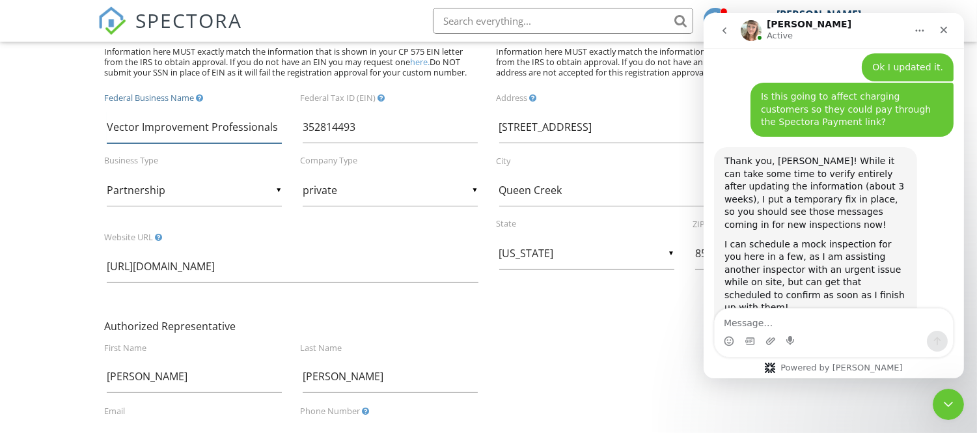
click at [276, 131] on input "Vector Improvement Professionals" at bounding box center [194, 127] width 175 height 32
click at [146, 126] on input "Vector Improvement Professionals, [PERSON_NAME] MBR" at bounding box center [194, 127] width 175 height 32
type input "Vector Improvement Professionals [PERSON_NAME] Sole MBR"
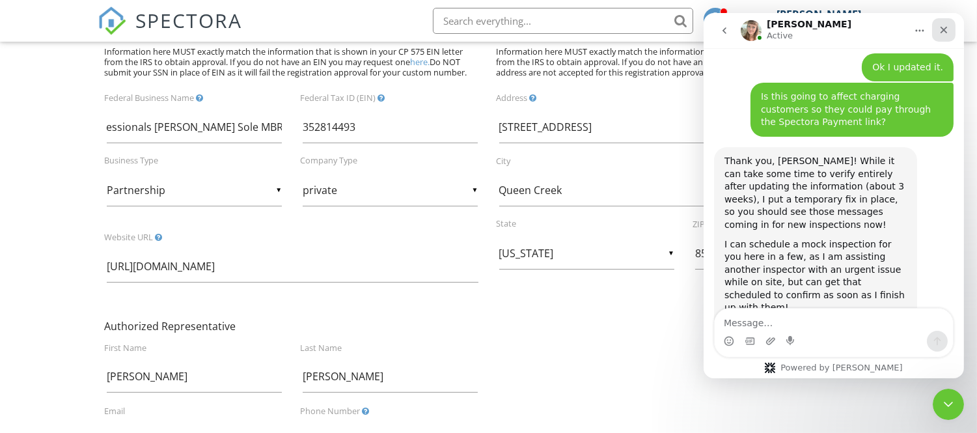
click at [944, 27] on icon "Close" at bounding box center [943, 30] width 10 height 10
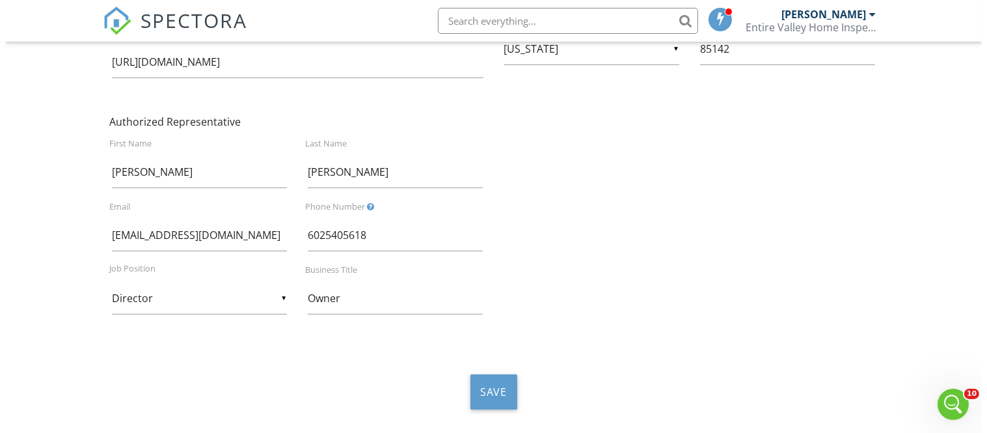
scroll to position [457, 0]
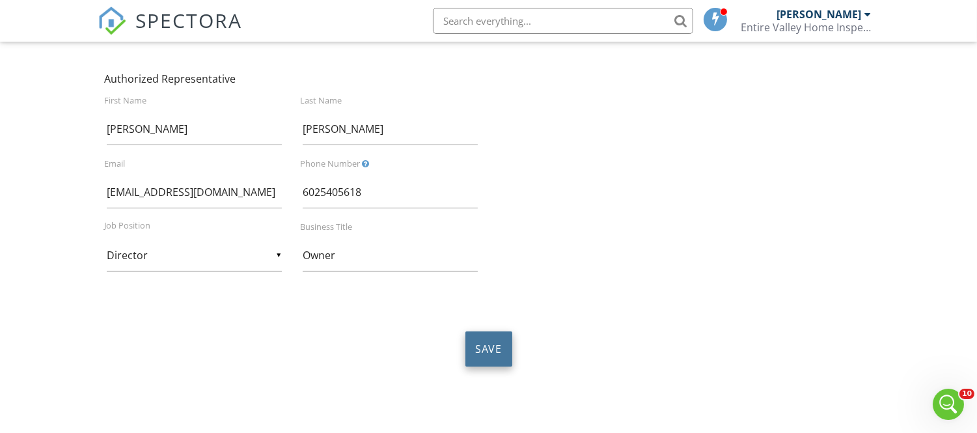
click at [487, 344] on button "Save" at bounding box center [488, 348] width 47 height 35
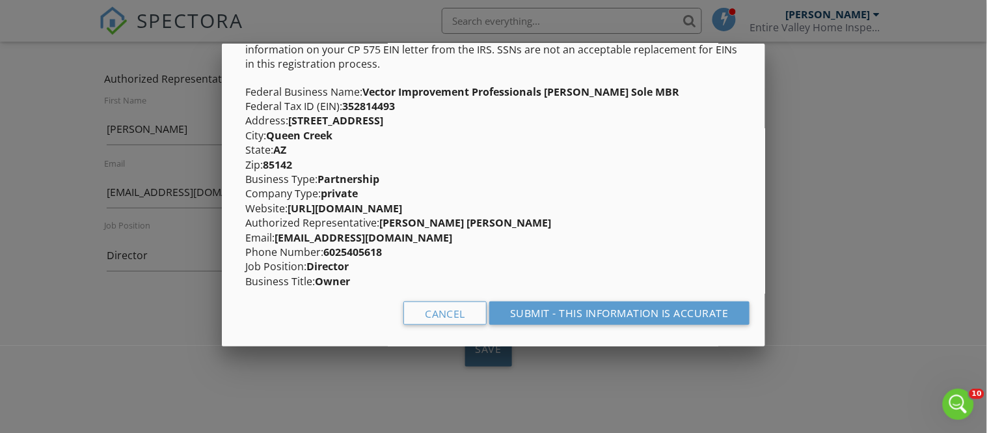
scroll to position [85, 0]
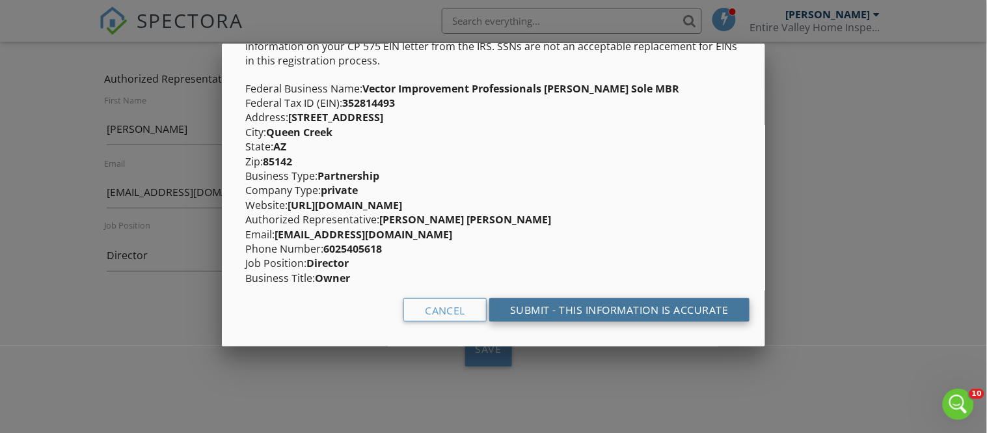
click at [530, 315] on div "submit - this information is accurate" at bounding box center [619, 309] width 260 height 23
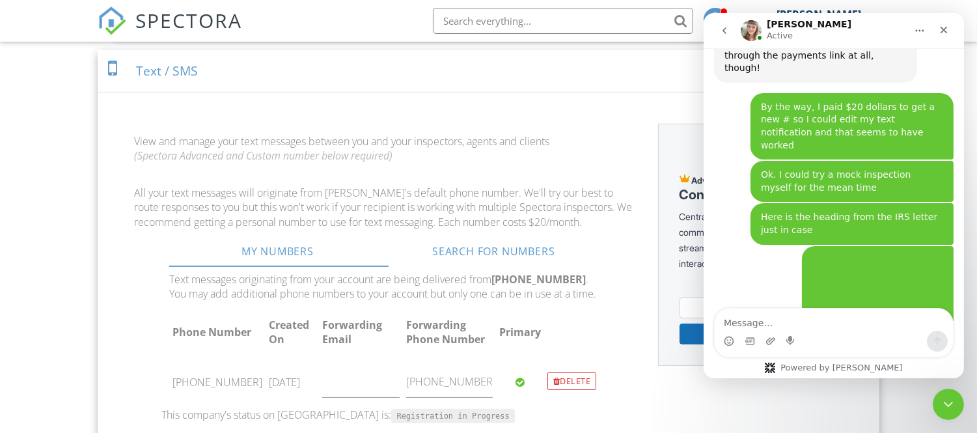
scroll to position [2768, 0]
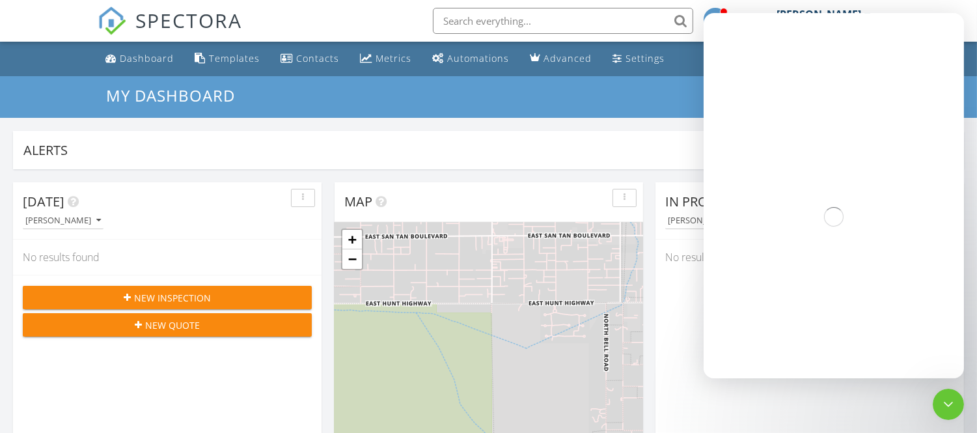
click at [246, 300] on div "New Inspection" at bounding box center [167, 298] width 268 height 14
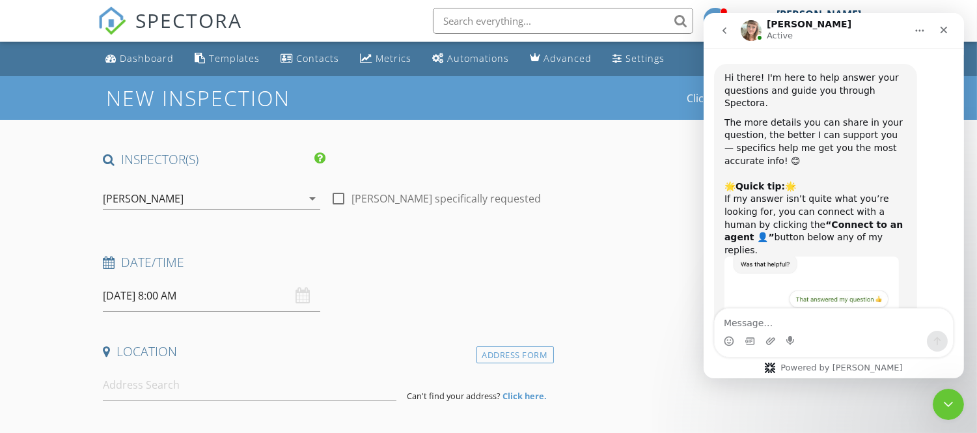
scroll to position [2768, 0]
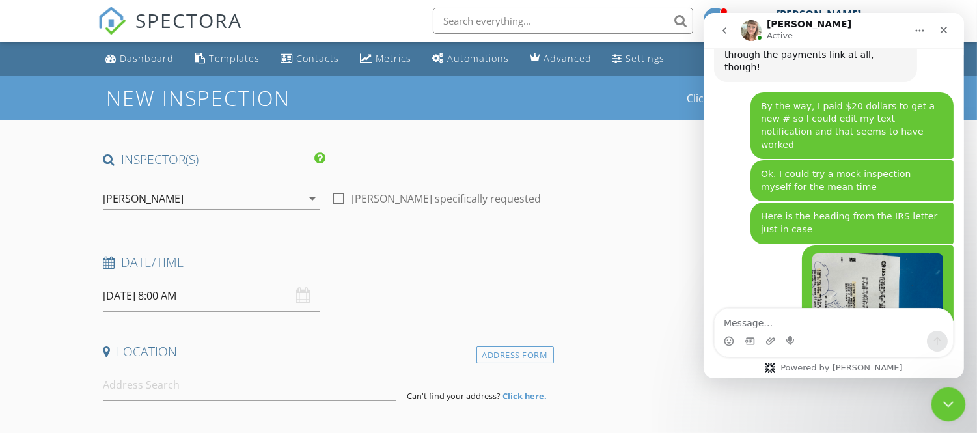
click at [945, 405] on icon "Close Intercom Messenger" at bounding box center [946, 402] width 16 height 16
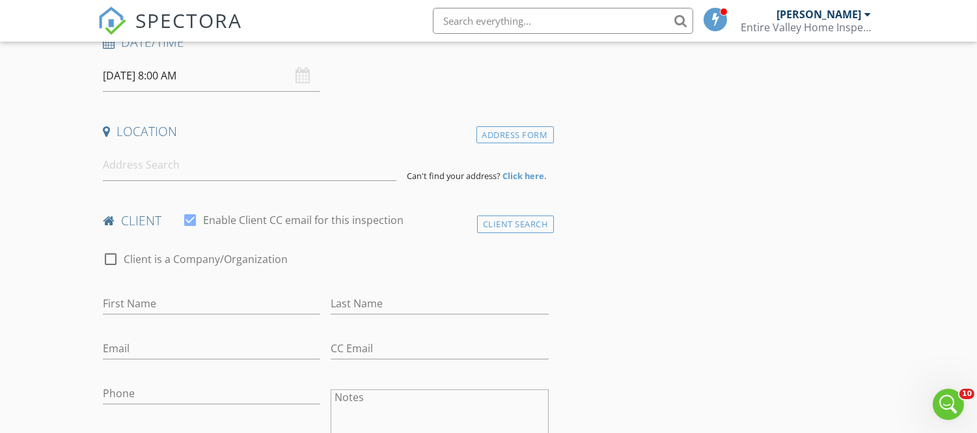
scroll to position [224, 0]
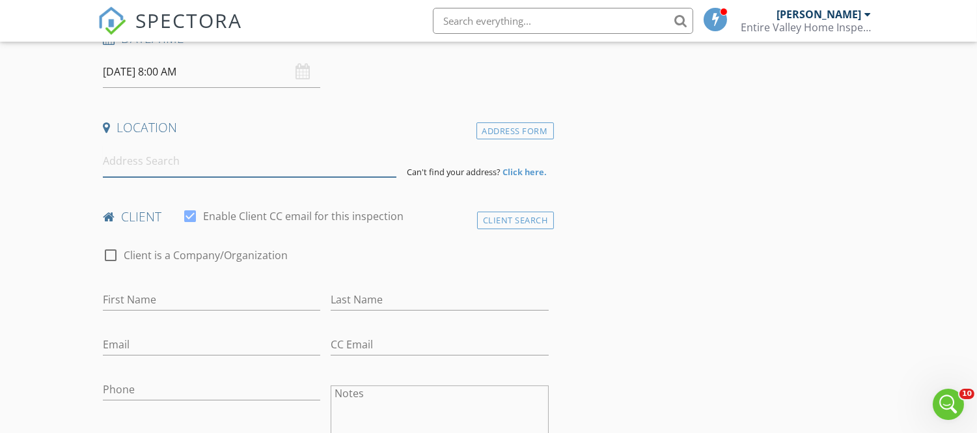
click at [186, 159] on input at bounding box center [249, 161] width 293 height 32
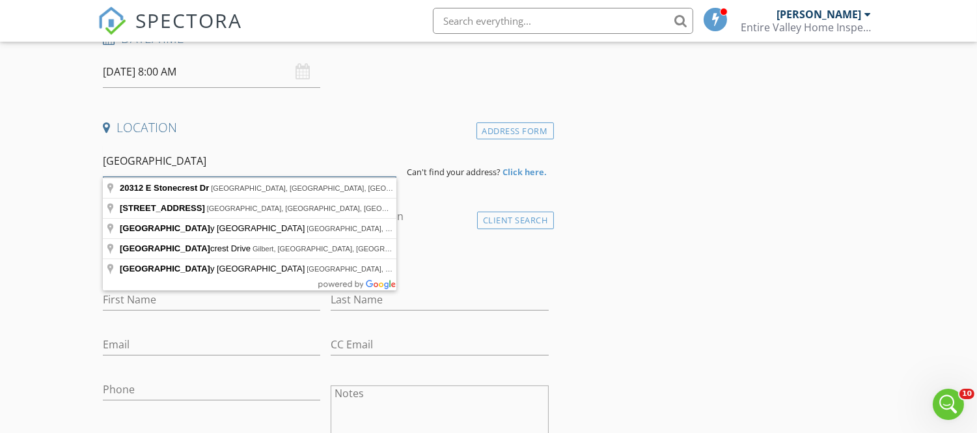
click at [131, 161] on input "20312 East Stone" at bounding box center [249, 161] width 293 height 32
type input "20311 E Stonecrest Dr, Queen Creek, AZ, USA"
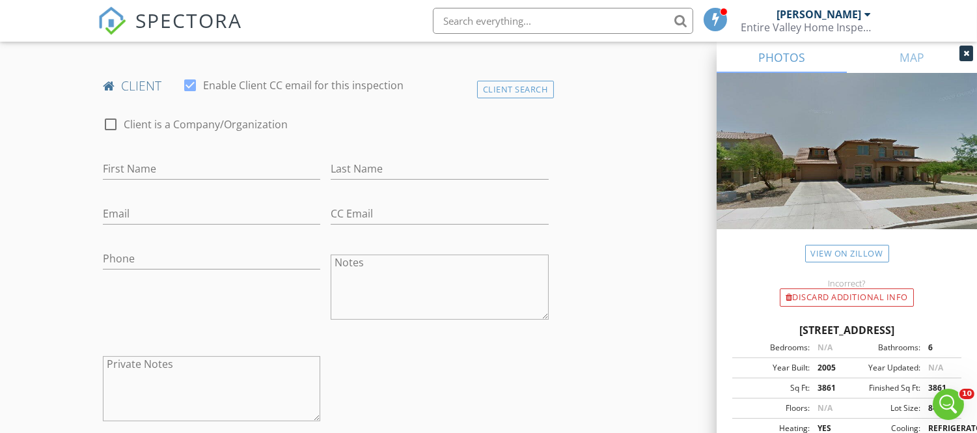
scroll to position [608, 0]
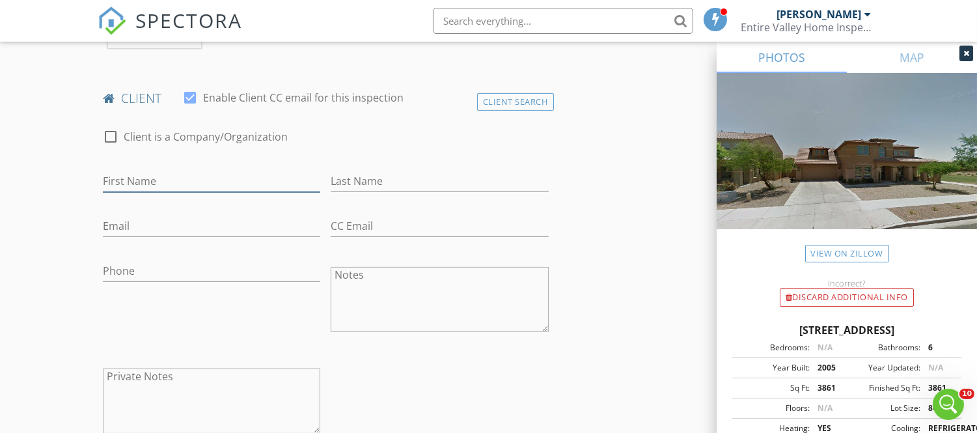
click at [147, 180] on input "First Name" at bounding box center [211, 180] width 217 height 21
type input "Fernand0"
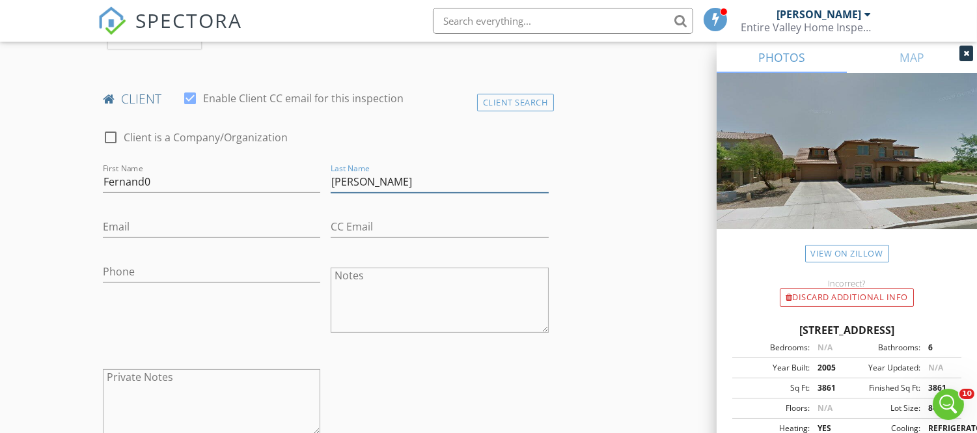
type input "[PERSON_NAME]"
click at [154, 222] on input "Email" at bounding box center [211, 226] width 217 height 21
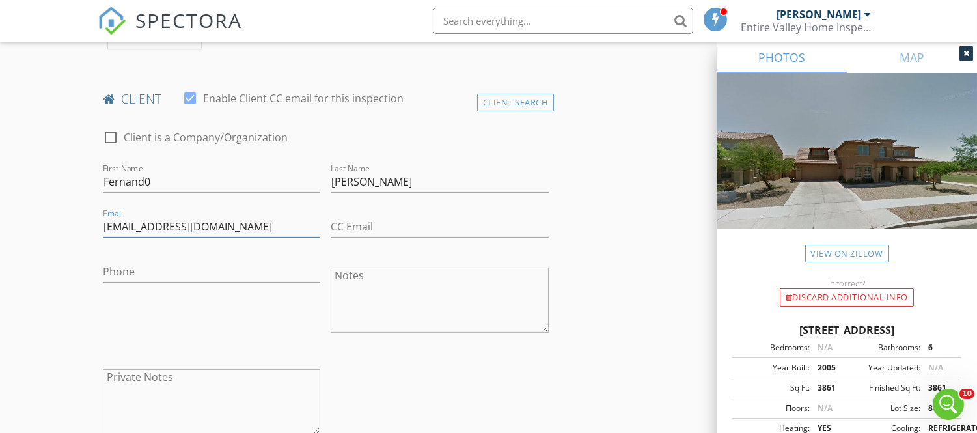
type input "[EMAIL_ADDRESS][DOMAIN_NAME]"
click at [161, 275] on input "Phone" at bounding box center [211, 271] width 217 height 21
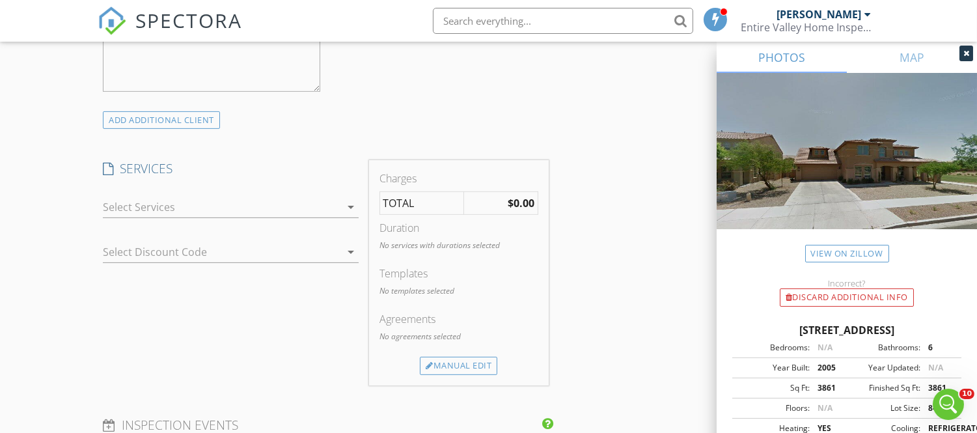
scroll to position [954, 0]
type input "[PHONE_NUMBER]"
click at [322, 204] on div at bounding box center [222, 203] width 238 height 21
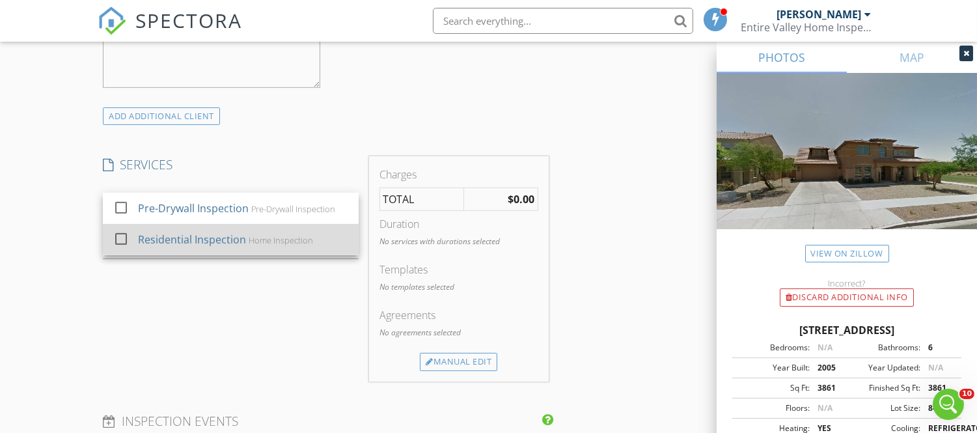
click at [189, 243] on div "Residential Inspection" at bounding box center [192, 240] width 108 height 16
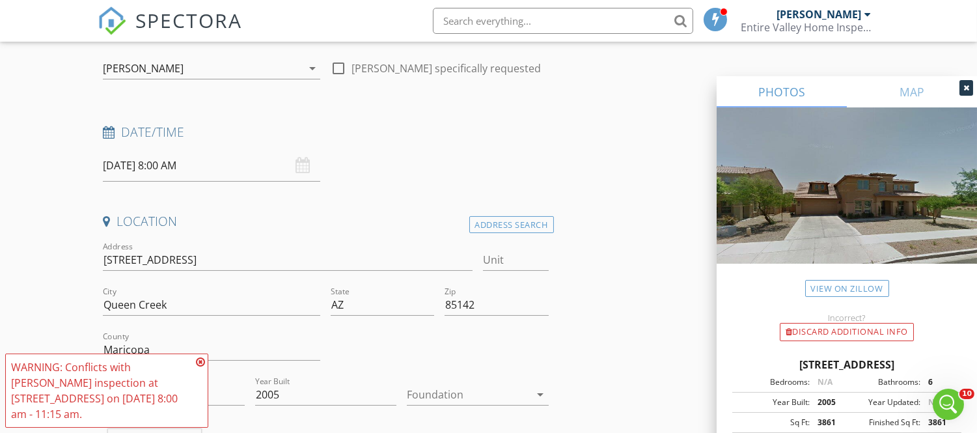
scroll to position [0, 0]
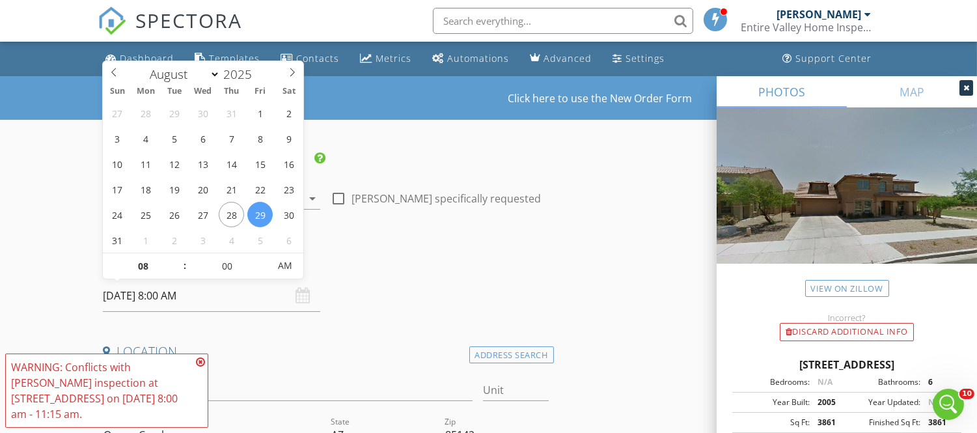
click at [191, 293] on input "08/29/2025 8:00 AM" at bounding box center [211, 296] width 217 height 32
select select "8"
click at [292, 70] on icon at bounding box center [292, 72] width 5 height 8
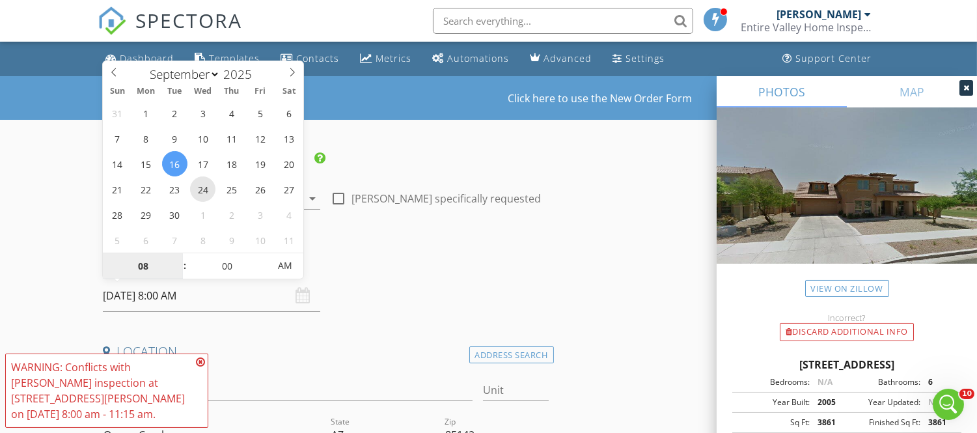
type input "09/24/2025 8:00 AM"
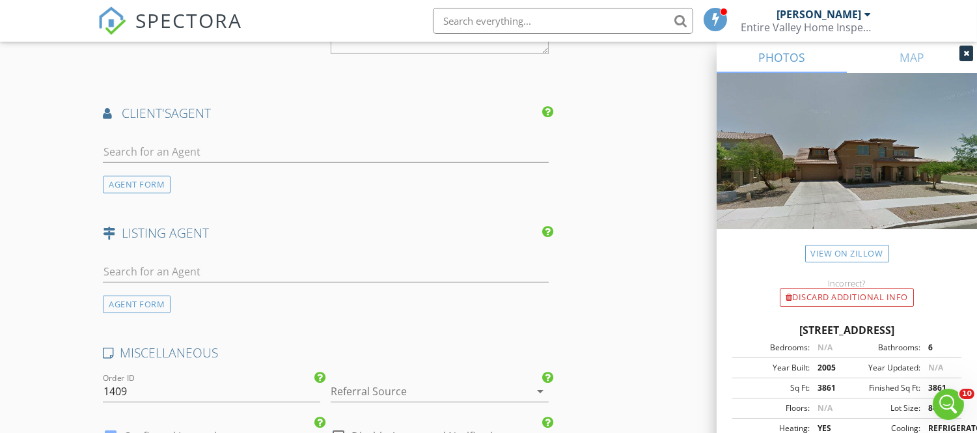
scroll to position [1527, 0]
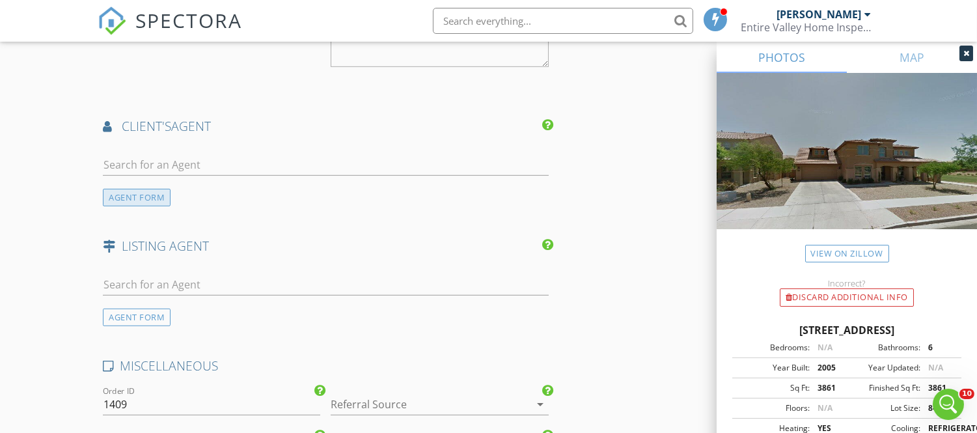
click at [131, 193] on div "AGENT FORM" at bounding box center [137, 198] width 68 height 18
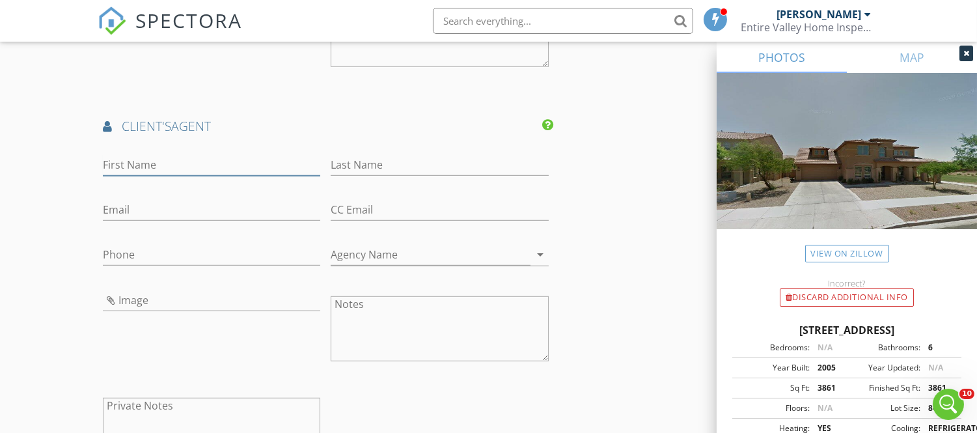
click at [119, 163] on input "First Name" at bounding box center [211, 164] width 217 height 21
type input "[PERSON_NAME]"
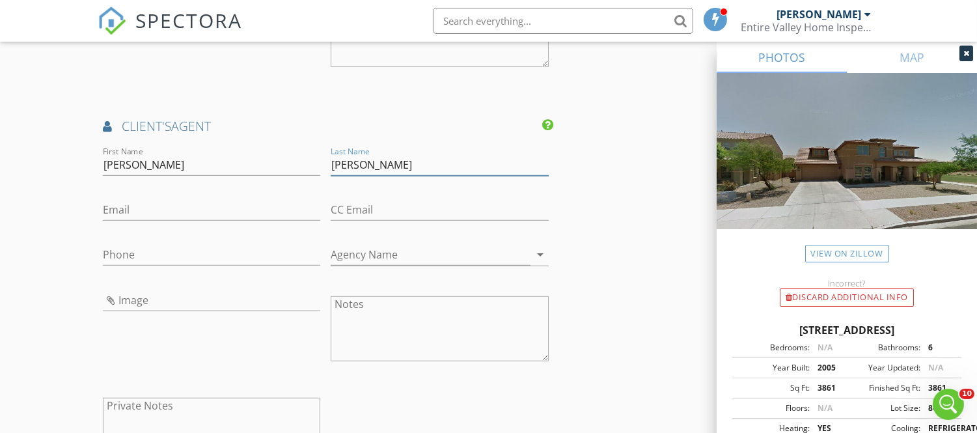
type input "Medina"
click at [164, 215] on input "Email" at bounding box center [211, 209] width 217 height 21
type input "famefree@yahoo.com"
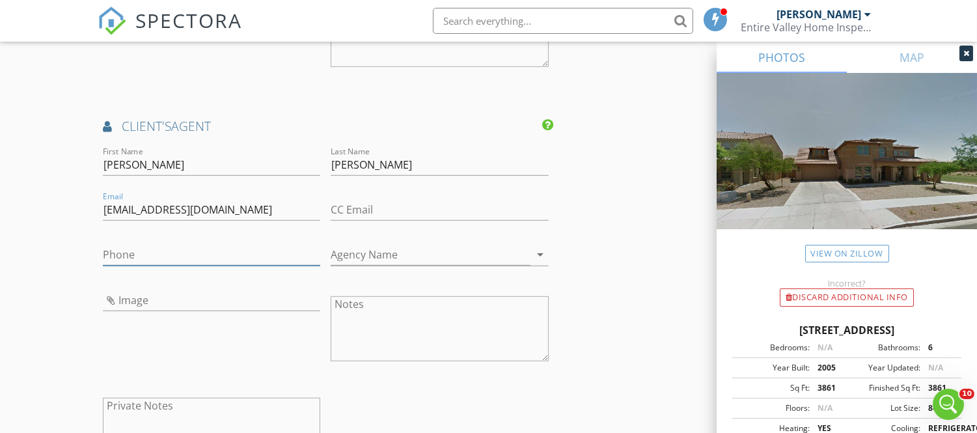
click at [139, 248] on input "Phone" at bounding box center [211, 254] width 217 height 21
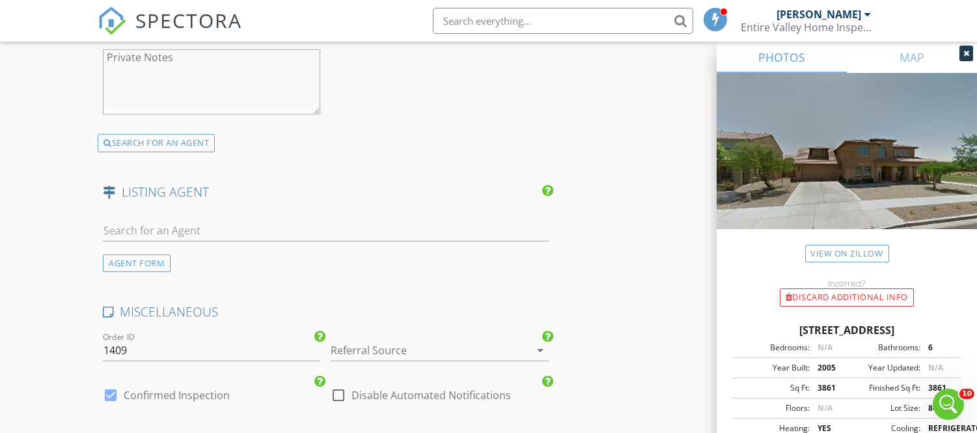
scroll to position [1879, 0]
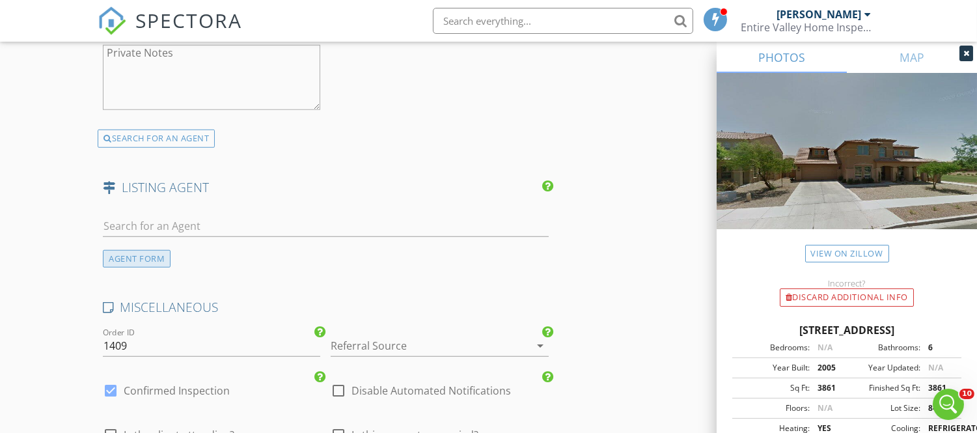
type input "602-540-5618"
click at [122, 257] on div "AGENT FORM" at bounding box center [137, 259] width 68 height 18
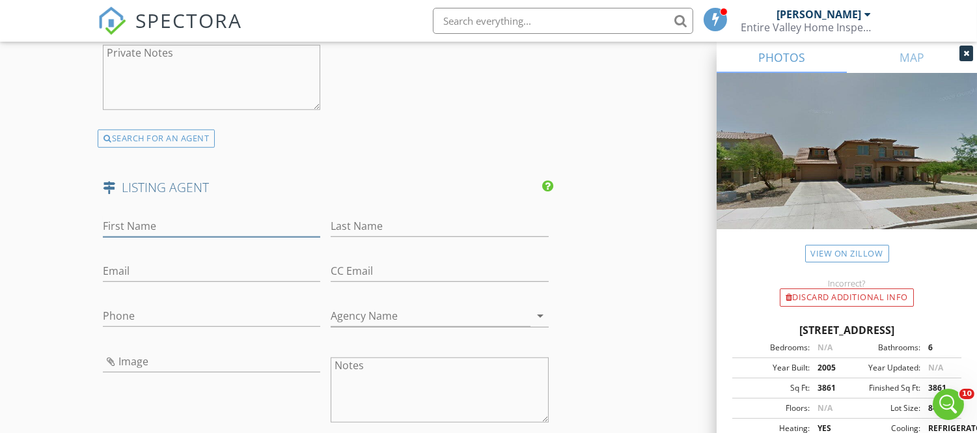
click at [113, 223] on input "First Name" at bounding box center [211, 225] width 217 height 21
type input "[PERSON_NAME]"
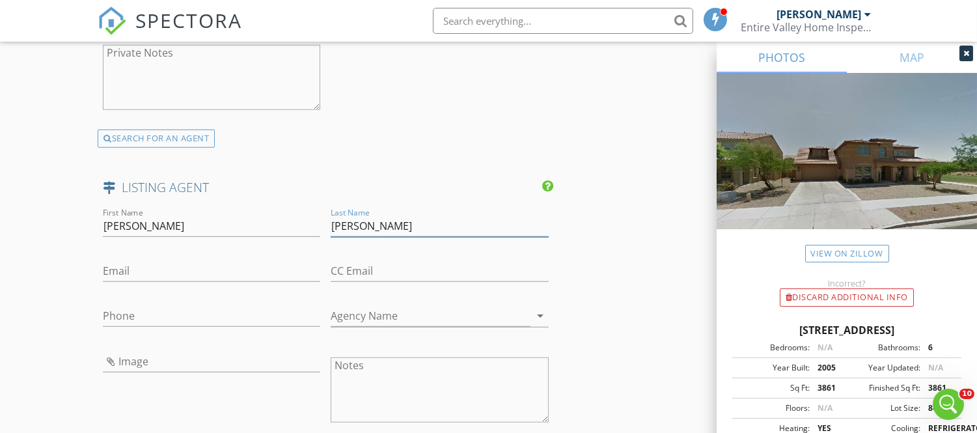
type input "Medina"
click at [124, 269] on input "Email" at bounding box center [211, 270] width 217 height 21
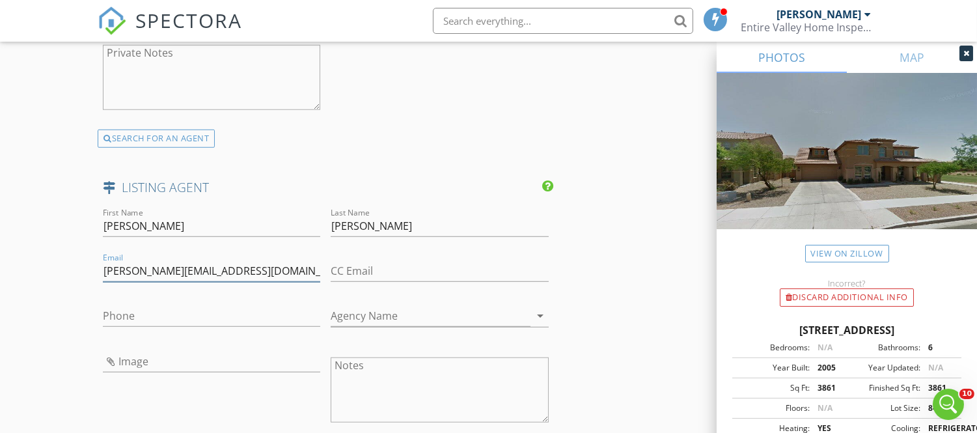
type input "fernando.medina101@gmail.com"
click at [144, 314] on input "Phone" at bounding box center [211, 315] width 217 height 21
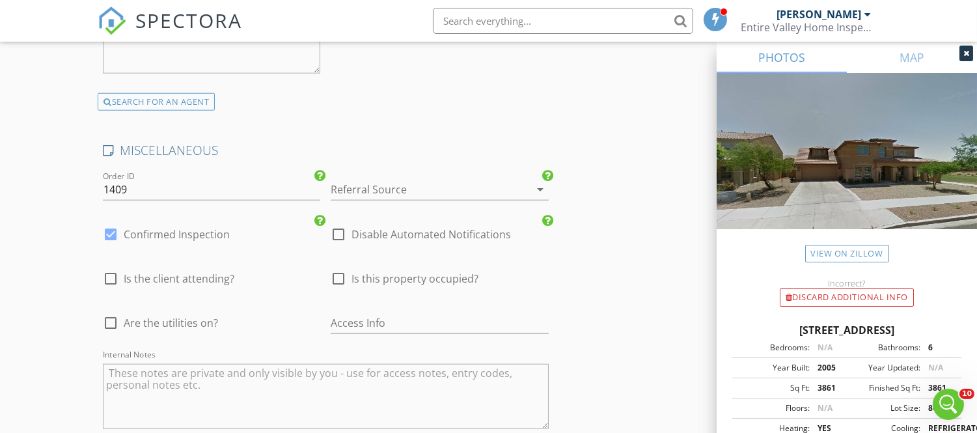
scroll to position [2581, 0]
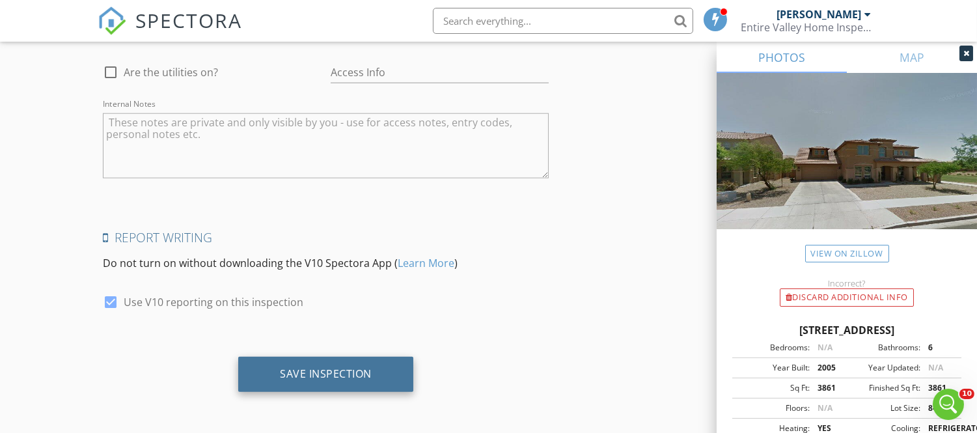
type input "602-540-5618"
click at [368, 373] on div "Save Inspection" at bounding box center [326, 373] width 92 height 13
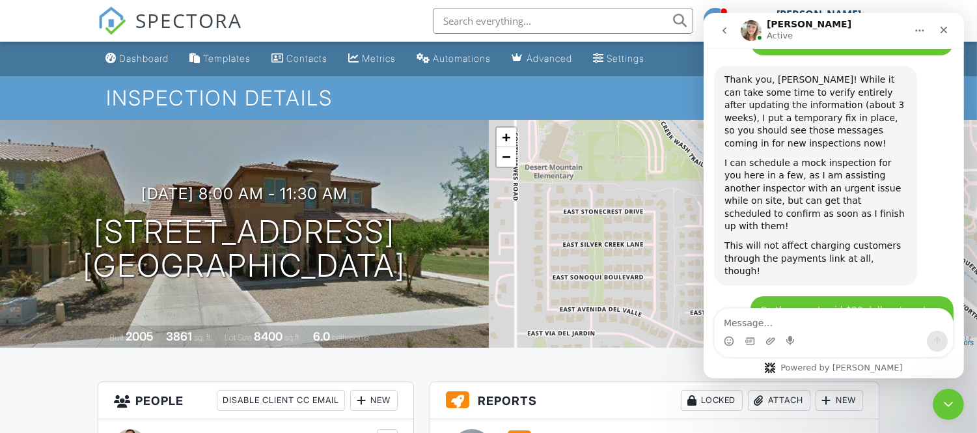
scroll to position [2768, 0]
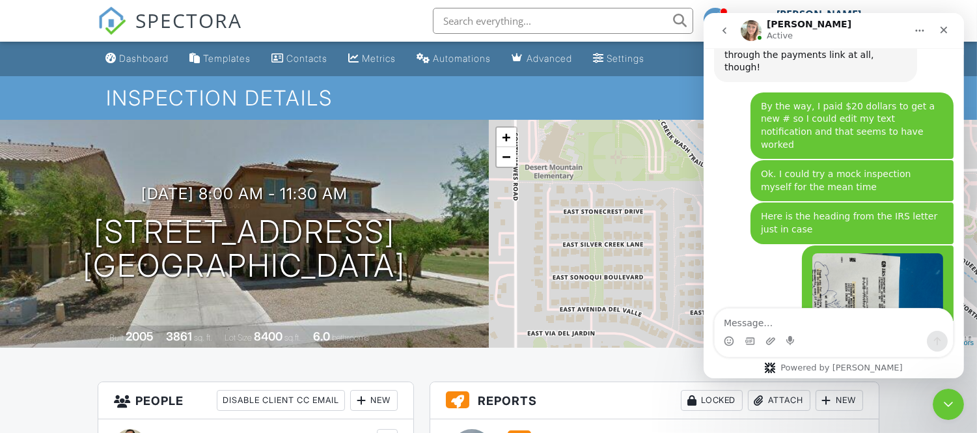
click at [491, 56] on div "Automations" at bounding box center [462, 58] width 58 height 11
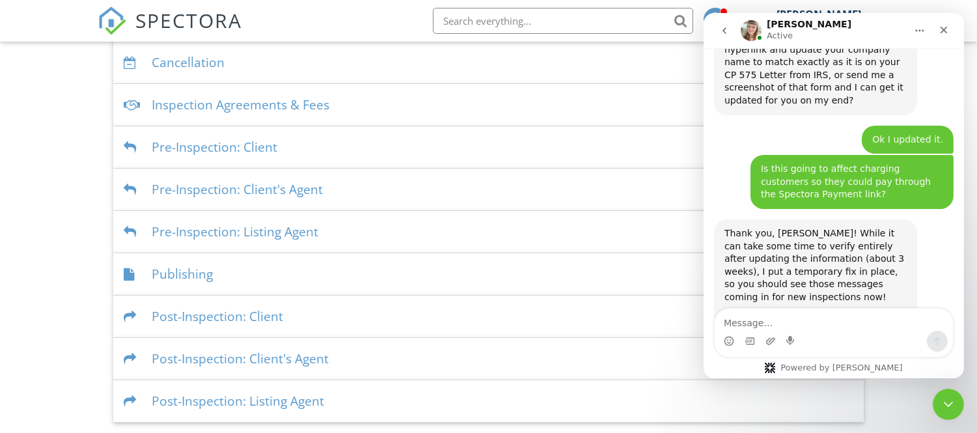
scroll to position [347, 0]
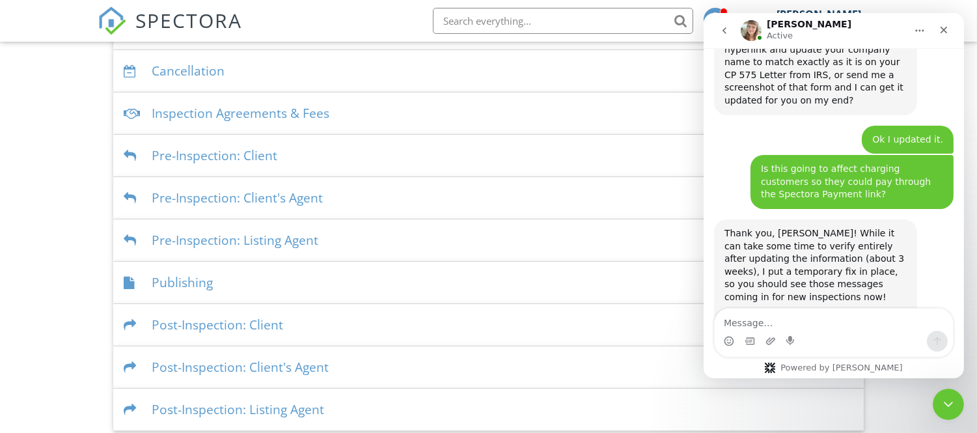
drag, startPoint x: 981, startPoint y: 85, endPoint x: 247, endPoint y: 245, distance: 750.6
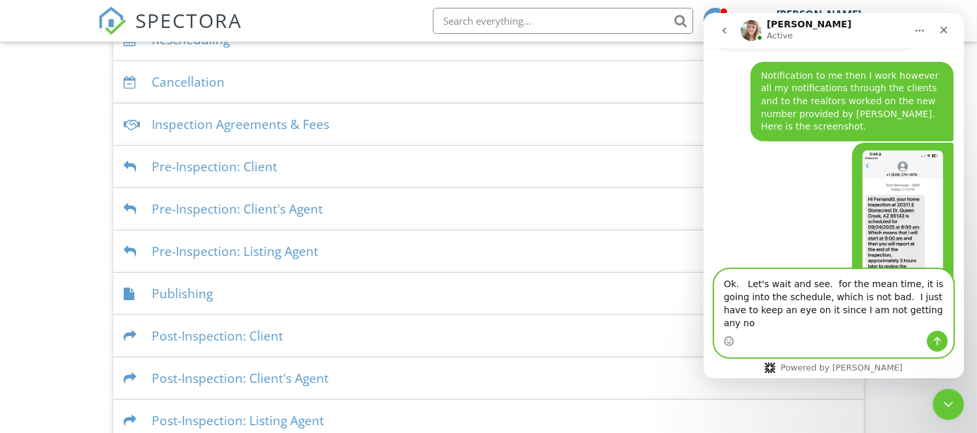
scroll to position [335, 0]
type textarea "Ok. Let's wait and see. for the mean time, it is going into the schedule, which…"
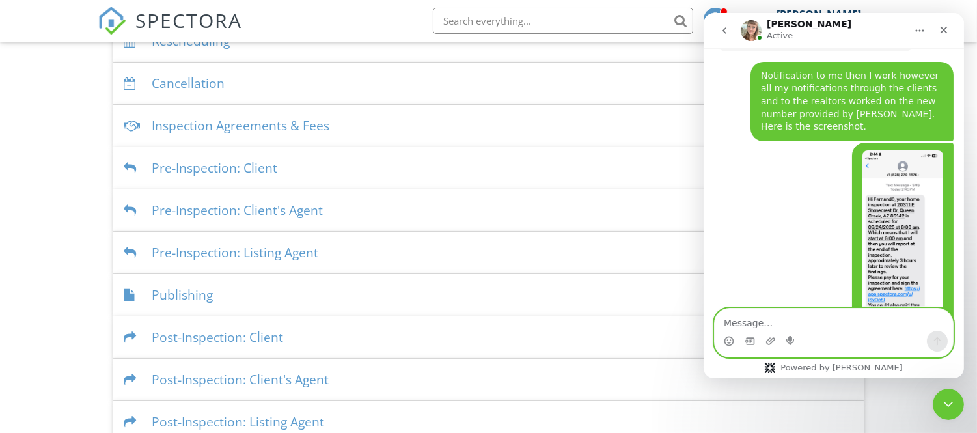
scroll to position [3254, 0]
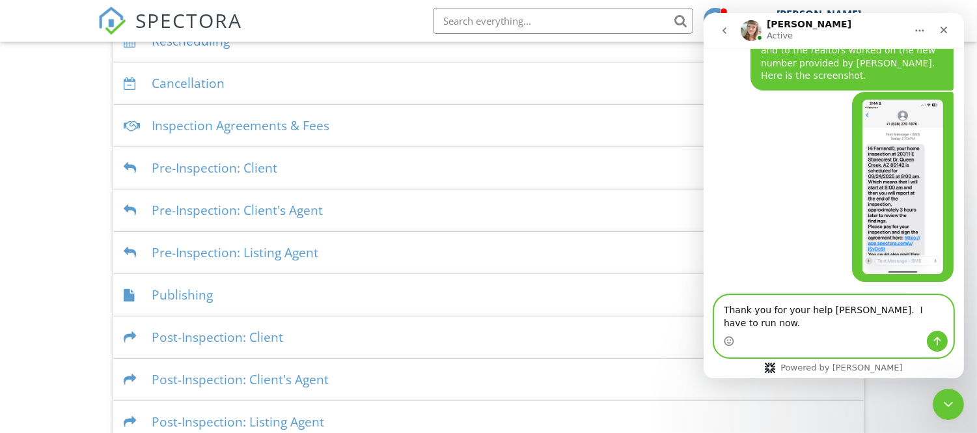
type textarea "Thank you for your help [PERSON_NAME]. I have to run now."
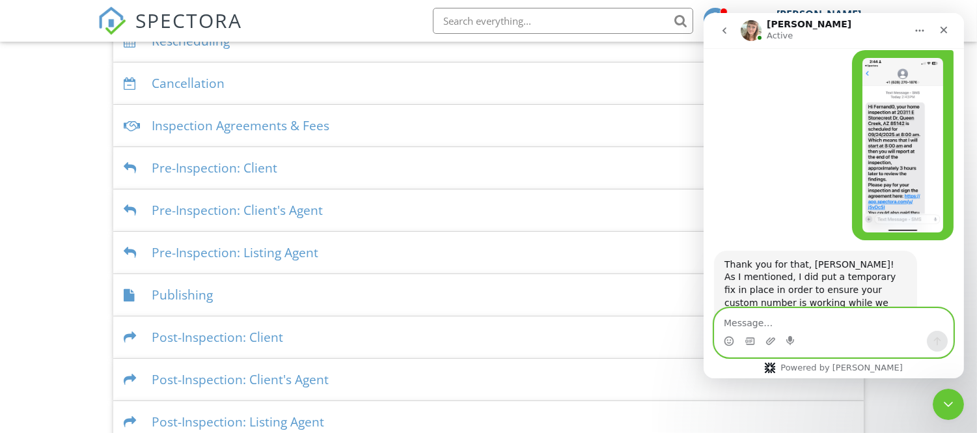
scroll to position [3296, 0]
type textarea "Have a wonderful day!"
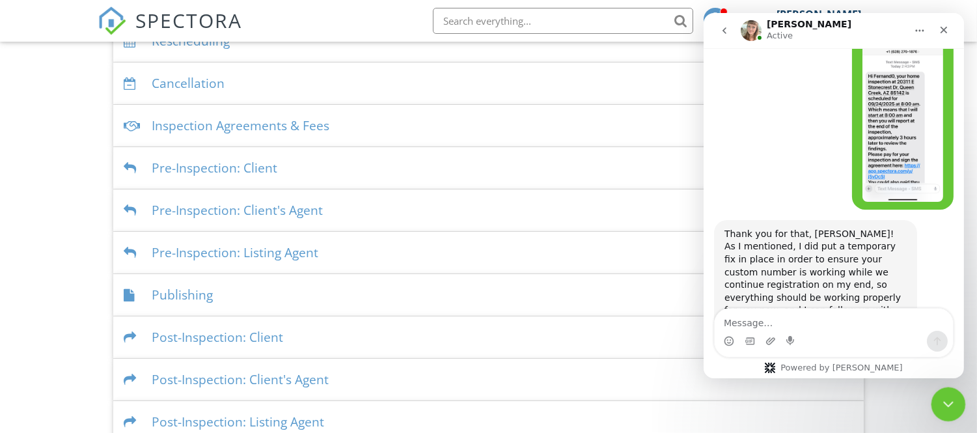
click at [946, 402] on icon "Close Intercom Messenger" at bounding box center [946, 402] width 16 height 16
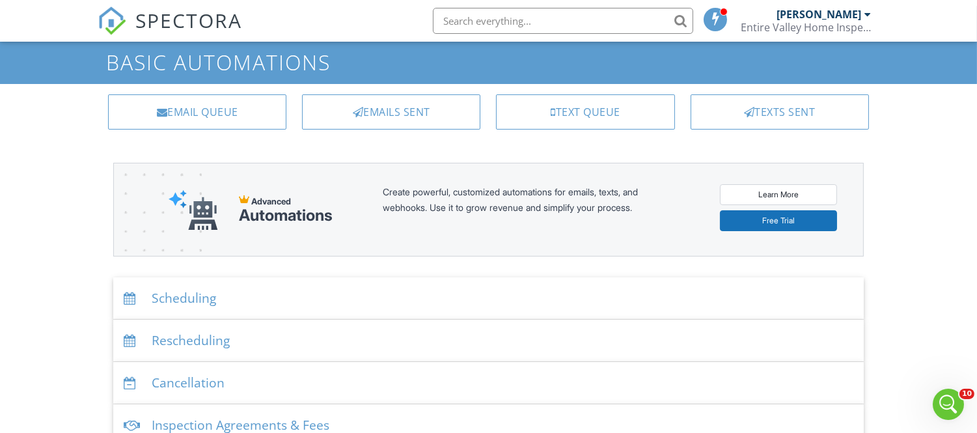
scroll to position [0, 0]
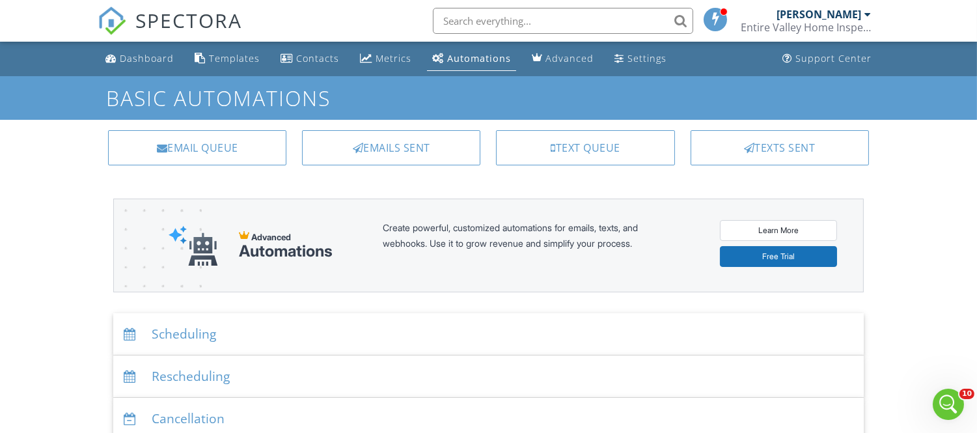
click at [483, 53] on div "Automations" at bounding box center [479, 58] width 64 height 12
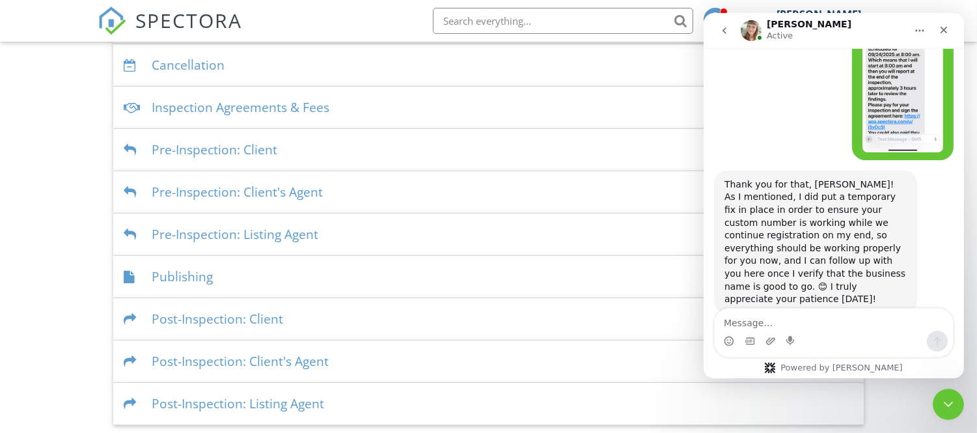
scroll to position [356, 0]
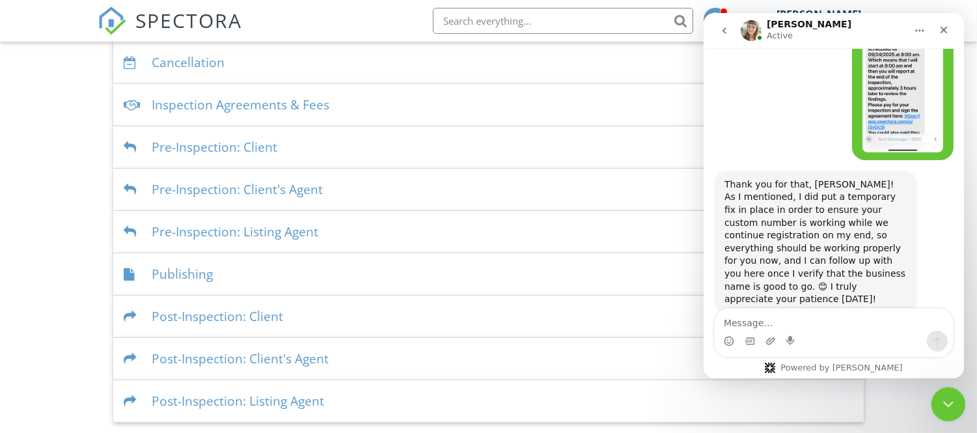
click at [944, 404] on icon "Close Intercom Messenger" at bounding box center [946, 402] width 16 height 16
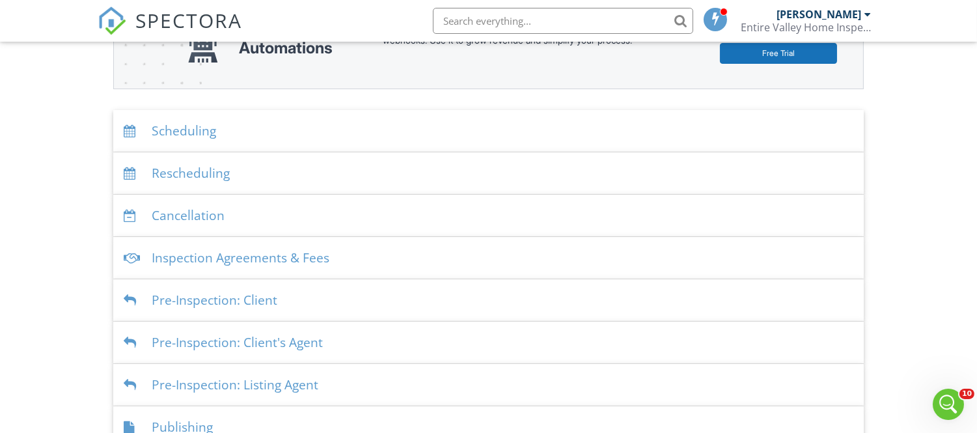
scroll to position [179, 0]
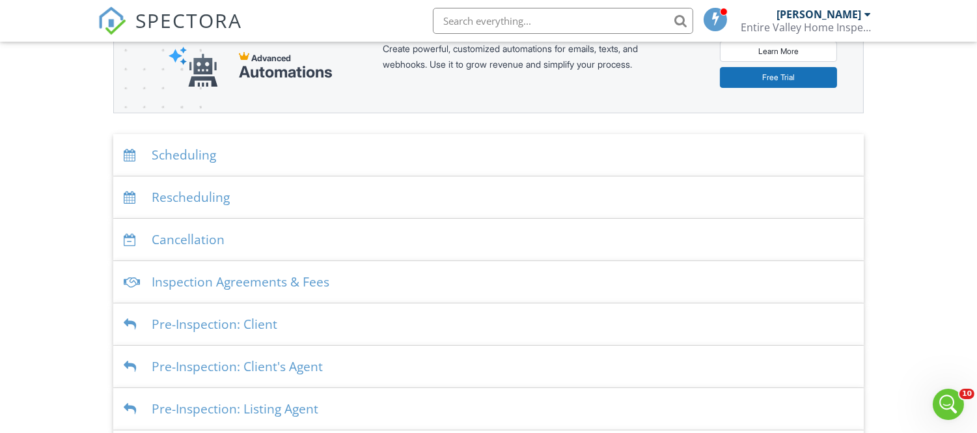
click at [196, 154] on div "Scheduling" at bounding box center [488, 155] width 750 height 42
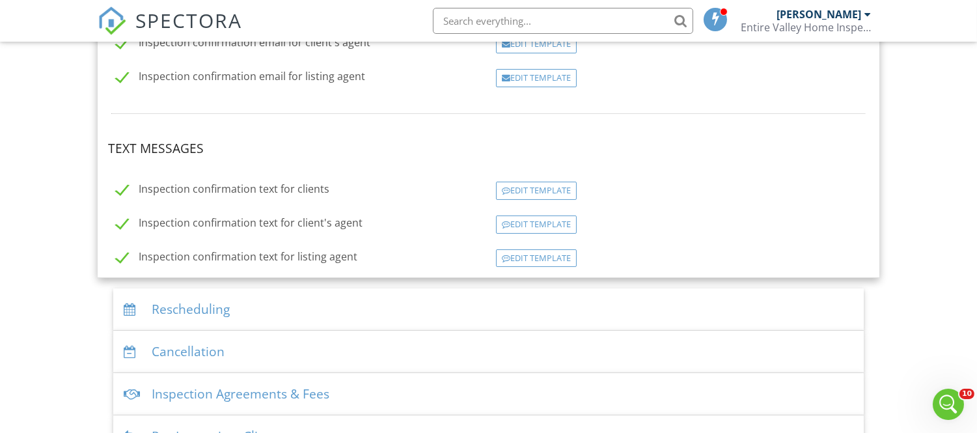
scroll to position [403, 0]
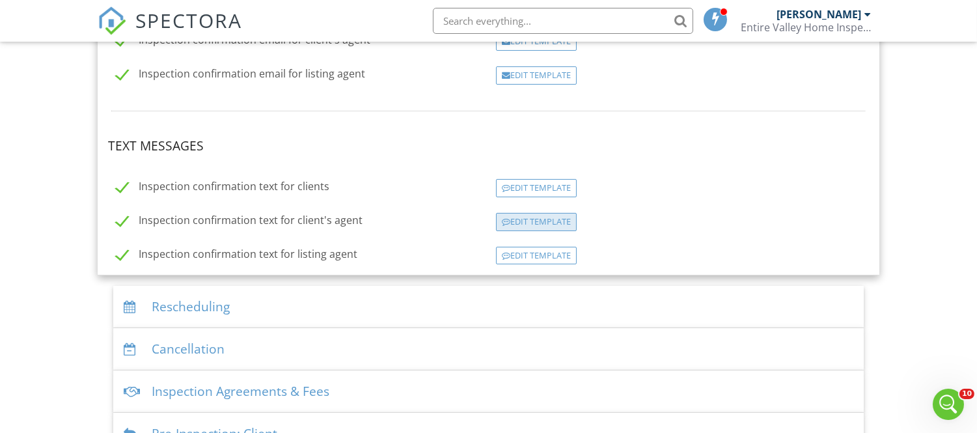
click at [565, 223] on div "Edit Template" at bounding box center [536, 222] width 81 height 18
